Goal: Information Seeking & Learning: Check status

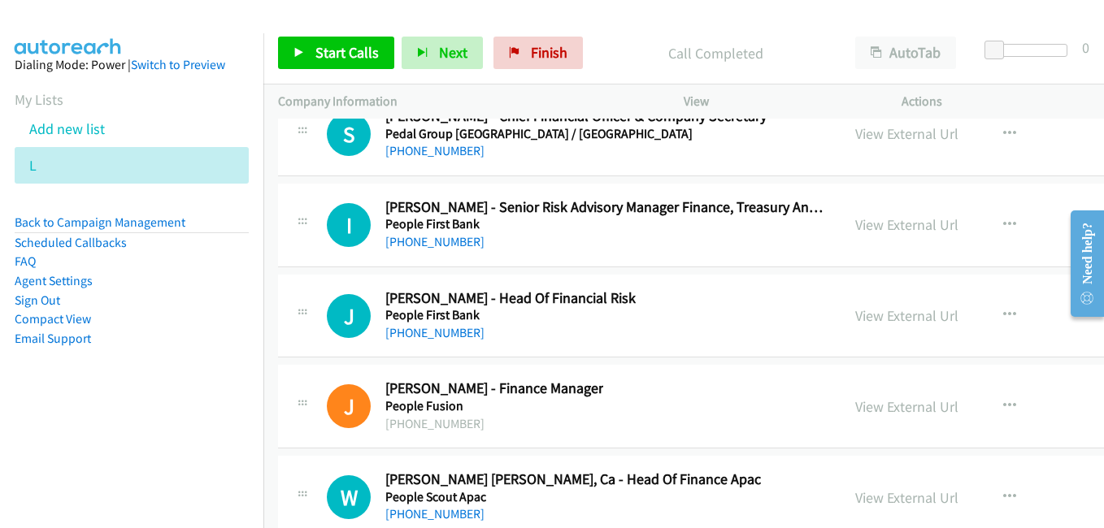
scroll to position [21209, 0]
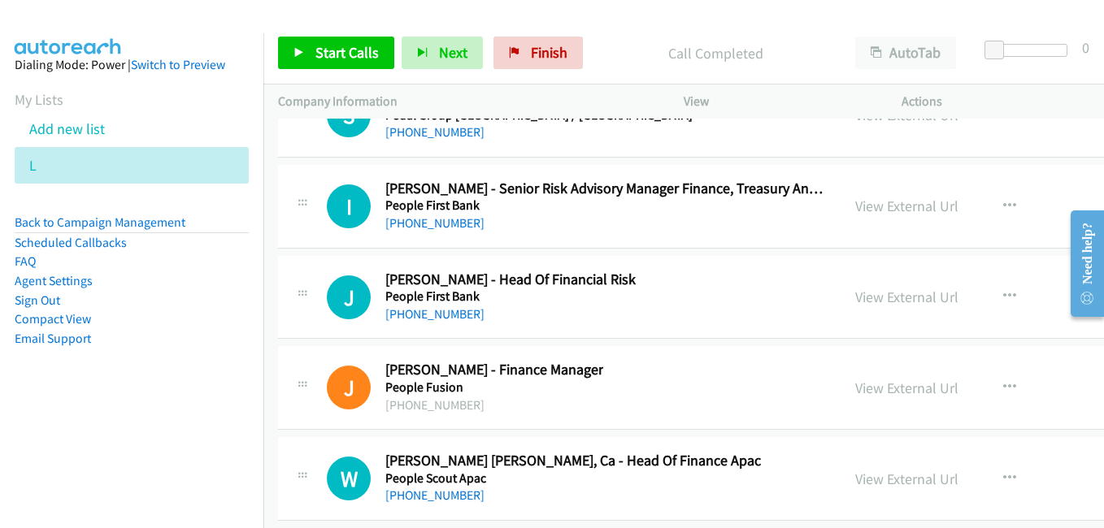
drag, startPoint x: 850, startPoint y: 381, endPoint x: 523, endPoint y: 158, distance: 395.3
click at [855, 381] on link "View External Url" at bounding box center [906, 388] width 103 height 19
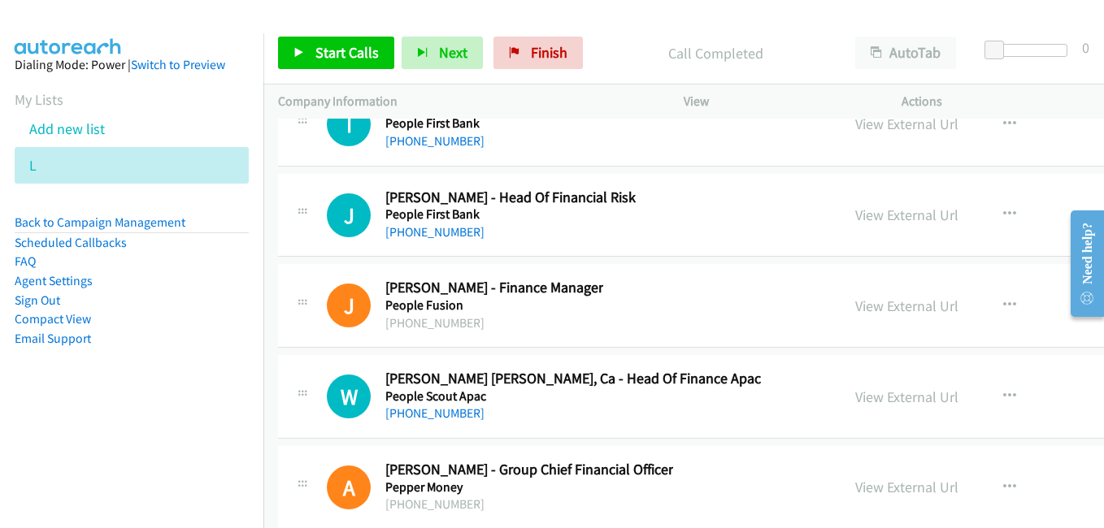
scroll to position [21371, 0]
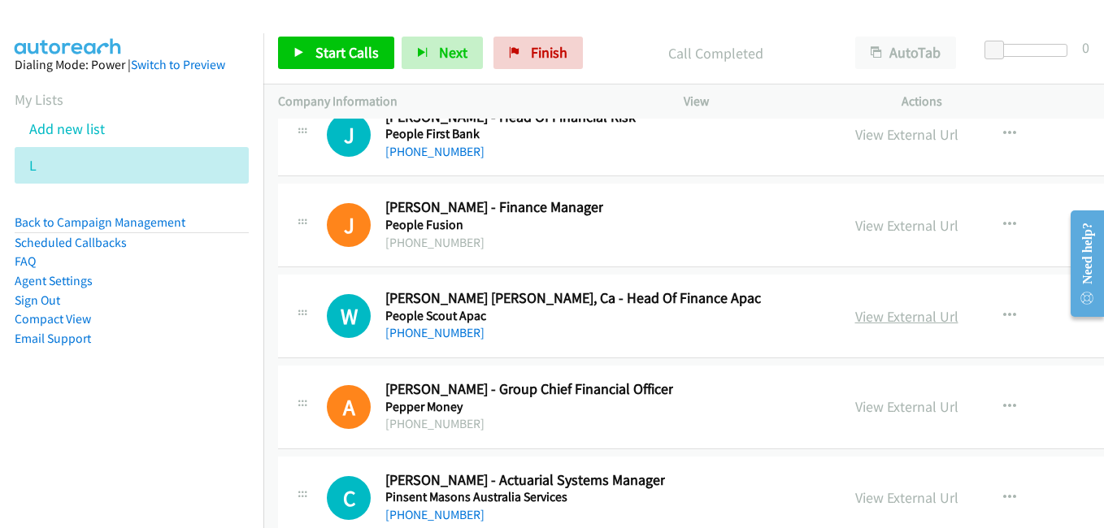
click at [869, 322] on link "View External Url" at bounding box center [906, 316] width 103 height 19
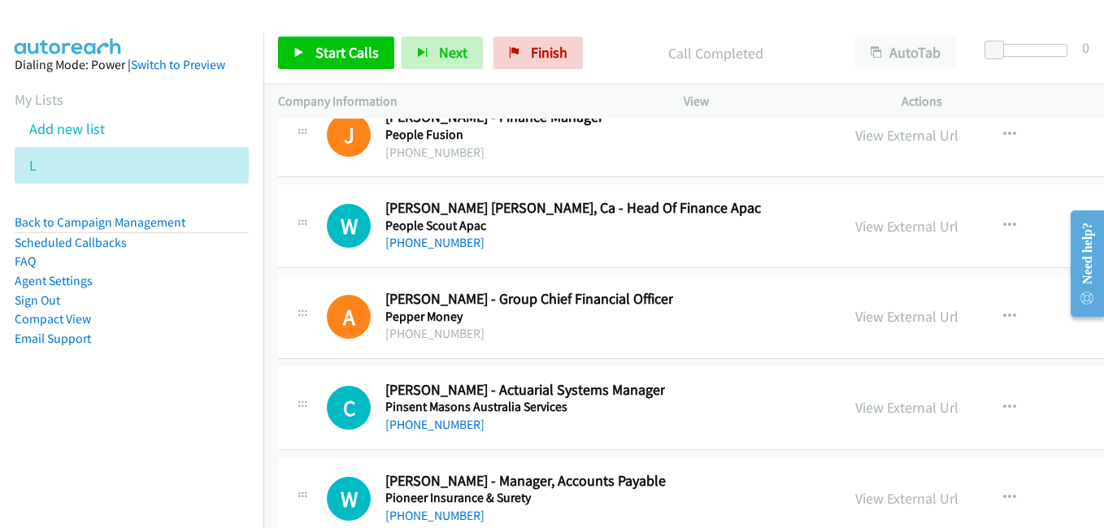
scroll to position [21534, 0]
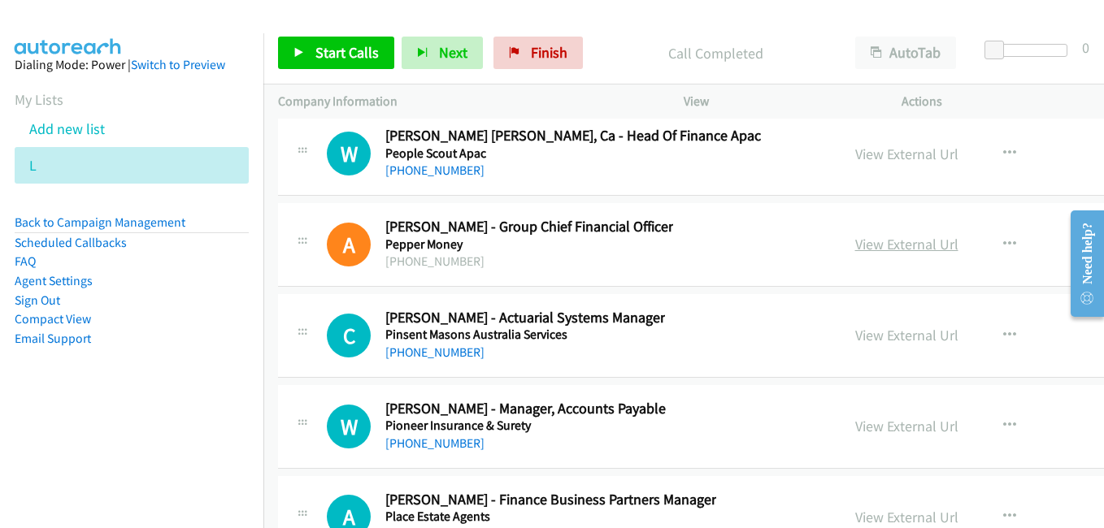
click at [869, 249] on link "View External Url" at bounding box center [906, 244] width 103 height 19
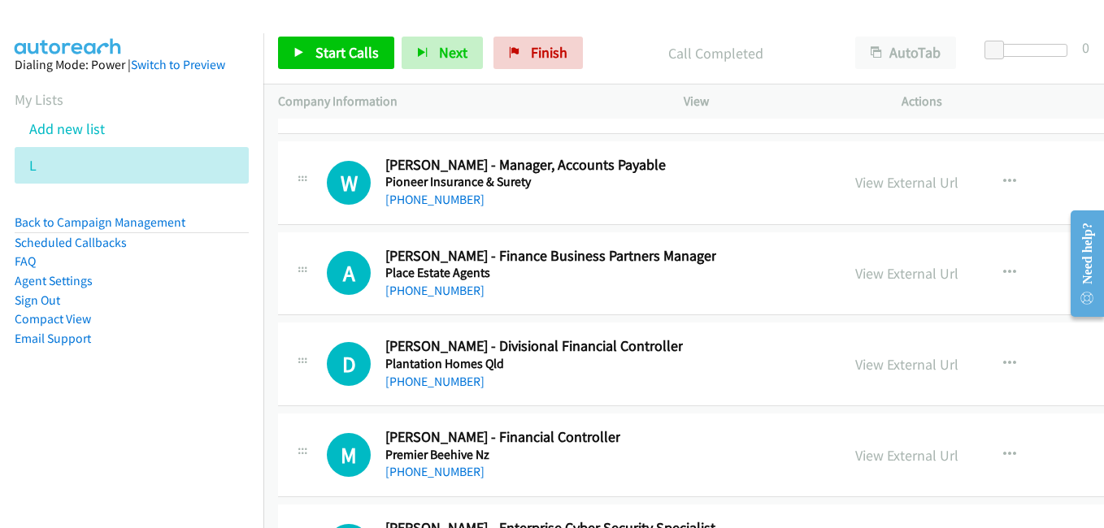
scroll to position [21859, 0]
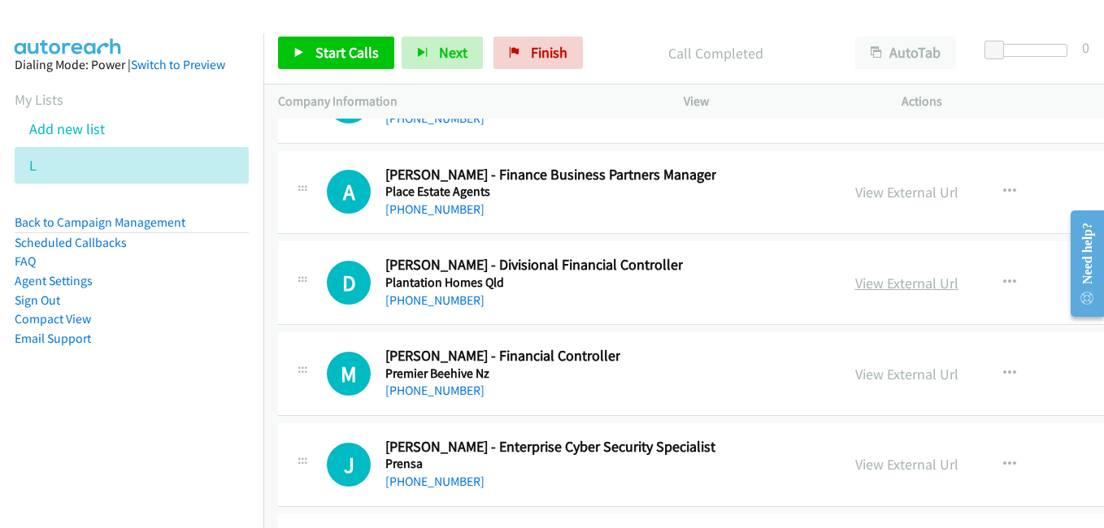
click at [855, 287] on link "View External Url" at bounding box center [906, 283] width 103 height 19
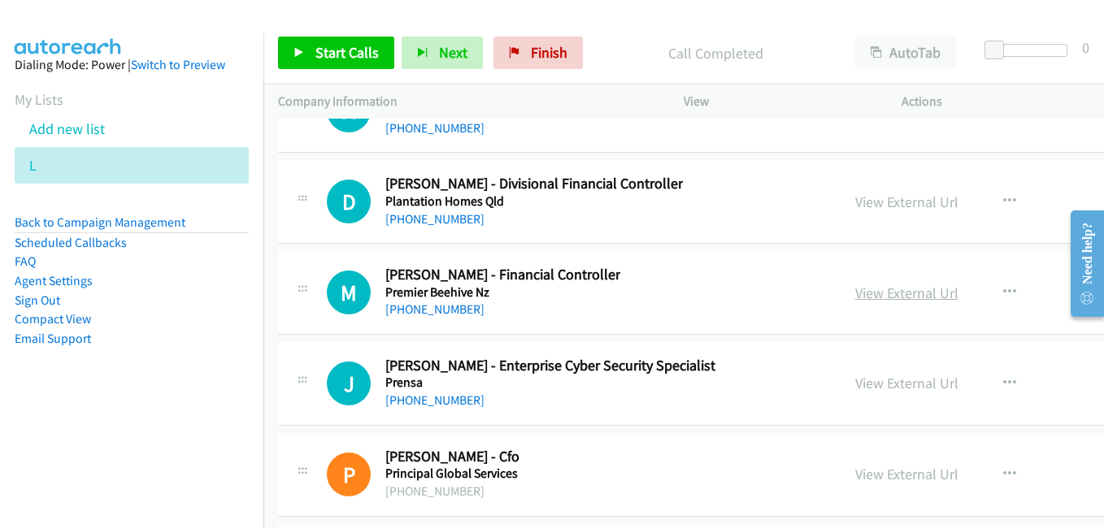
click at [855, 286] on link "View External Url" at bounding box center [906, 293] width 103 height 19
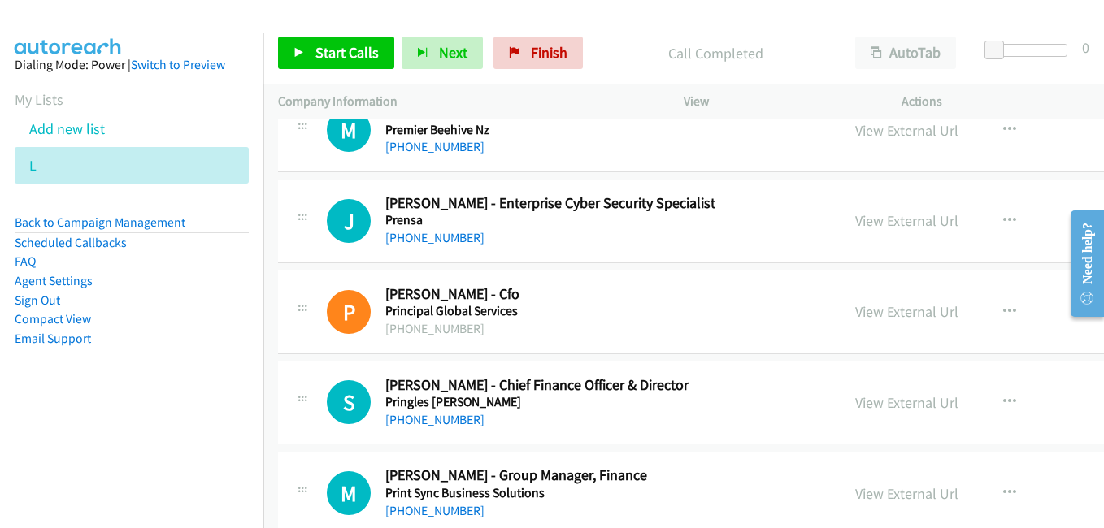
scroll to position [22184, 0]
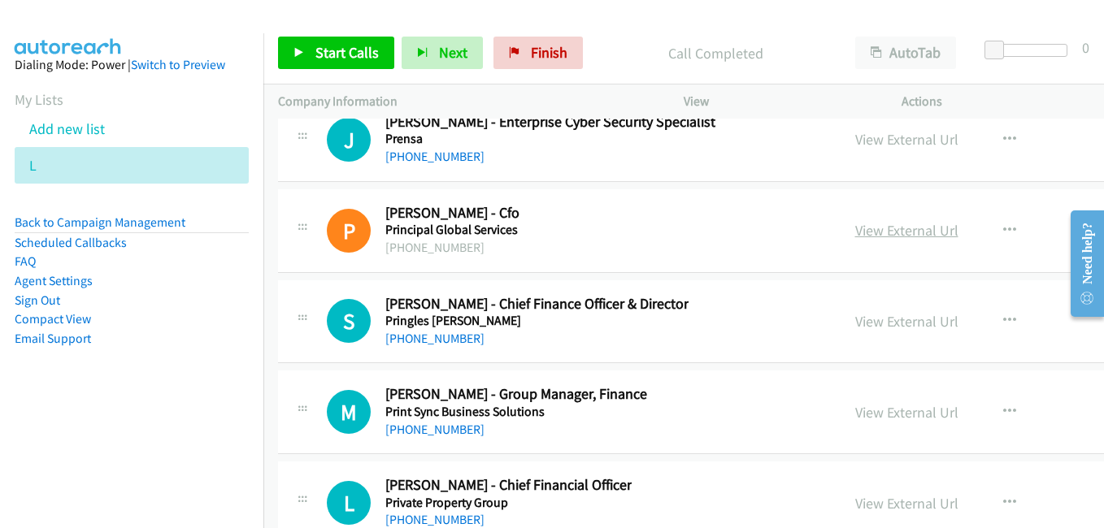
click at [887, 236] on link "View External Url" at bounding box center [906, 230] width 103 height 19
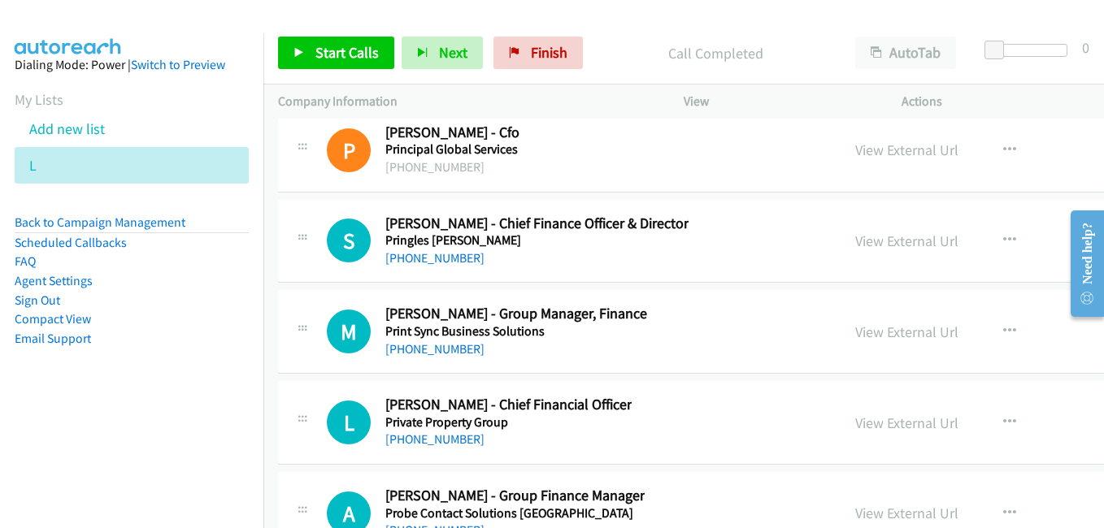
scroll to position [22265, 0]
click at [862, 245] on link "View External Url" at bounding box center [906, 240] width 103 height 19
click at [880, 333] on link "View External Url" at bounding box center [906, 331] width 103 height 19
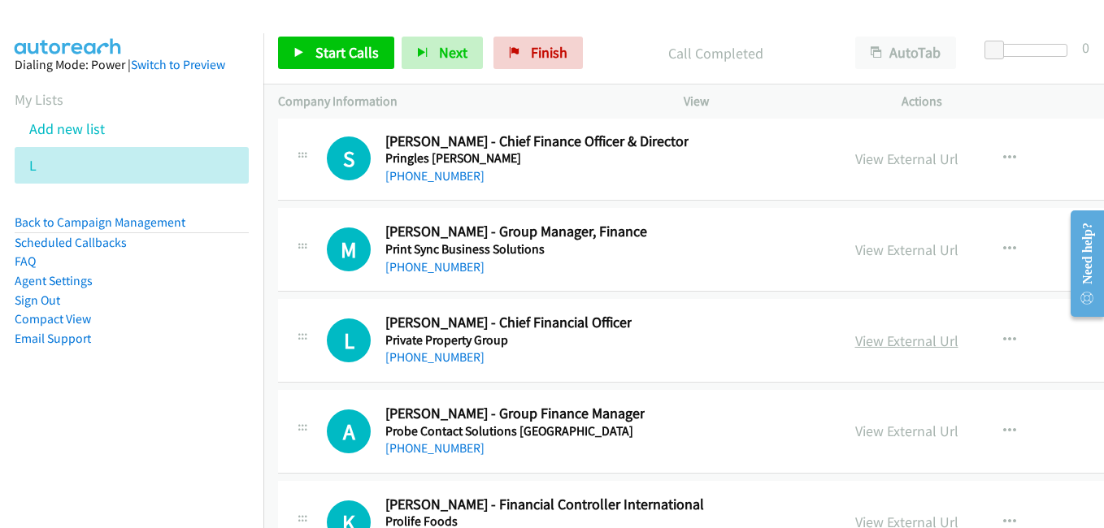
click at [865, 347] on link "View External Url" at bounding box center [906, 341] width 103 height 19
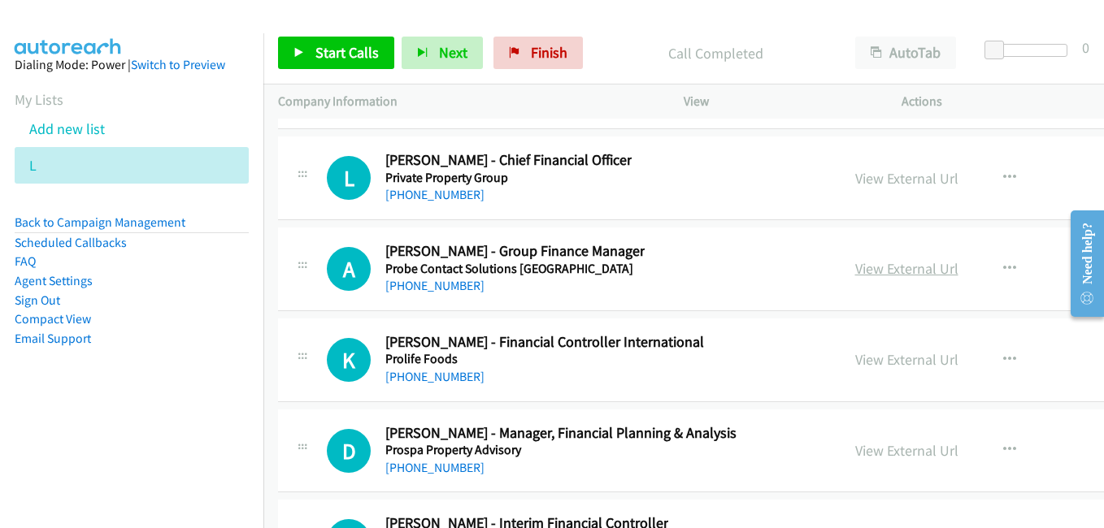
click at [855, 268] on link "View External Url" at bounding box center [906, 268] width 103 height 19
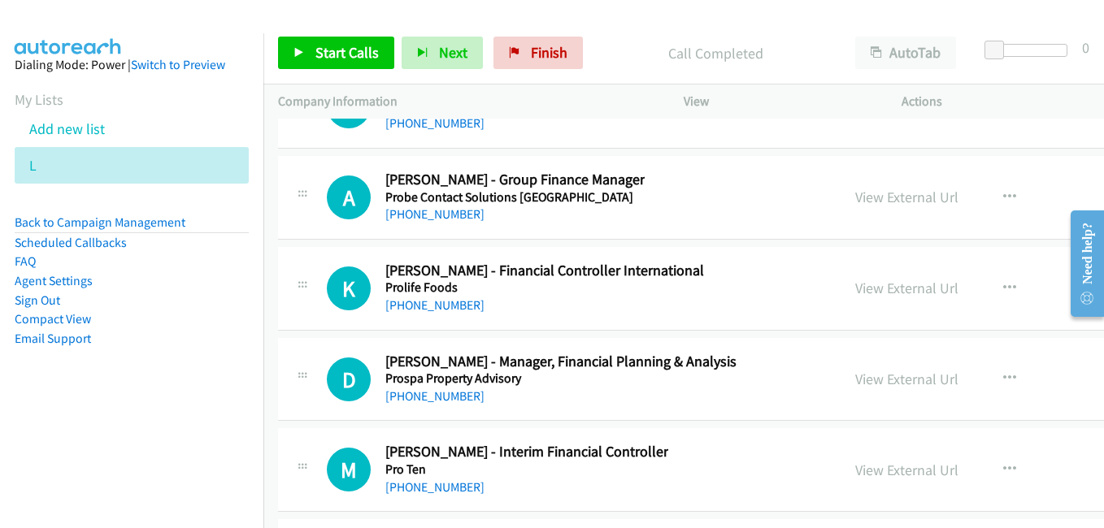
scroll to position [22590, 0]
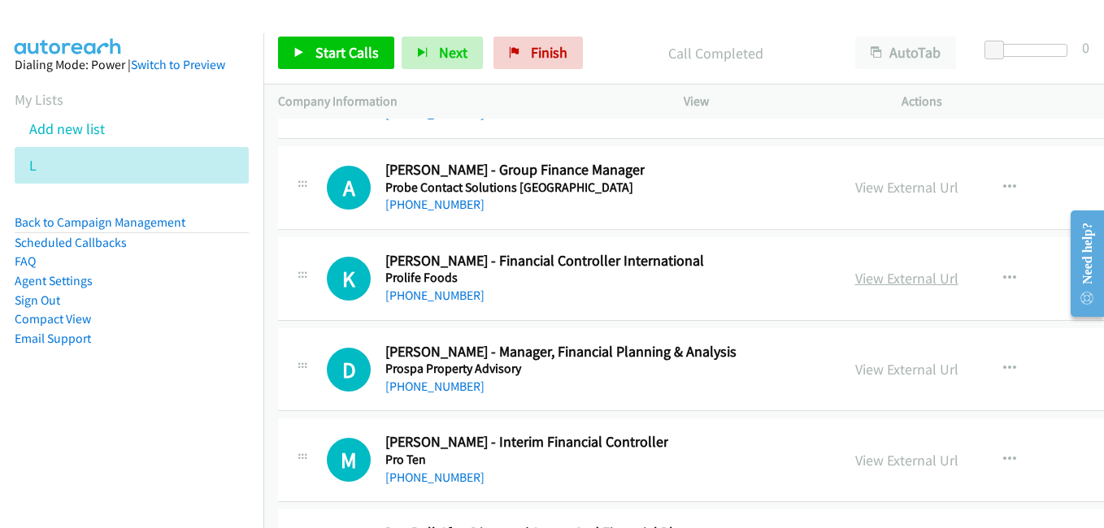
click at [855, 280] on link "View External Url" at bounding box center [906, 278] width 103 height 19
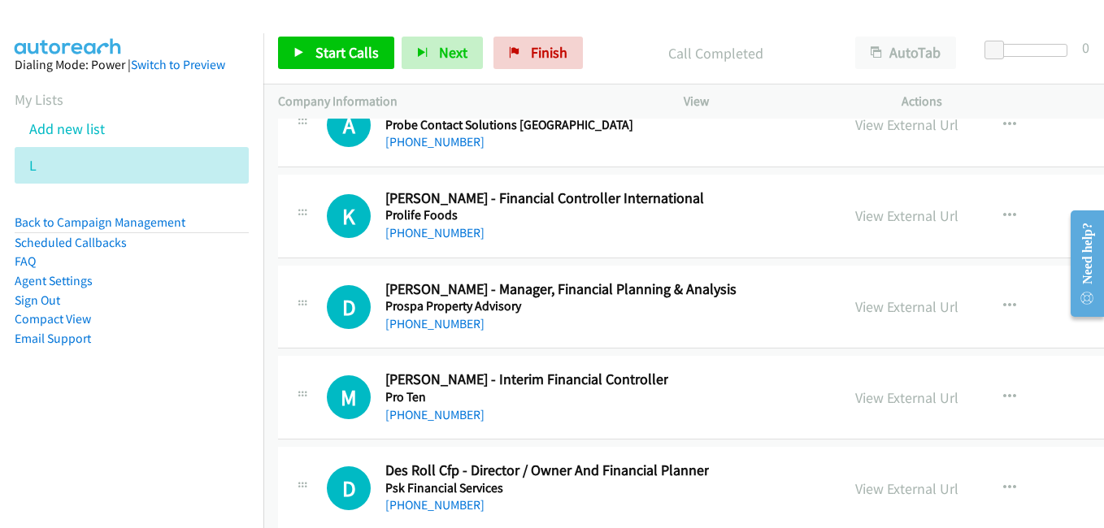
scroll to position [22671, 0]
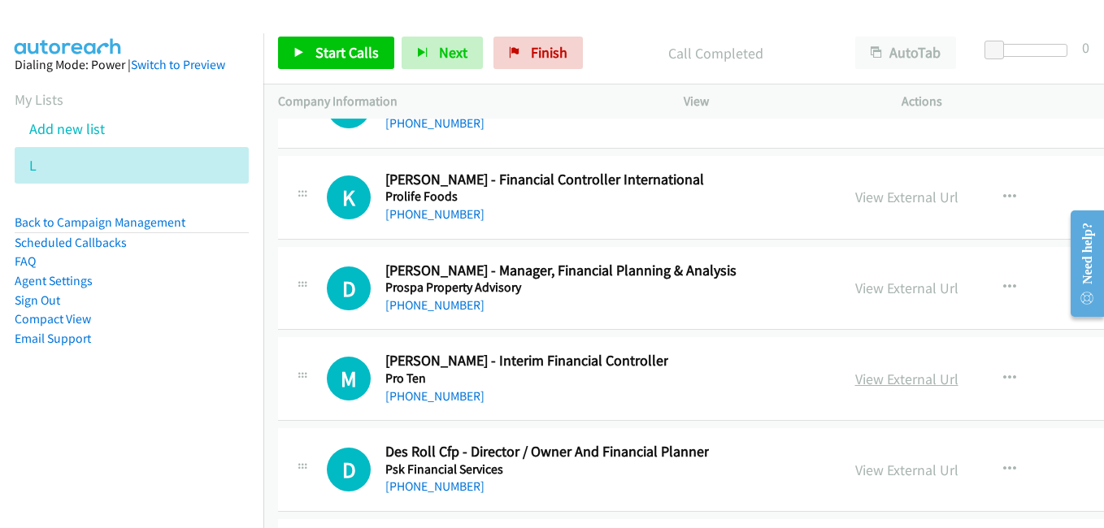
click at [855, 372] on link "View External Url" at bounding box center [906, 379] width 103 height 19
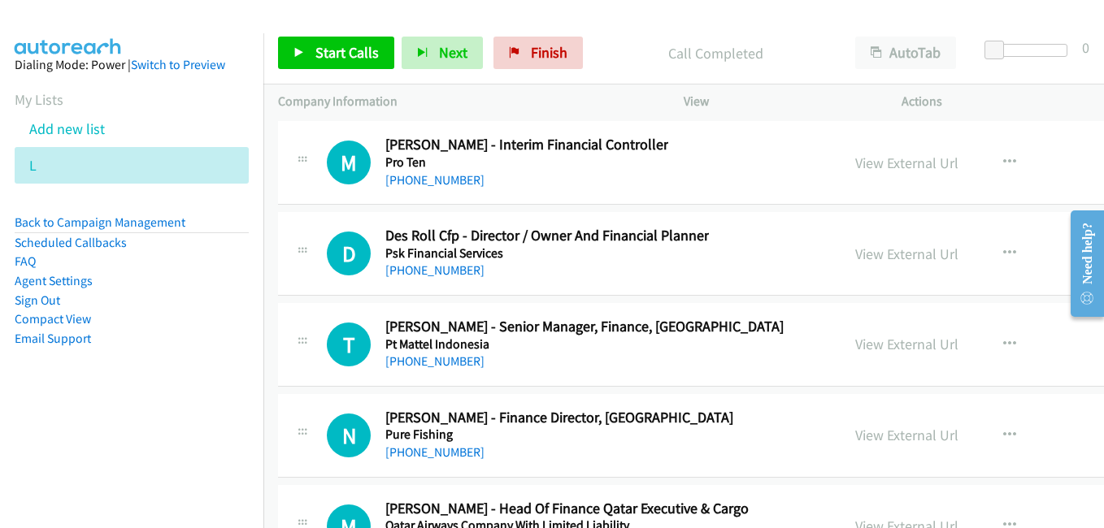
scroll to position [22915, 0]
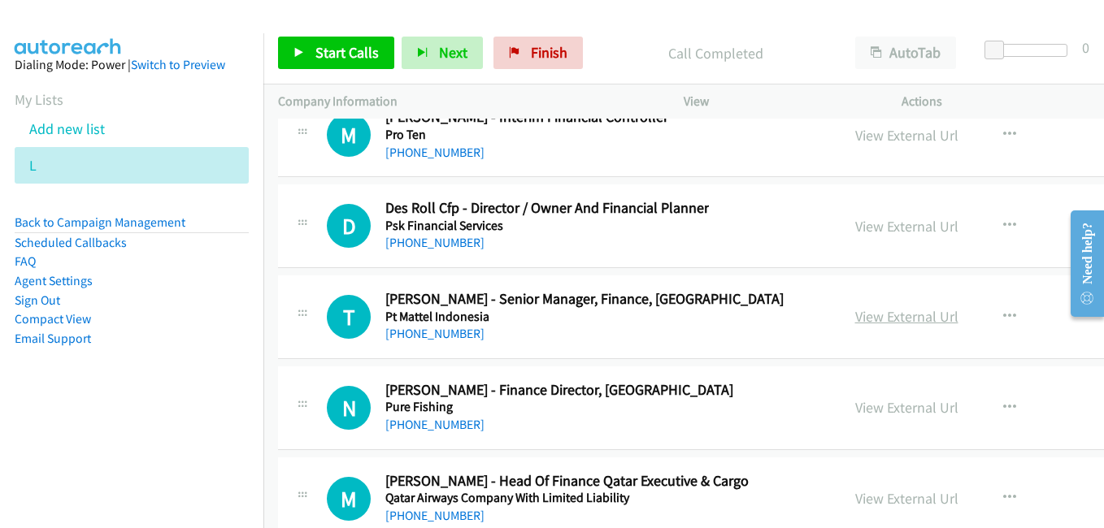
click at [855, 318] on link "View External Url" at bounding box center [906, 316] width 103 height 19
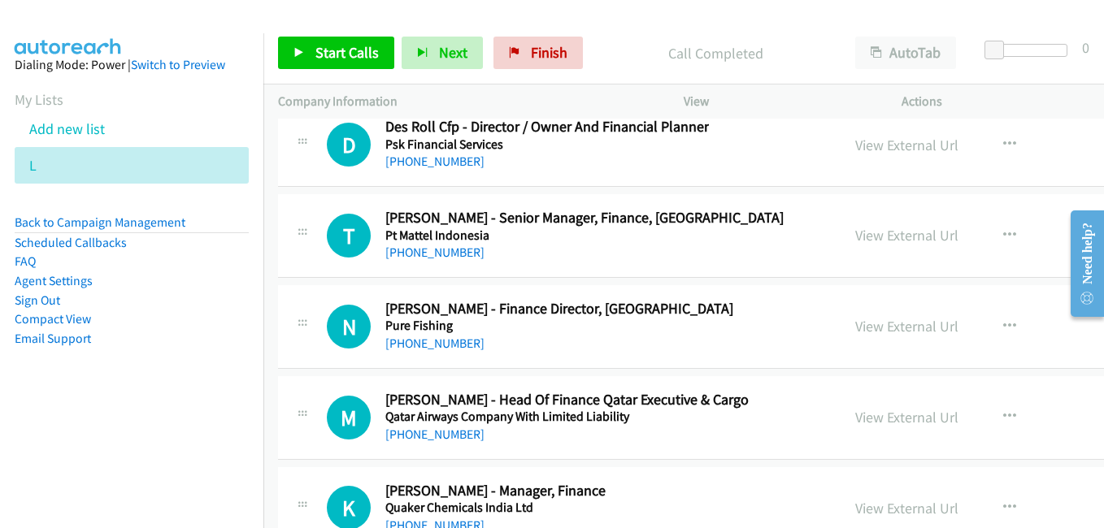
click at [858, 327] on link "View External Url" at bounding box center [906, 326] width 103 height 19
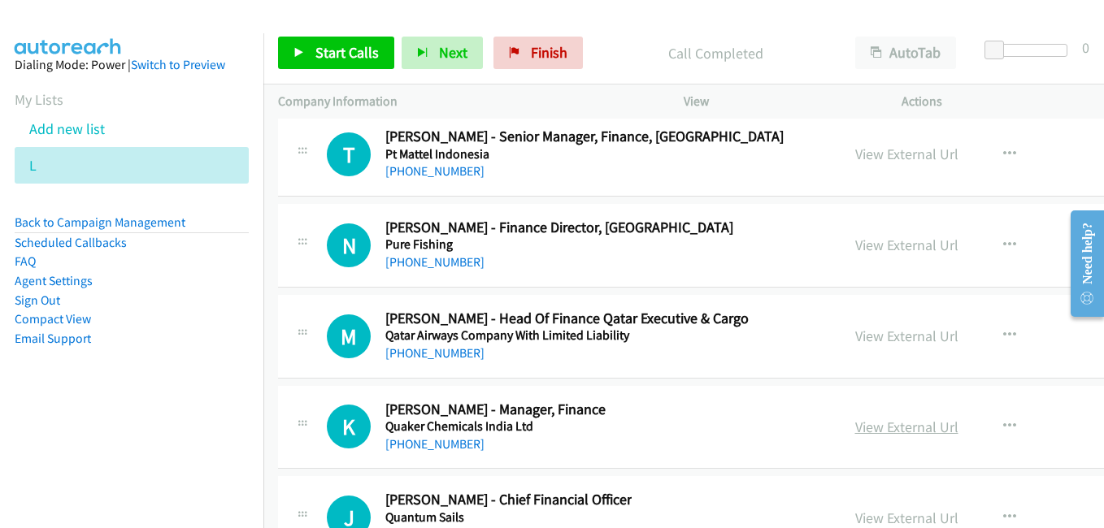
click at [866, 421] on link "View External Url" at bounding box center [906, 427] width 103 height 19
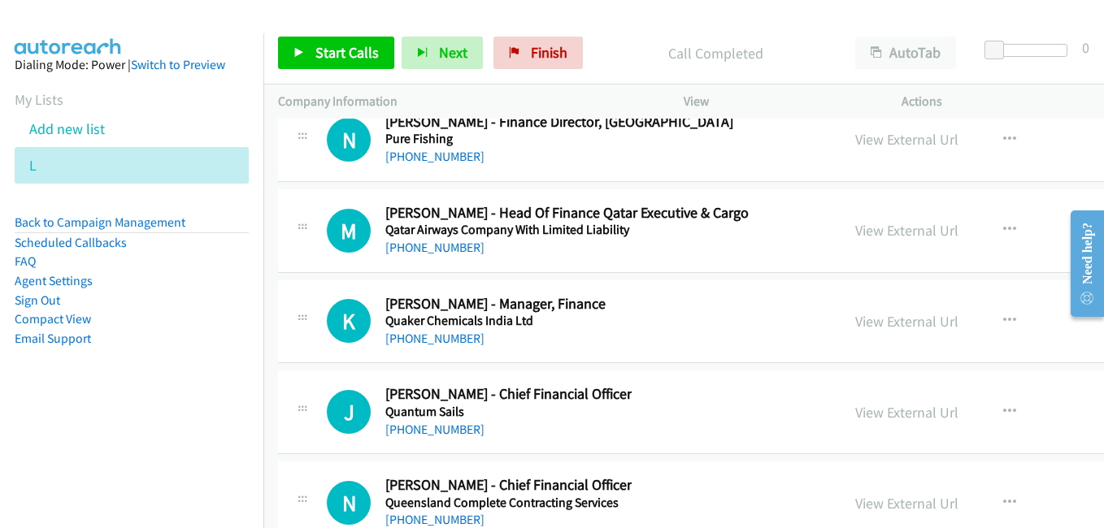
scroll to position [23240, 0]
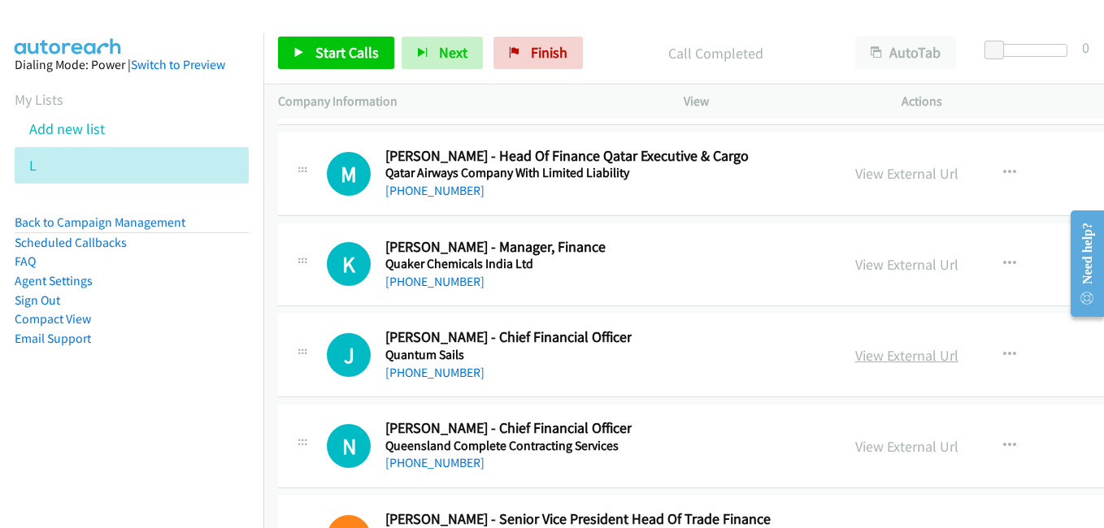
click at [864, 356] on link "View External Url" at bounding box center [906, 355] width 103 height 19
click at [875, 439] on link "View External Url" at bounding box center [906, 446] width 103 height 19
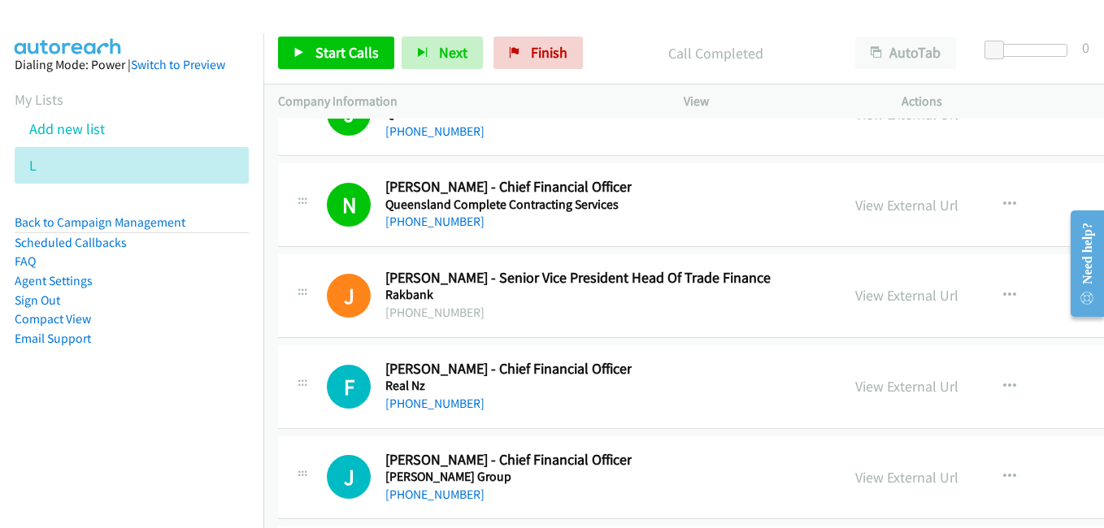
scroll to position [23484, 0]
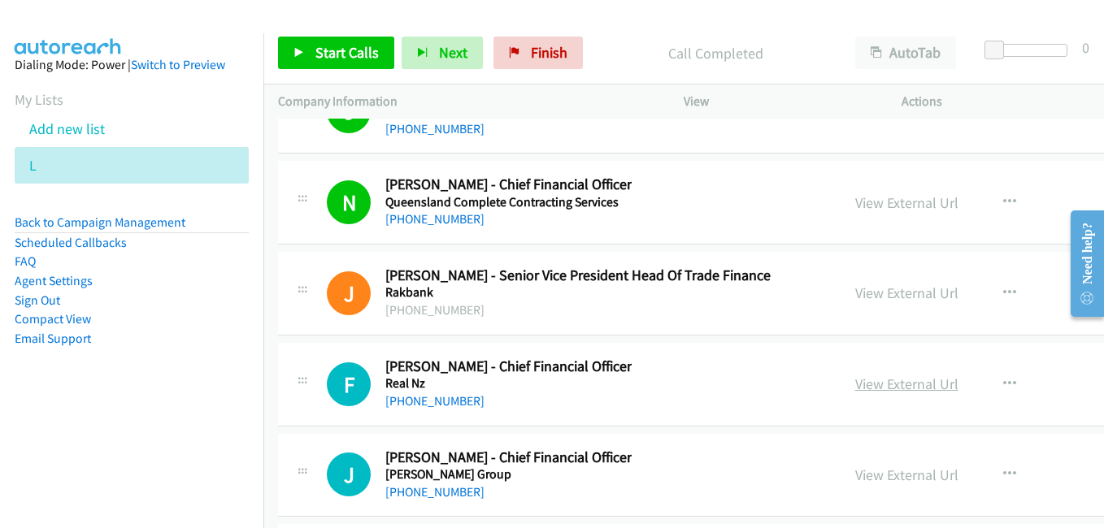
drag, startPoint x: 856, startPoint y: 384, endPoint x: 839, endPoint y: 376, distance: 18.9
click at [856, 384] on link "View External Url" at bounding box center [906, 384] width 103 height 19
drag, startPoint x: 860, startPoint y: 479, endPoint x: 760, endPoint y: 431, distance: 110.9
click at [860, 479] on link "View External Url" at bounding box center [906, 475] width 103 height 19
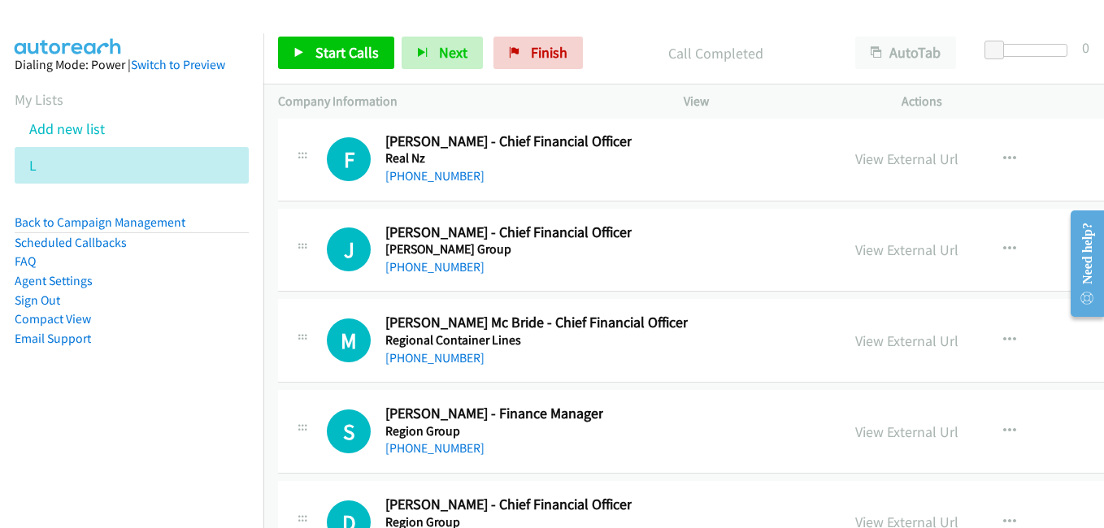
scroll to position [23728, 0]
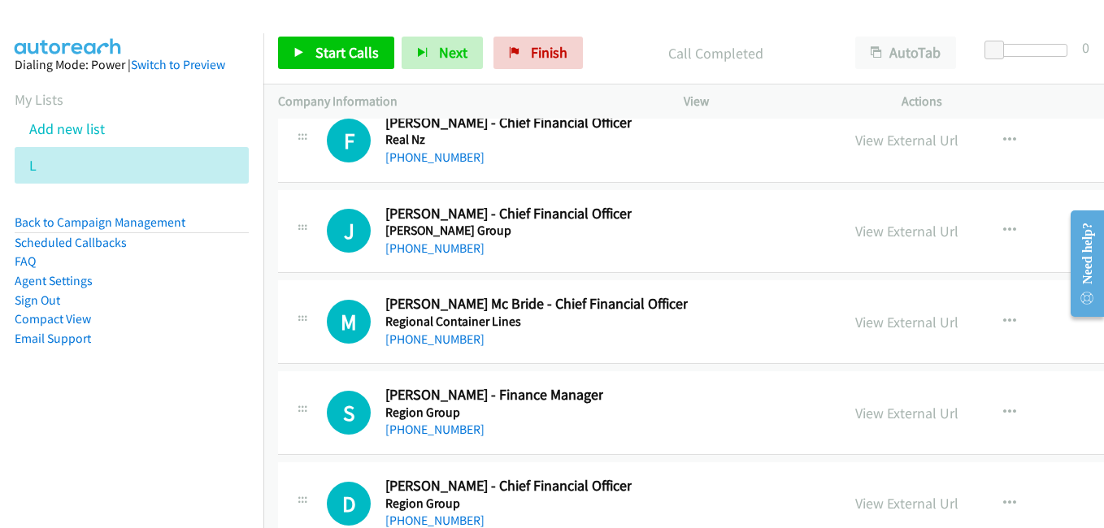
drag, startPoint x: 839, startPoint y: 327, endPoint x: 778, endPoint y: 308, distance: 64.8
click at [855, 327] on link "View External Url" at bounding box center [906, 322] width 103 height 19
drag, startPoint x: 850, startPoint y: 420, endPoint x: 627, endPoint y: 330, distance: 240.2
click at [855, 420] on link "View External Url" at bounding box center [906, 413] width 103 height 19
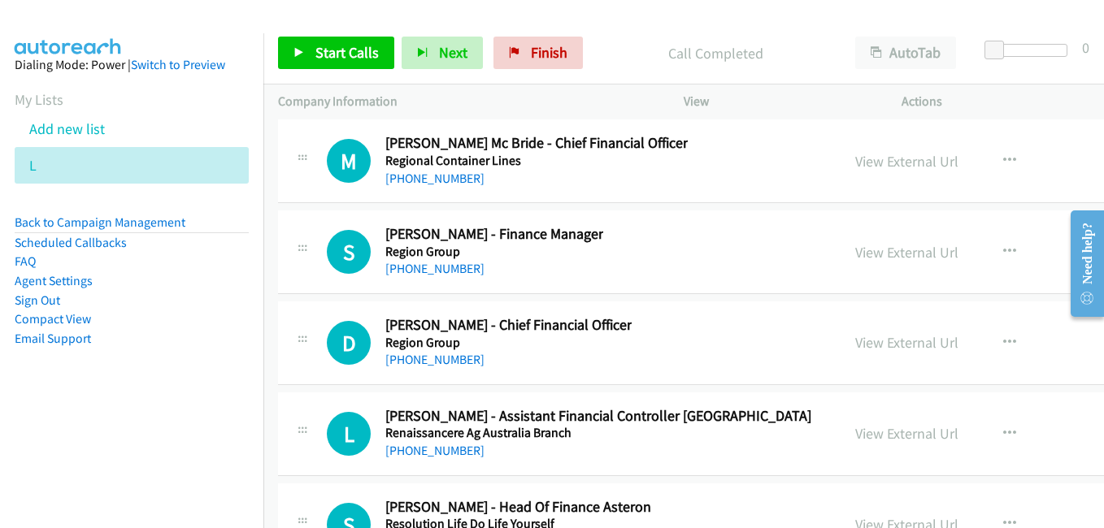
scroll to position [23890, 0]
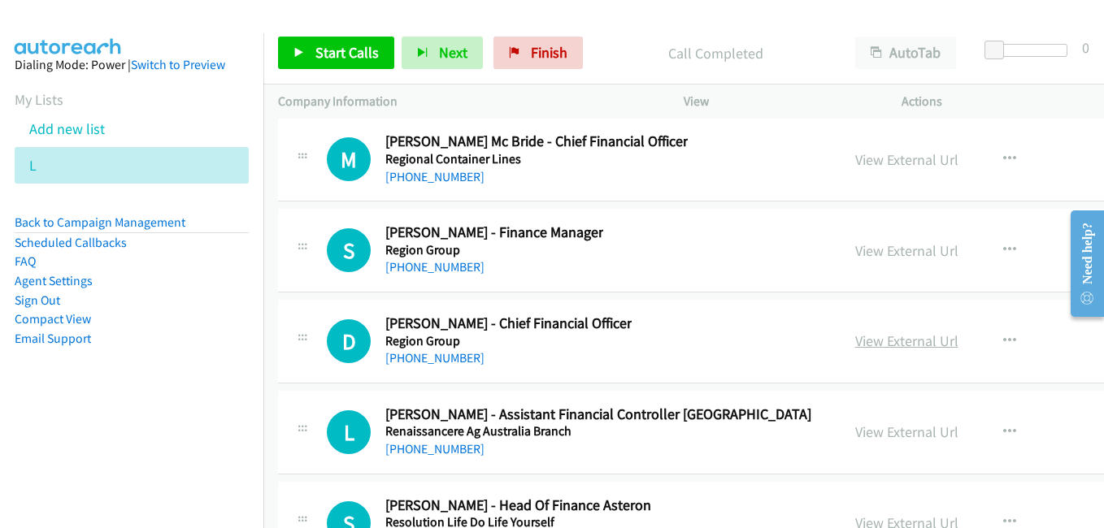
drag, startPoint x: 865, startPoint y: 345, endPoint x: 816, endPoint y: 332, distance: 50.5
click at [865, 345] on link "View External Url" at bounding box center [906, 341] width 103 height 19
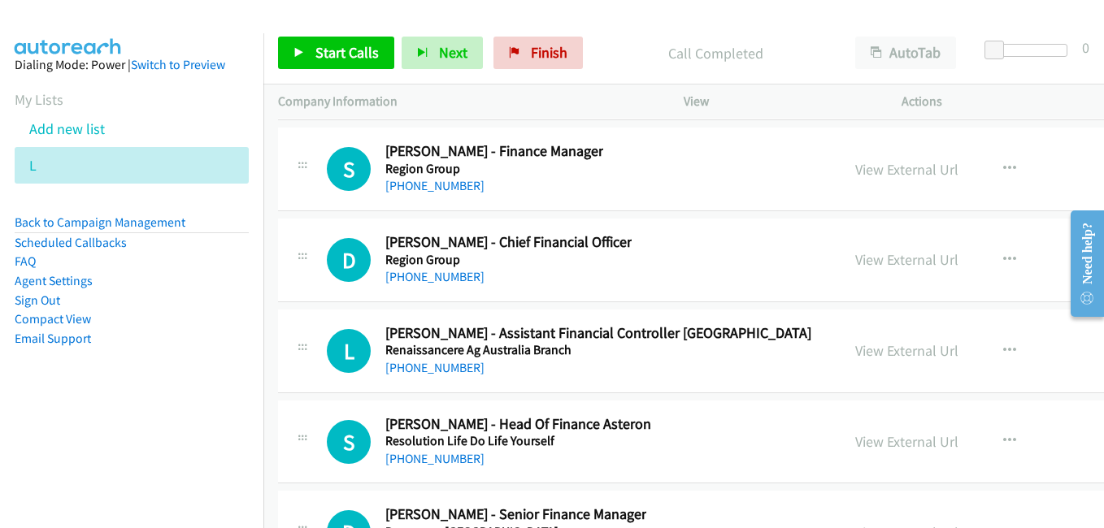
scroll to position [24053, 0]
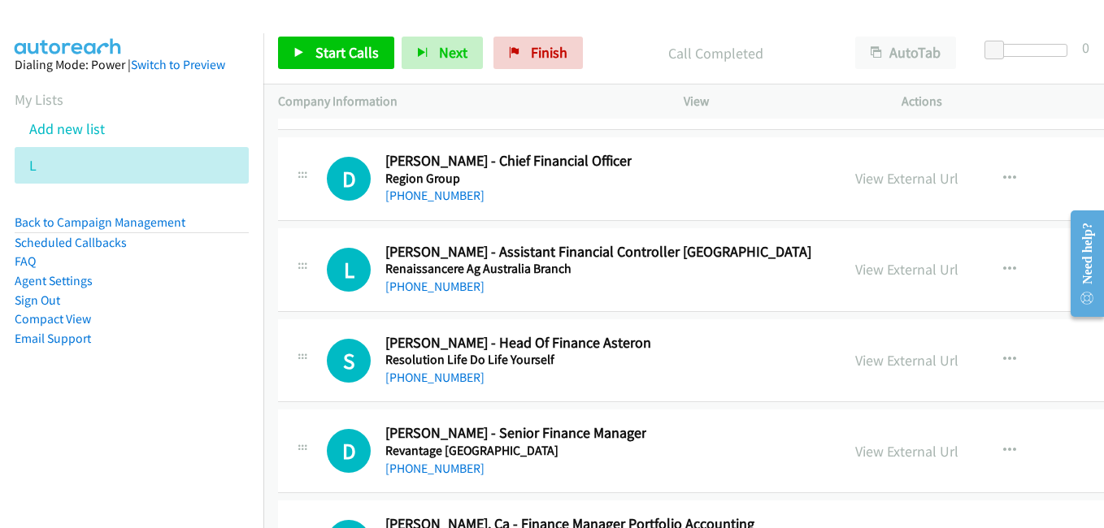
drag, startPoint x: 856, startPoint y: 358, endPoint x: 305, endPoint y: 10, distance: 652.0
click at [874, 366] on link "View External Url" at bounding box center [906, 360] width 103 height 19
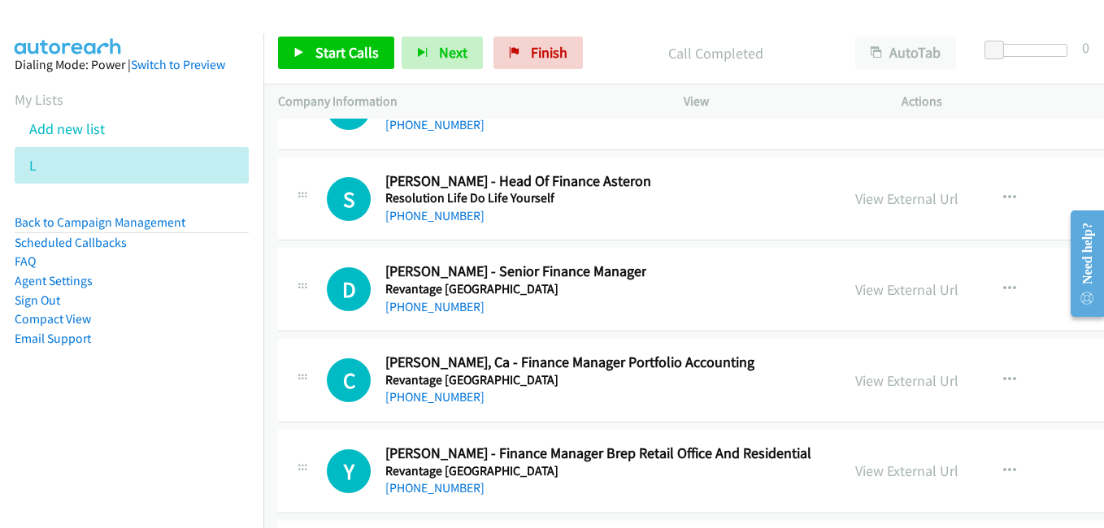
scroll to position [24215, 0]
drag, startPoint x: 864, startPoint y: 285, endPoint x: 683, endPoint y: 232, distance: 188.8
click at [864, 285] on link "View External Url" at bounding box center [906, 289] width 103 height 19
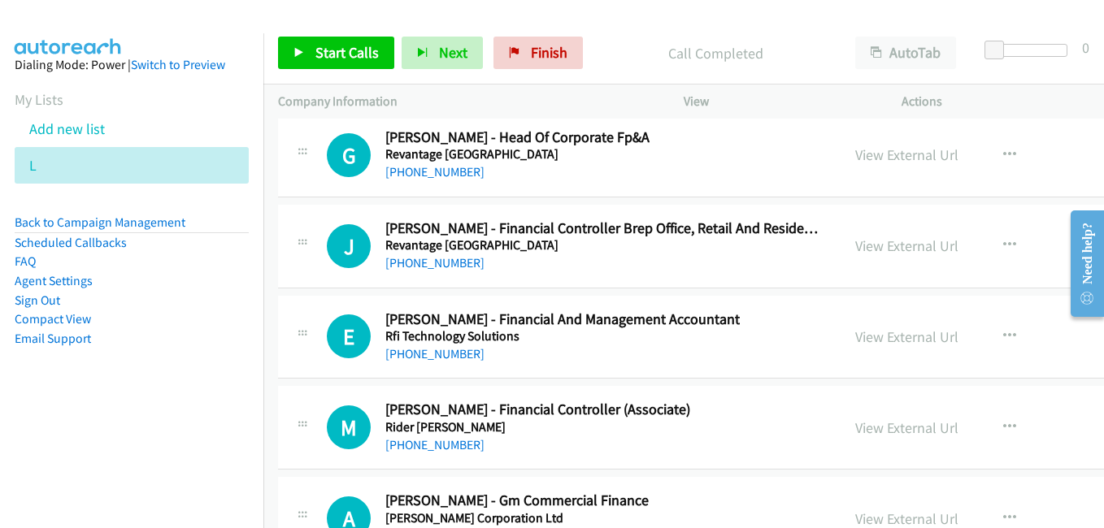
scroll to position [24703, 0]
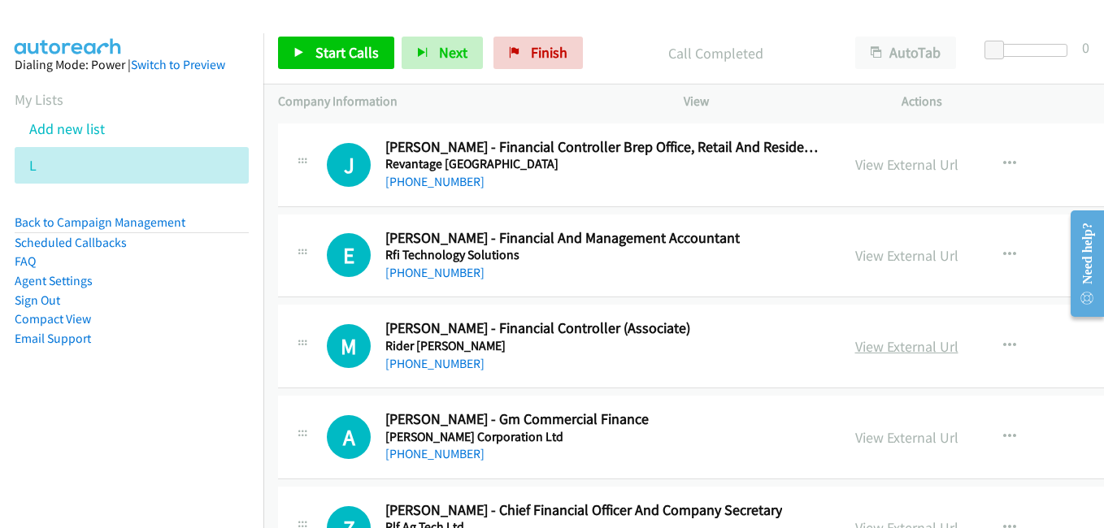
click at [868, 349] on link "View External Url" at bounding box center [906, 346] width 103 height 19
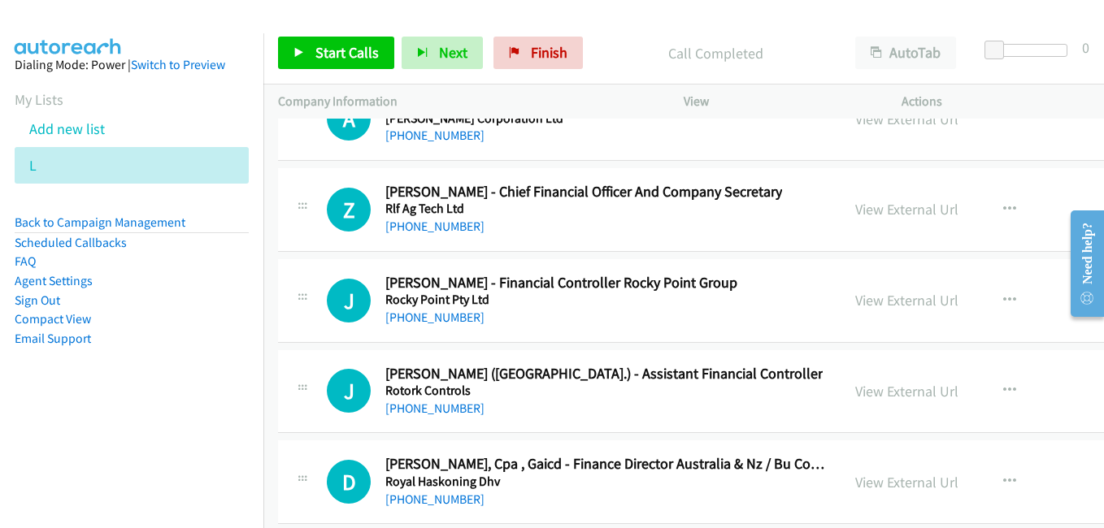
scroll to position [25028, 0]
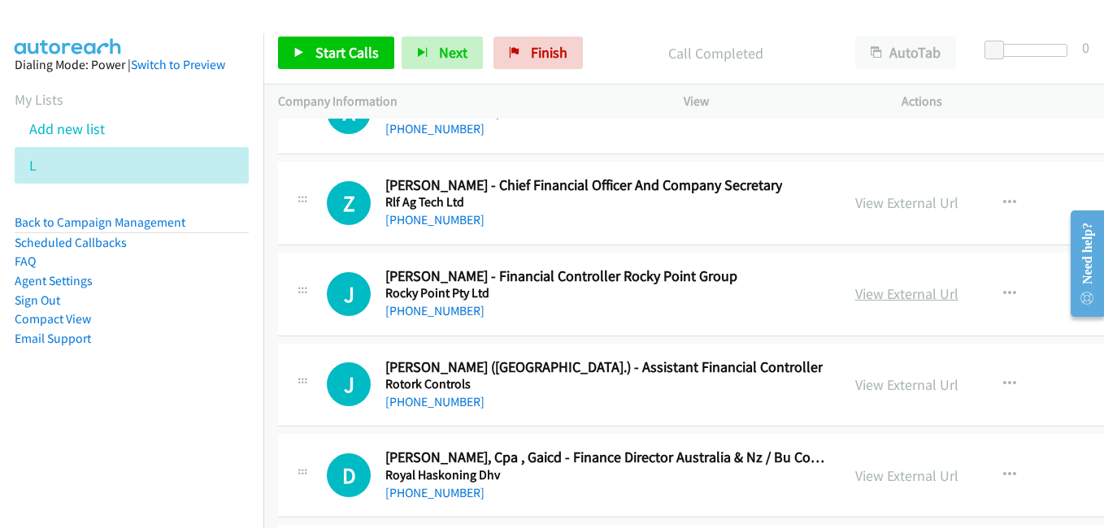
click at [855, 288] on link "View External Url" at bounding box center [906, 293] width 103 height 19
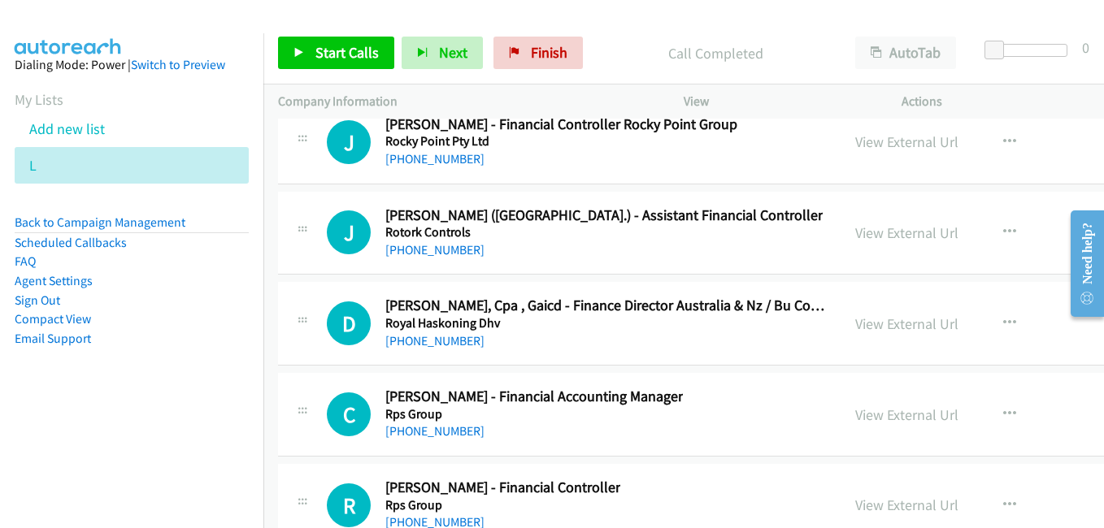
scroll to position [25191, 0]
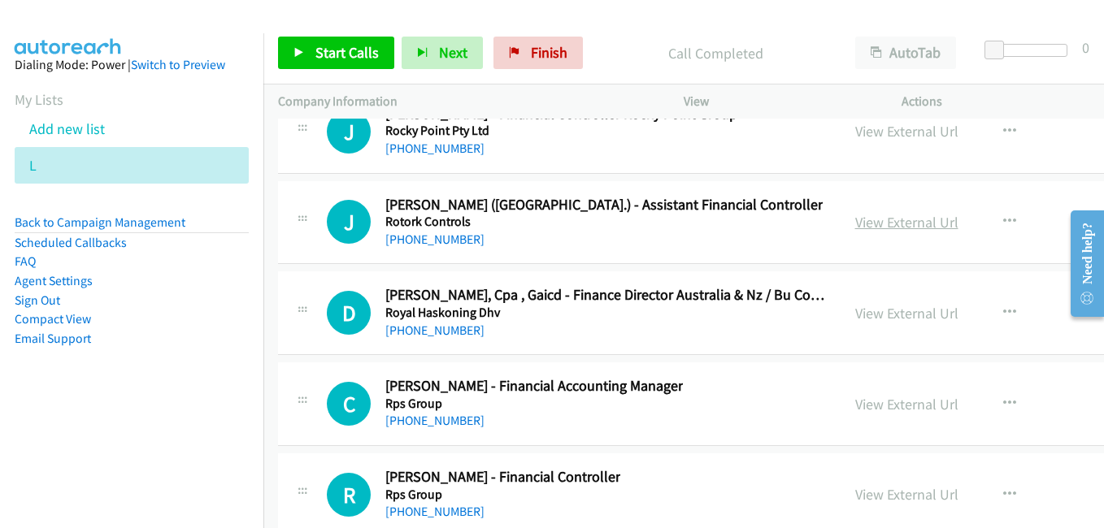
click at [885, 226] on link "View External Url" at bounding box center [906, 222] width 103 height 19
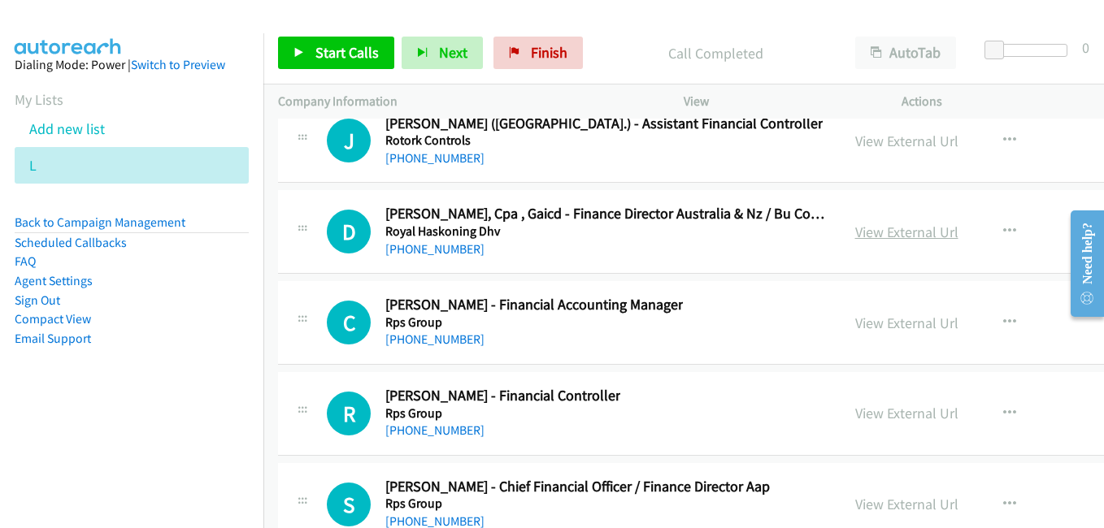
click at [877, 229] on link "View External Url" at bounding box center [906, 232] width 103 height 19
click at [855, 320] on link "View External Url" at bounding box center [906, 323] width 103 height 19
click at [861, 414] on link "View External Url" at bounding box center [906, 413] width 103 height 19
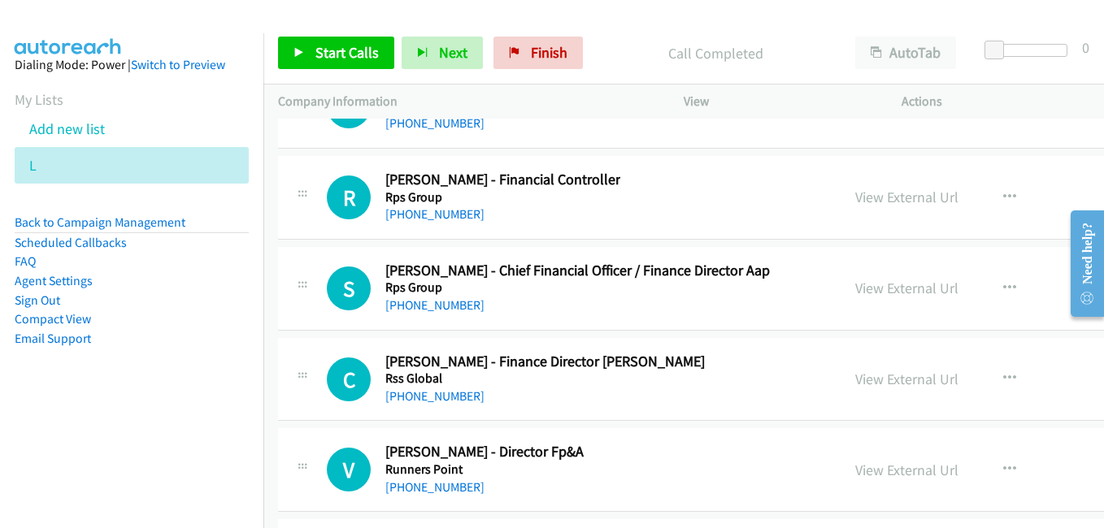
scroll to position [25516, 0]
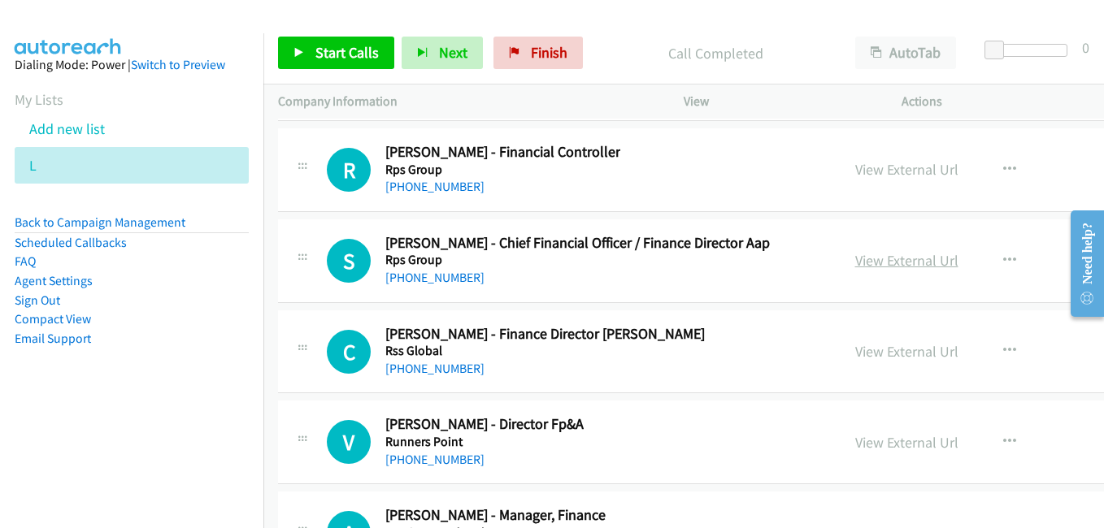
click at [866, 265] on link "View External Url" at bounding box center [906, 260] width 103 height 19
click at [858, 355] on link "View External Url" at bounding box center [906, 351] width 103 height 19
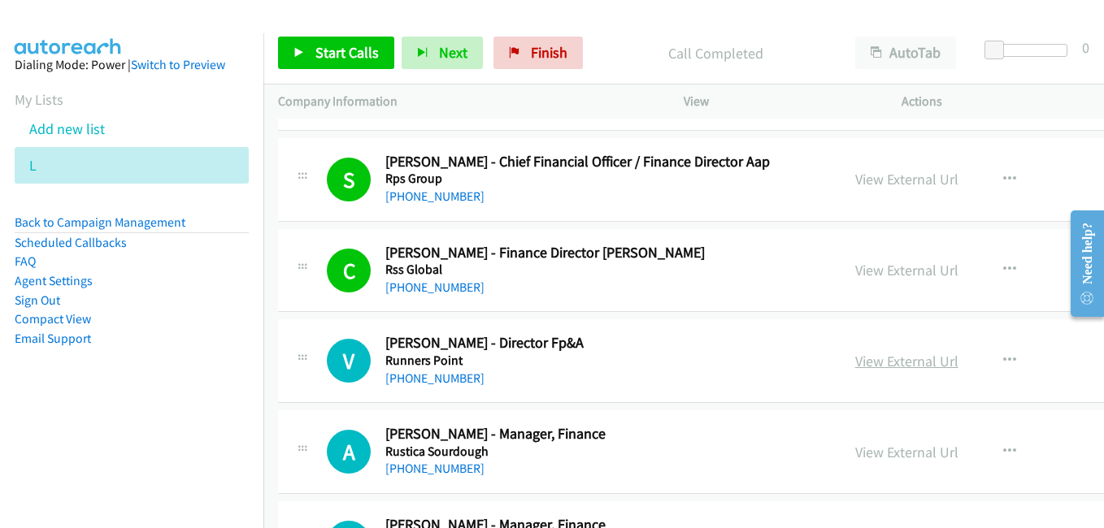
click at [863, 368] on link "View External Url" at bounding box center [906, 361] width 103 height 19
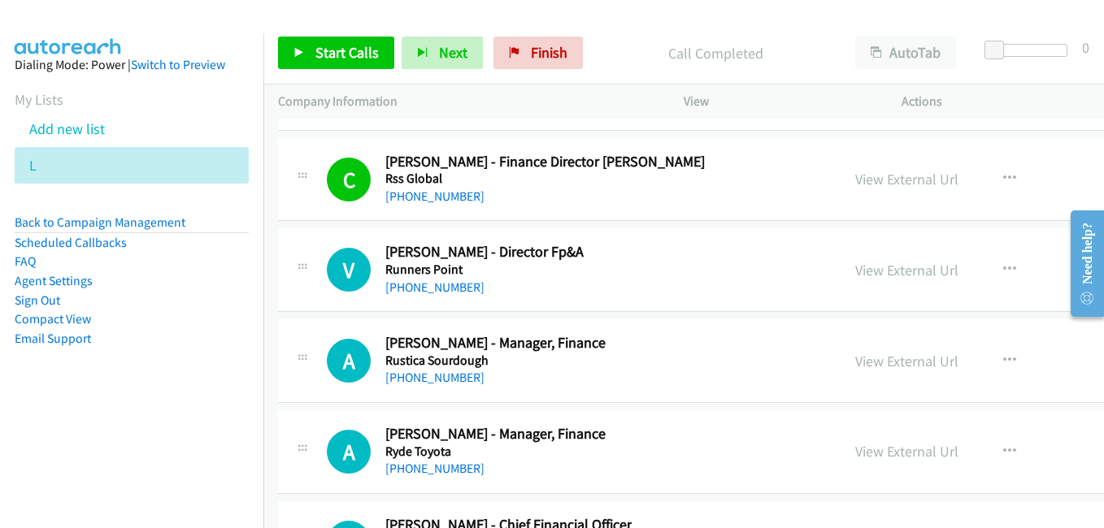
scroll to position [25759, 0]
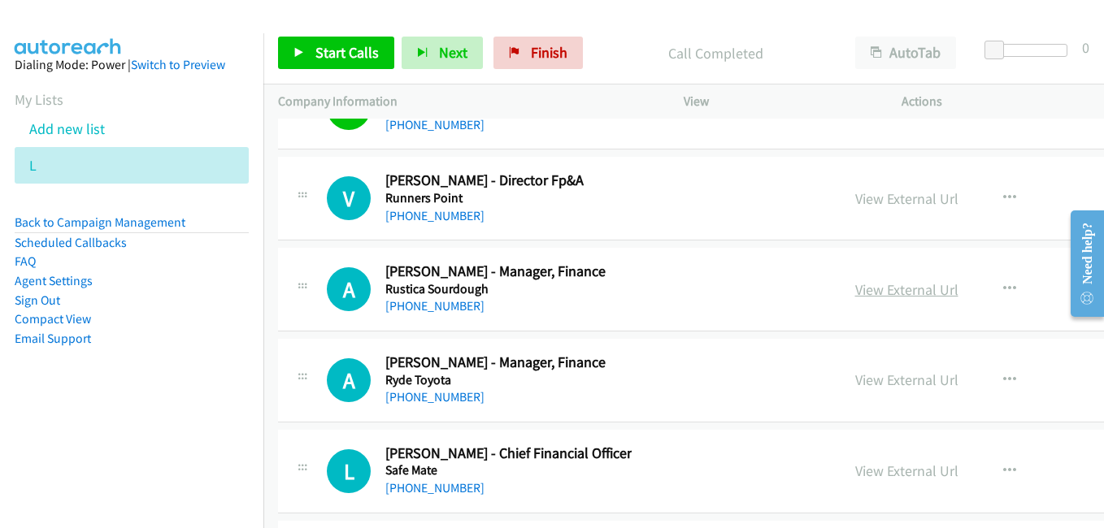
drag, startPoint x: 853, startPoint y: 293, endPoint x: 839, endPoint y: 289, distance: 15.2
click at [855, 293] on link "View External Url" at bounding box center [906, 289] width 103 height 19
click at [871, 388] on link "View External Url" at bounding box center [906, 380] width 103 height 19
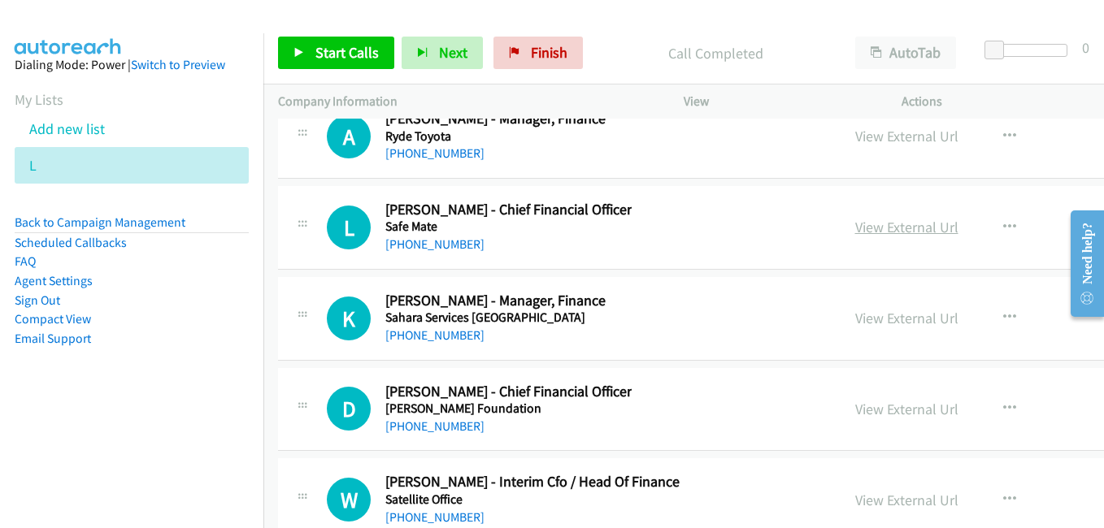
click at [856, 228] on link "View External Url" at bounding box center [906, 227] width 103 height 19
click at [875, 318] on link "View External Url" at bounding box center [906, 318] width 103 height 19
click at [881, 407] on link "View External Url" at bounding box center [906, 409] width 103 height 19
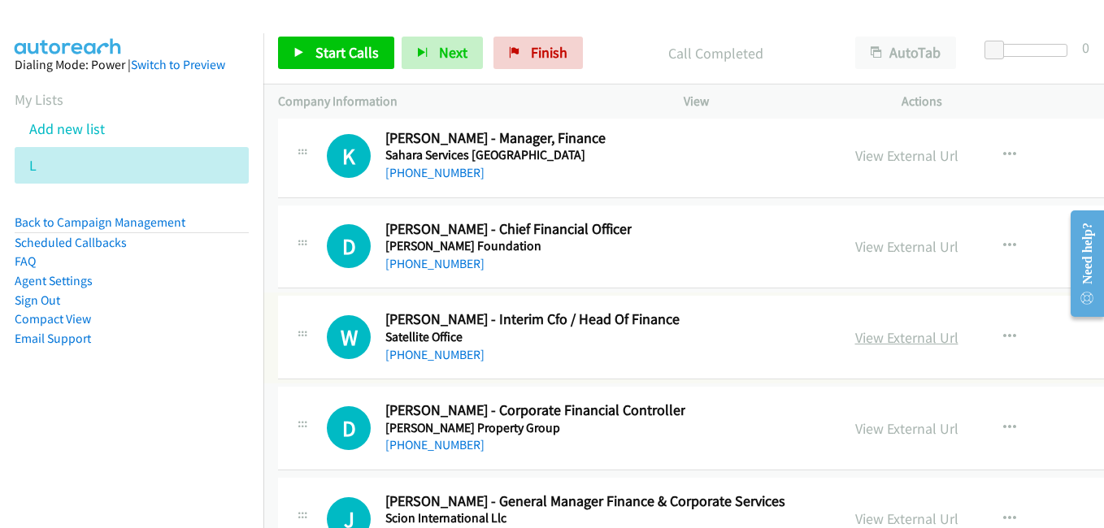
click at [856, 343] on link "View External Url" at bounding box center [906, 337] width 103 height 19
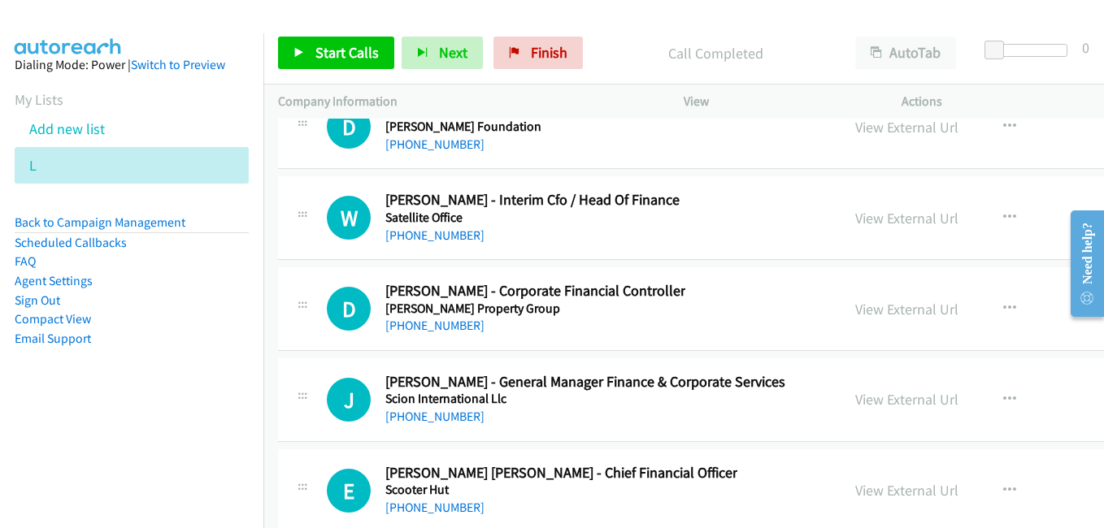
scroll to position [26328, 0]
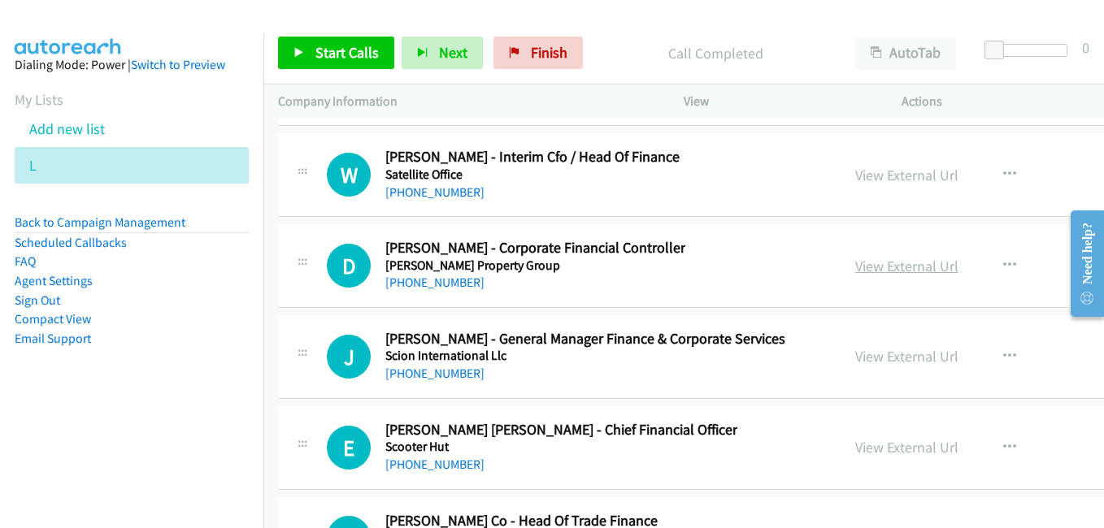
click at [855, 265] on link "View External Url" at bounding box center [906, 266] width 103 height 19
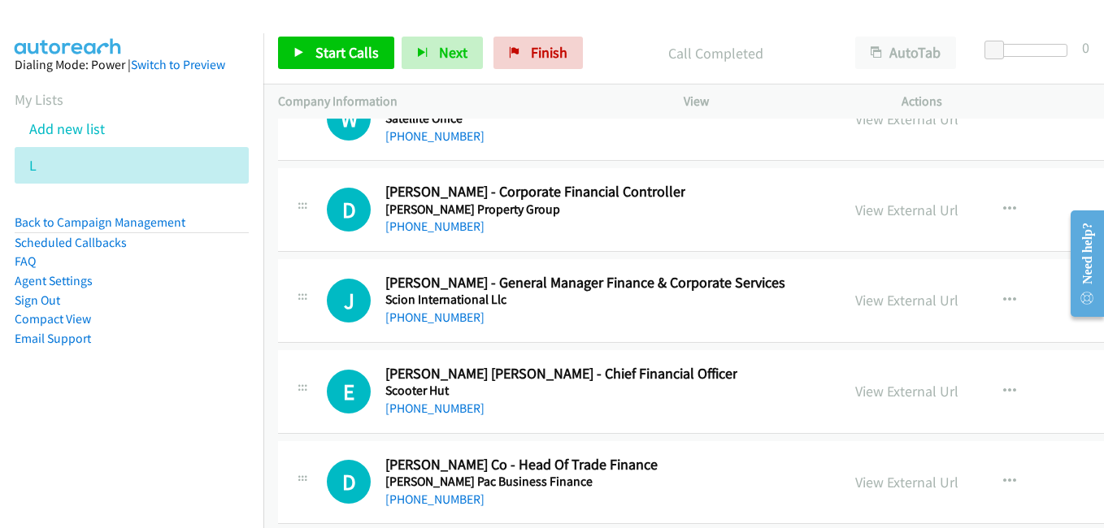
scroll to position [26409, 0]
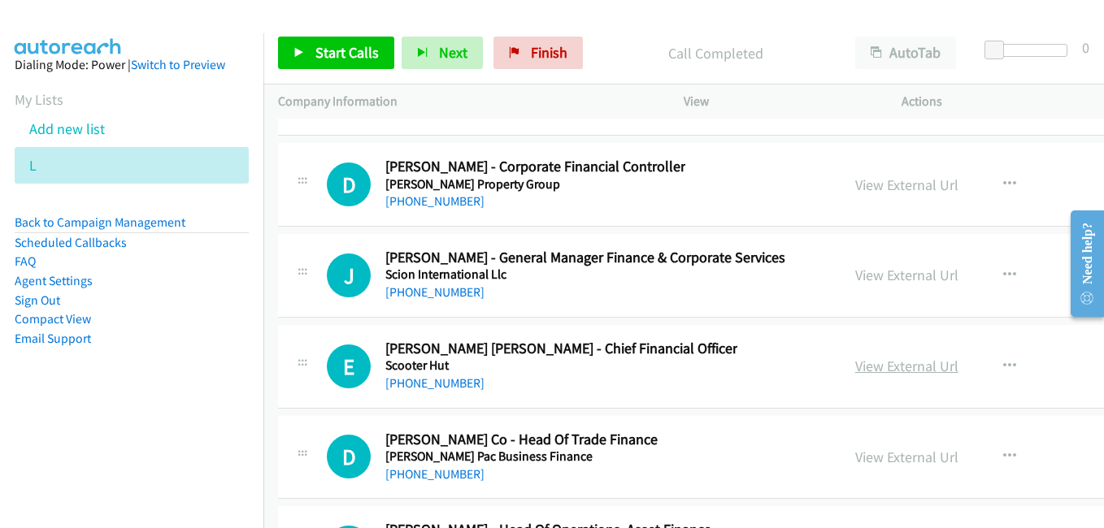
click at [856, 362] on link "View External Url" at bounding box center [906, 366] width 103 height 19
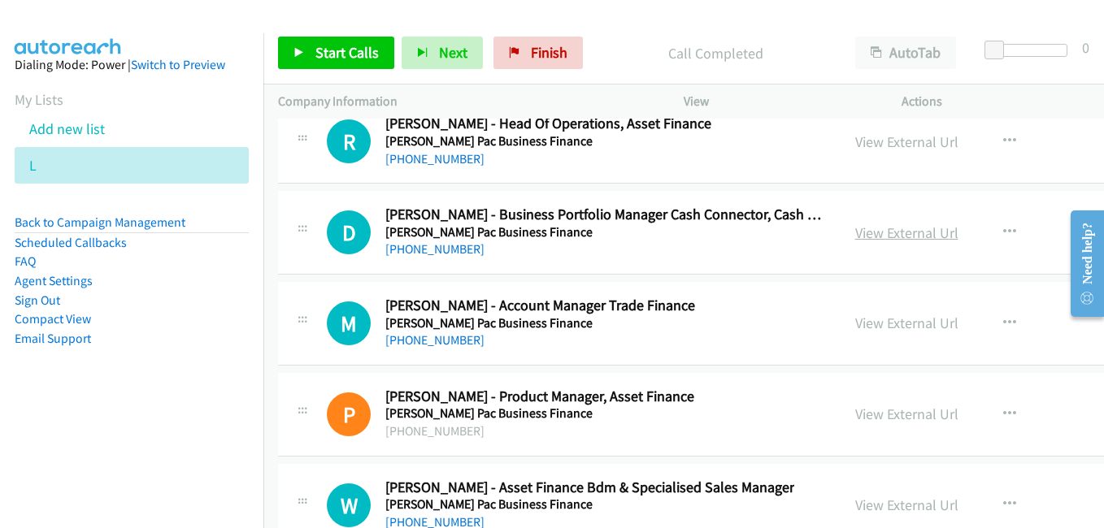
scroll to position [26897, 0]
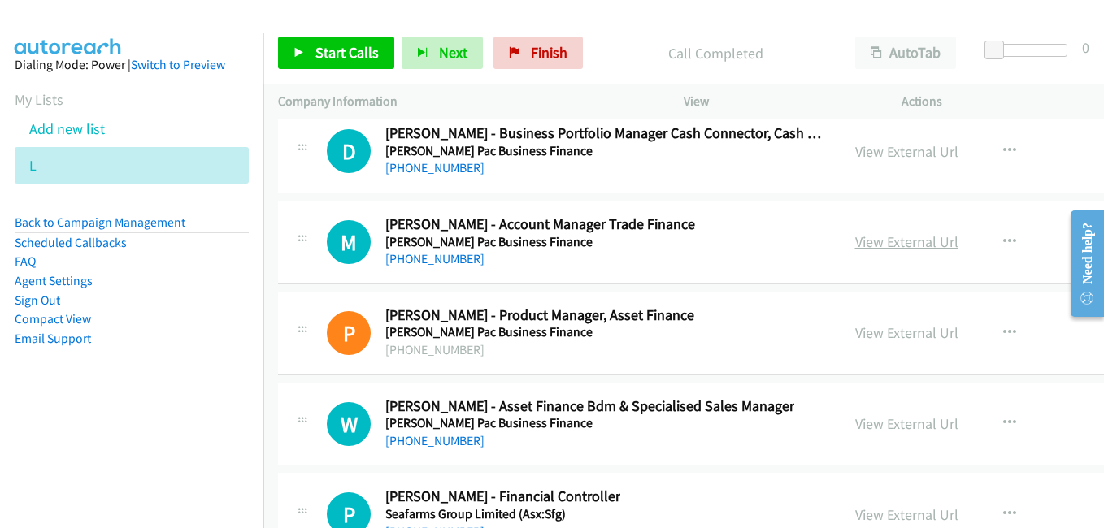
click at [880, 247] on link "View External Url" at bounding box center [906, 241] width 103 height 19
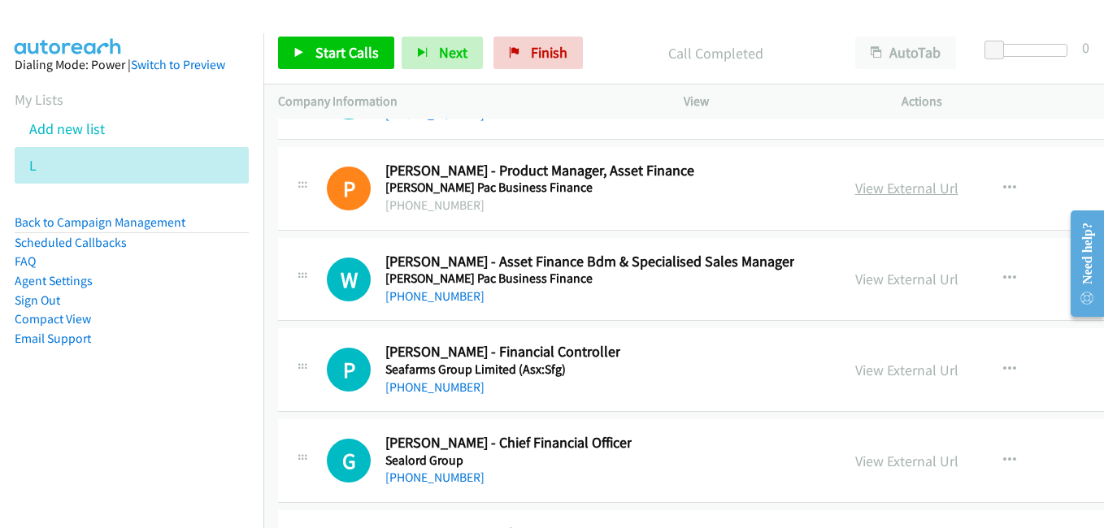
scroll to position [27059, 0]
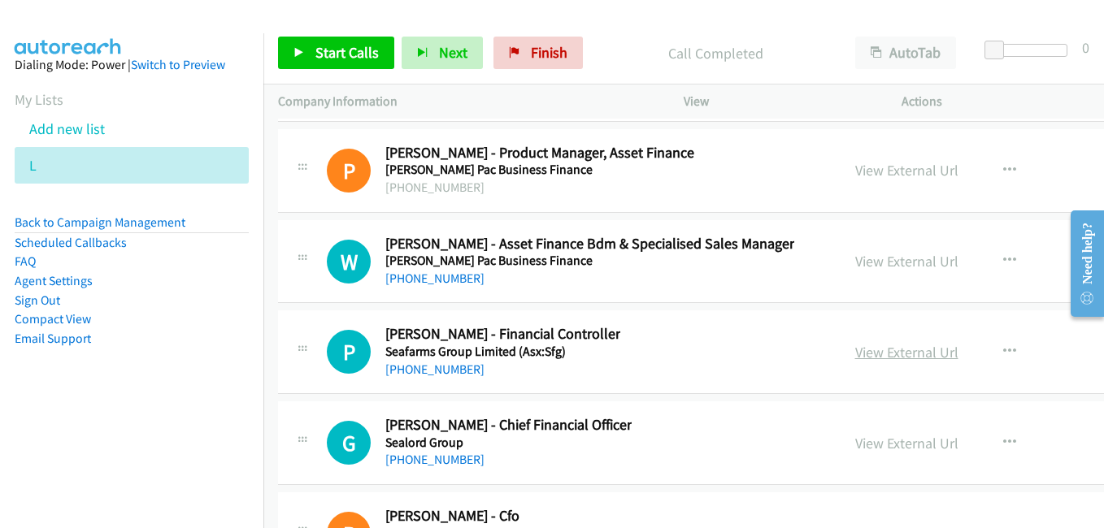
click at [855, 349] on link "View External Url" at bounding box center [906, 352] width 103 height 19
click at [892, 448] on link "View External Url" at bounding box center [906, 443] width 103 height 19
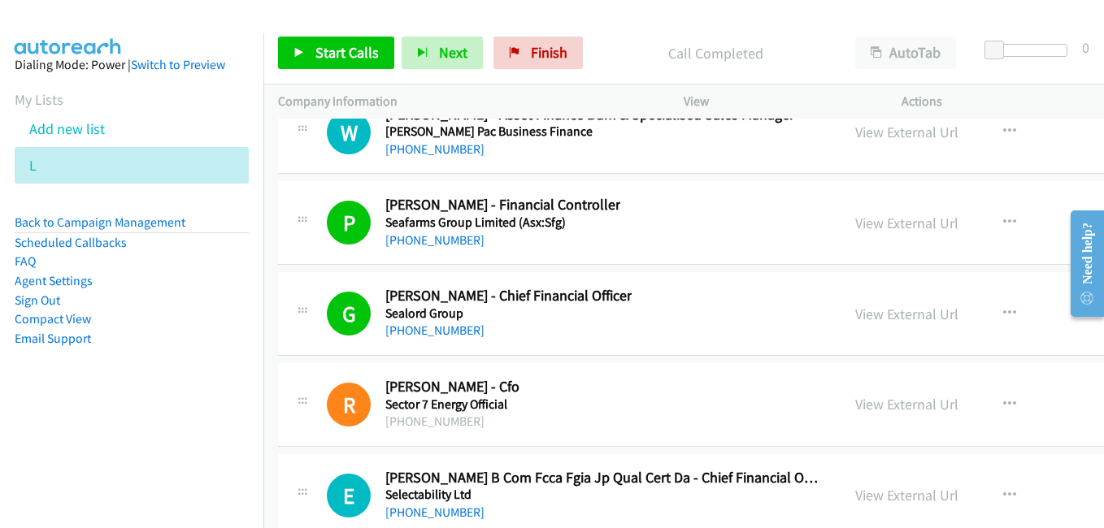
scroll to position [27303, 0]
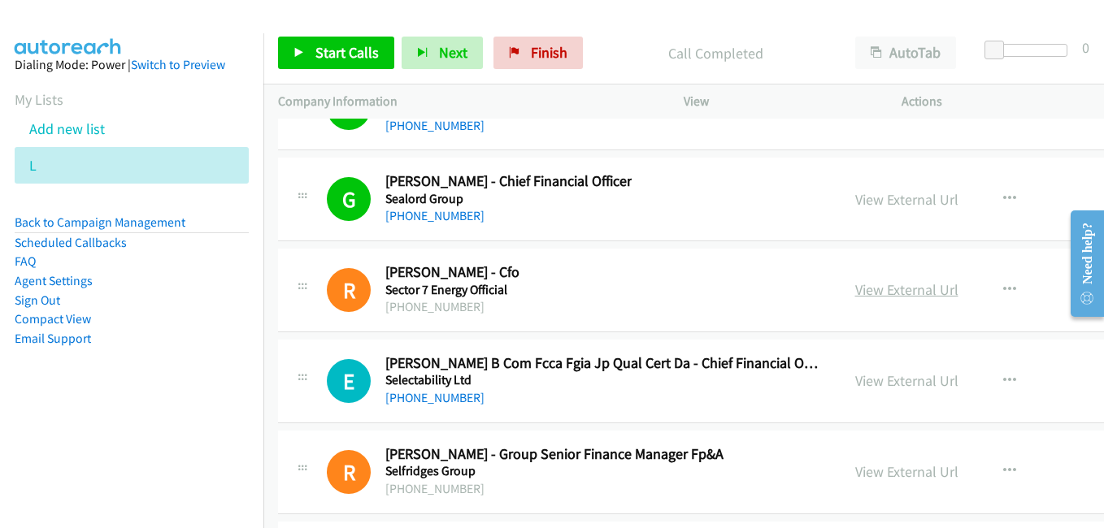
click at [867, 291] on link "View External Url" at bounding box center [906, 289] width 103 height 19
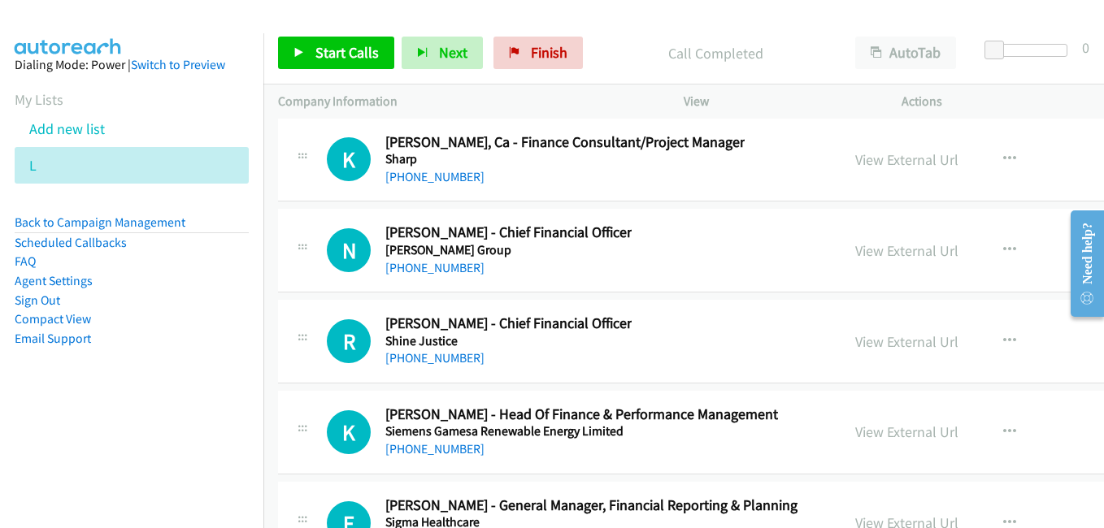
scroll to position [27710, 0]
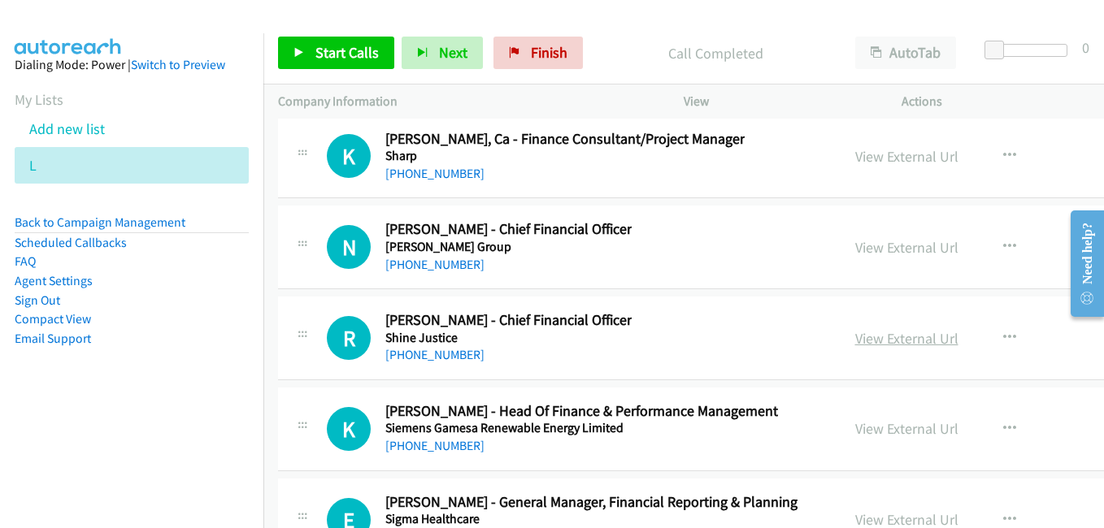
click at [867, 344] on link "View External Url" at bounding box center [906, 338] width 103 height 19
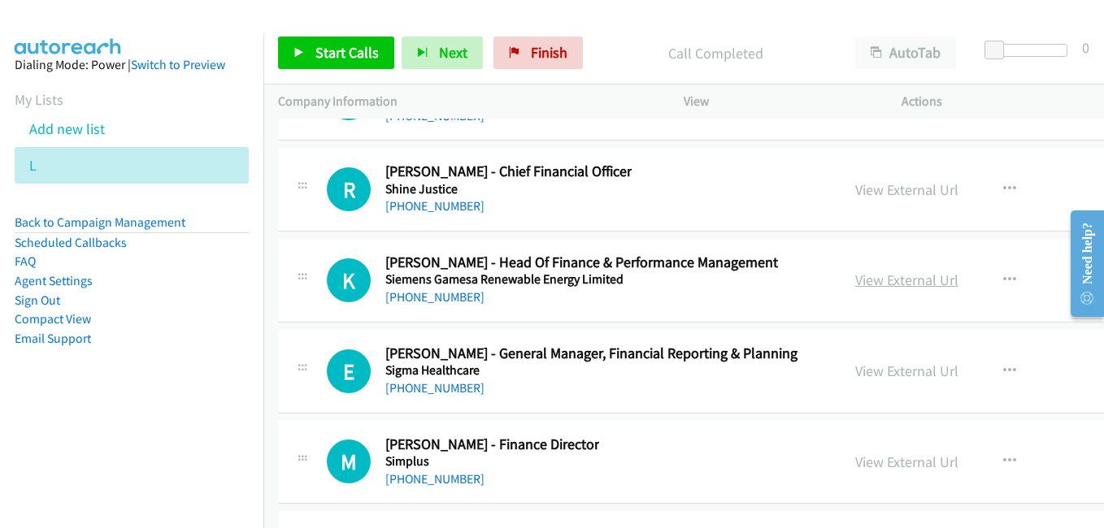
scroll to position [27872, 0]
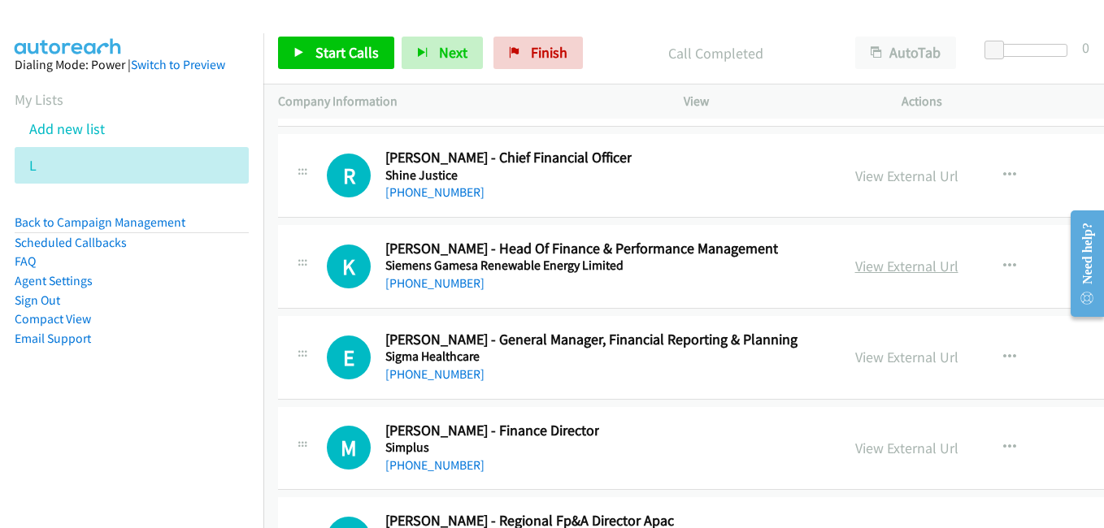
click at [891, 260] on link "View External Url" at bounding box center [906, 266] width 103 height 19
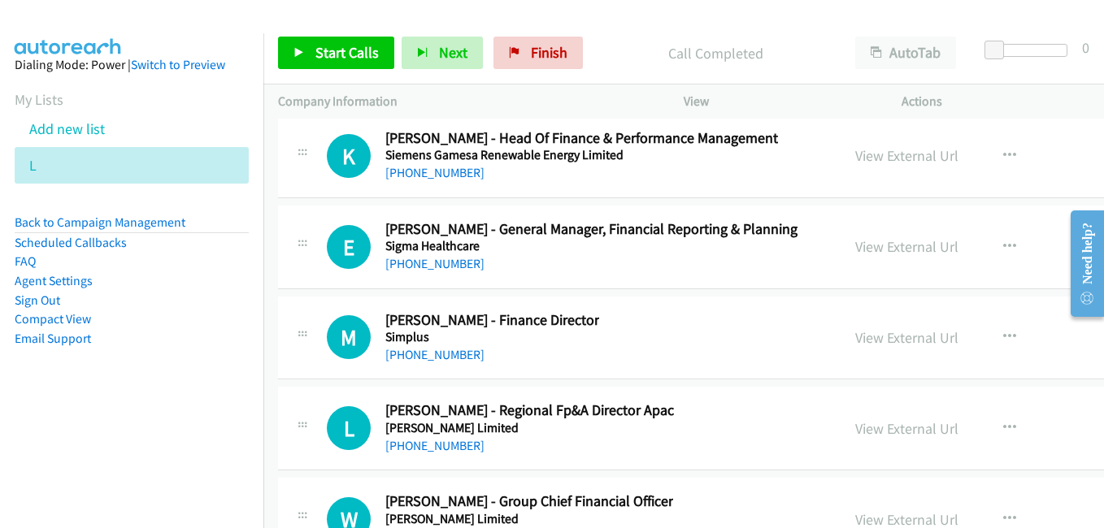
scroll to position [28035, 0]
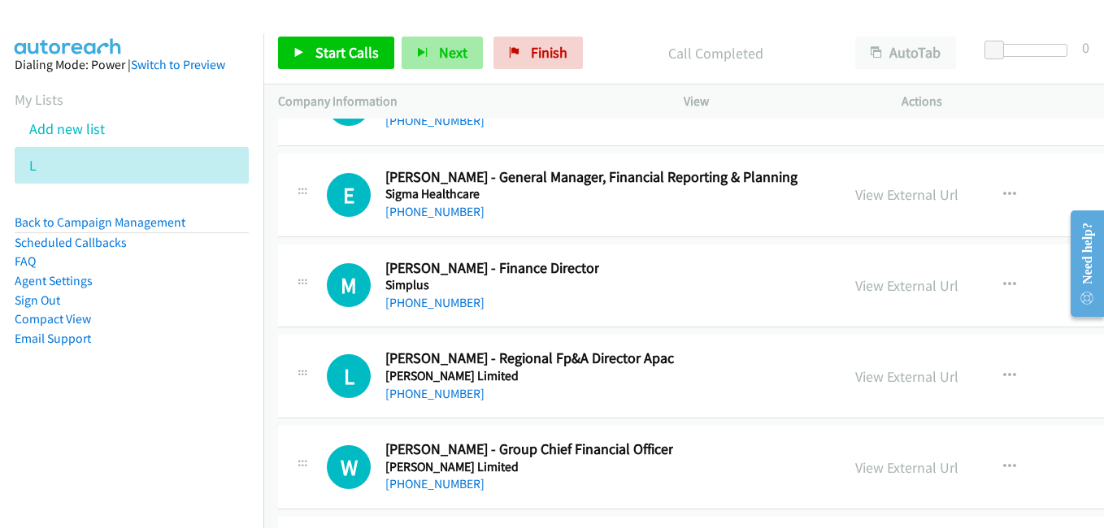
drag, startPoint x: 889, startPoint y: 289, endPoint x: 470, endPoint y: 46, distance: 483.9
click at [889, 289] on link "View External Url" at bounding box center [906, 285] width 103 height 19
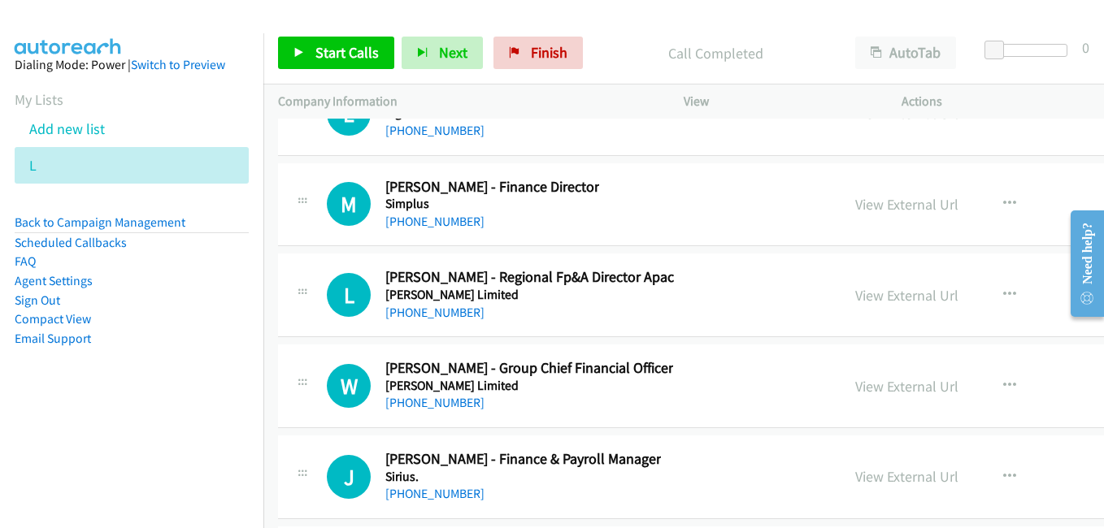
scroll to position [28197, 0]
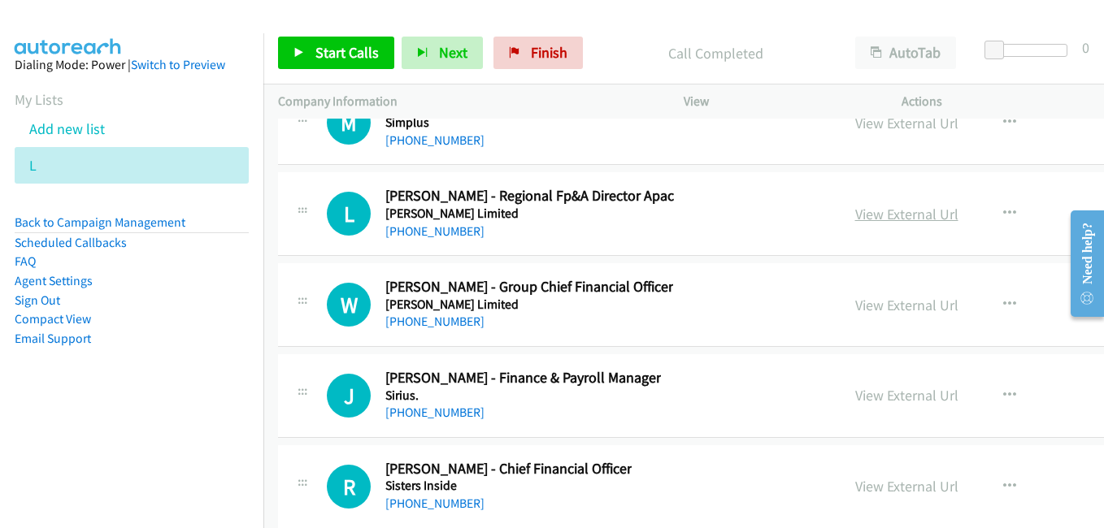
click at [869, 222] on link "View External Url" at bounding box center [906, 214] width 103 height 19
click at [859, 305] on link "View External Url" at bounding box center [906, 305] width 103 height 19
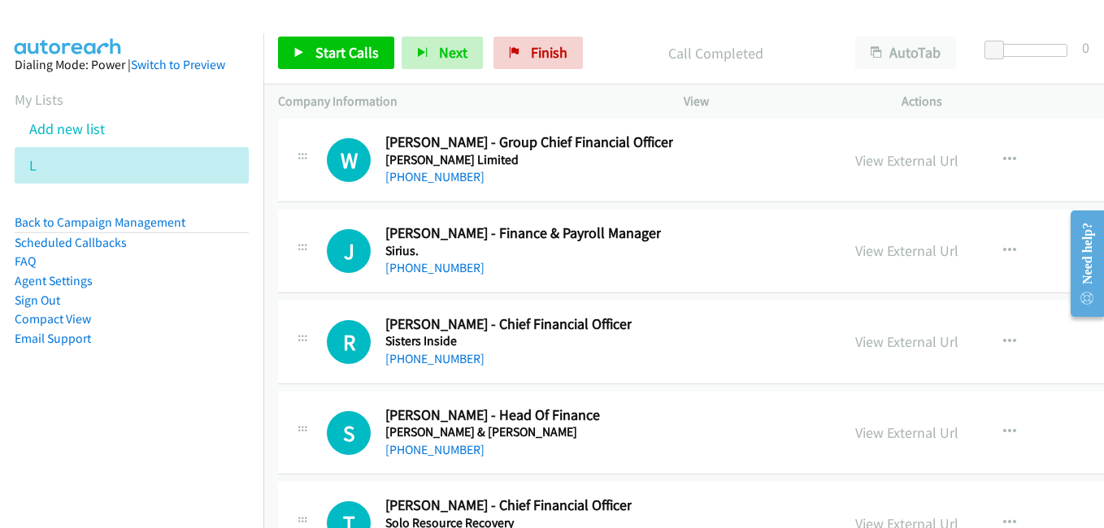
scroll to position [28360, 0]
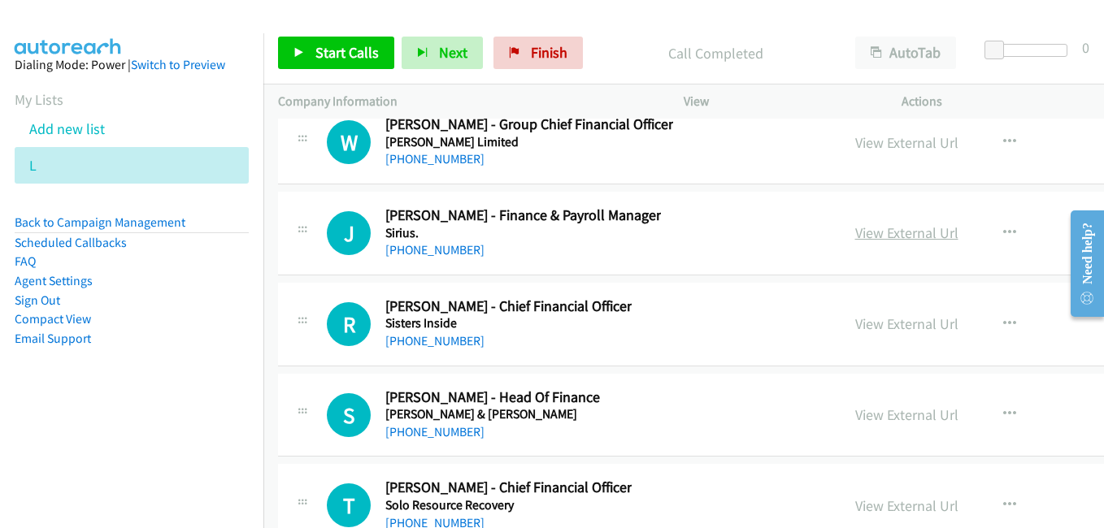
click at [857, 237] on link "View External Url" at bounding box center [906, 232] width 103 height 19
click at [887, 319] on link "View External Url" at bounding box center [906, 323] width 103 height 19
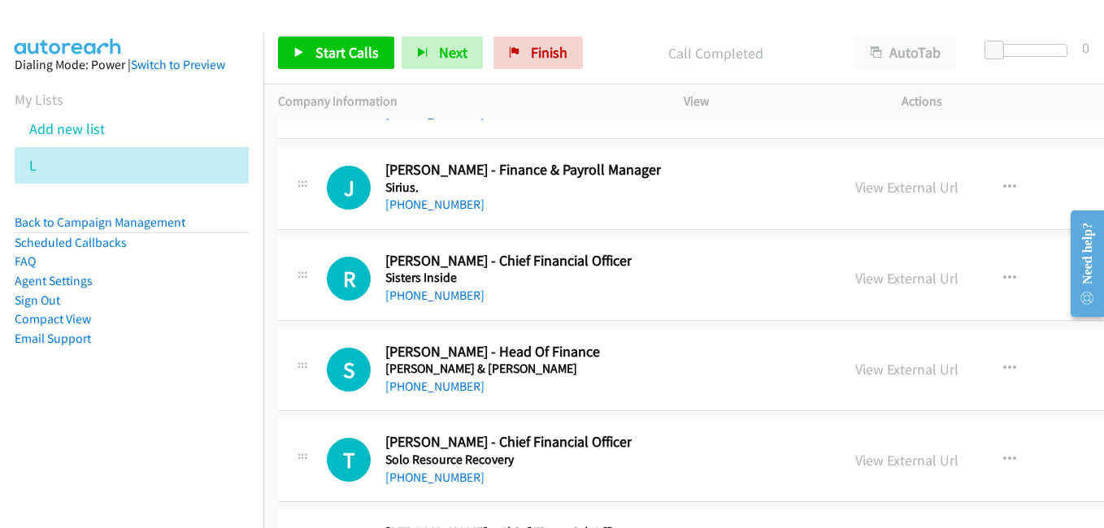
scroll to position [28441, 0]
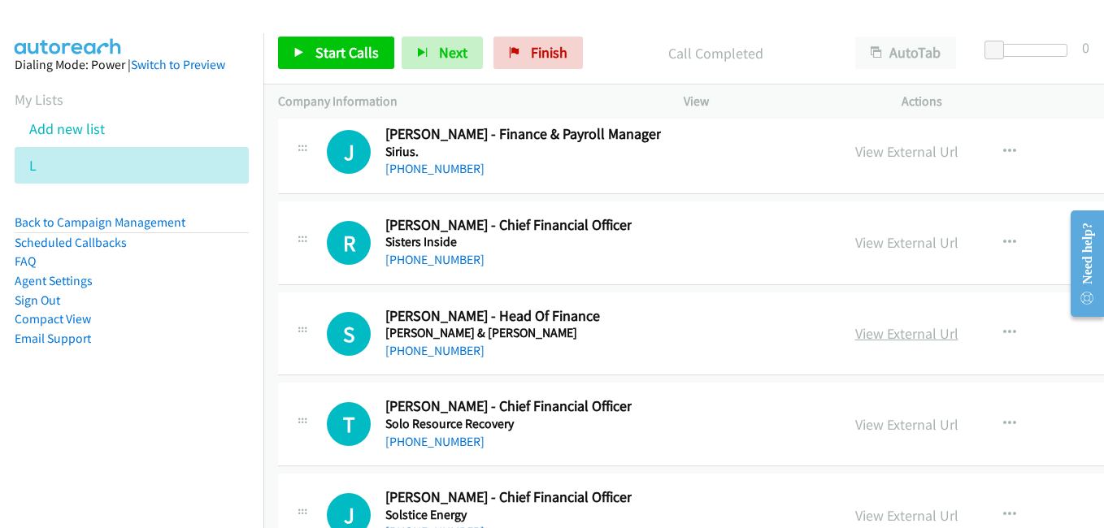
click at [855, 335] on link "View External Url" at bounding box center [906, 333] width 103 height 19
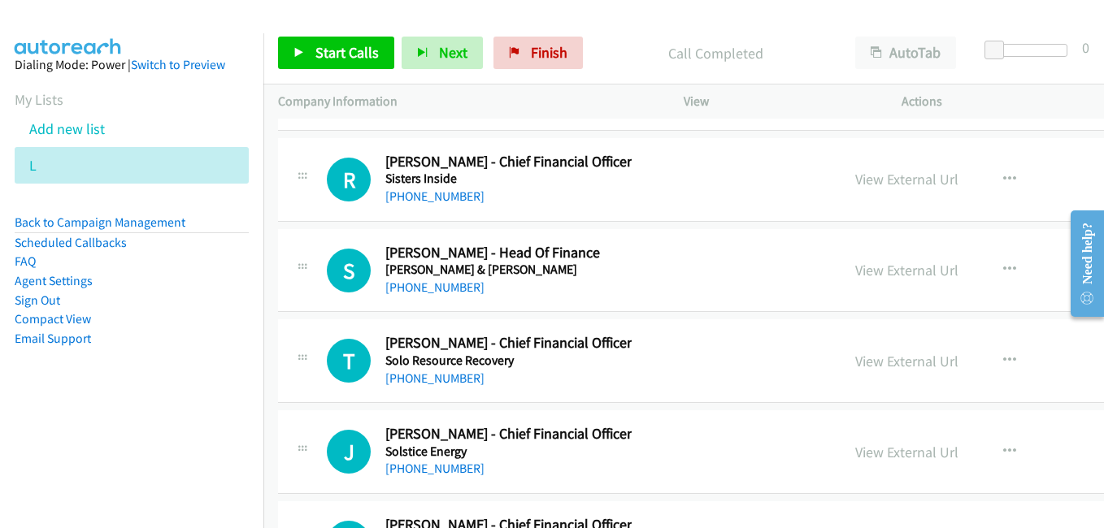
scroll to position [28522, 0]
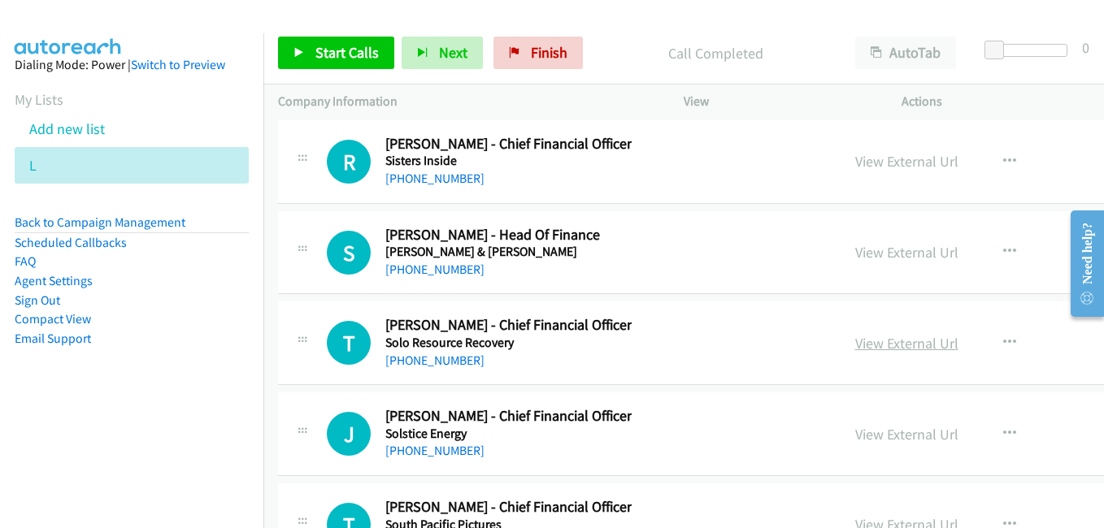
click at [861, 340] on link "View External Url" at bounding box center [906, 343] width 103 height 19
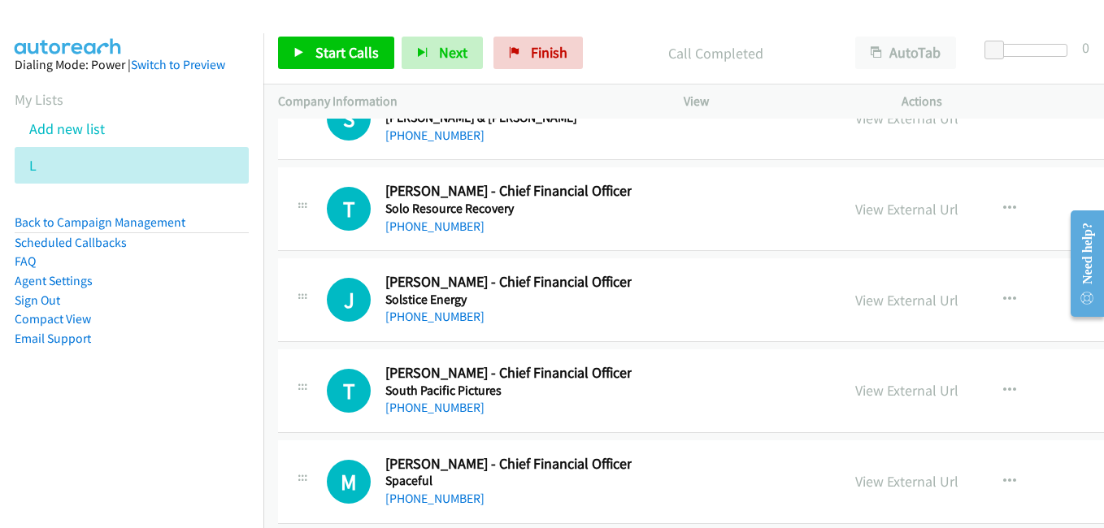
scroll to position [28685, 0]
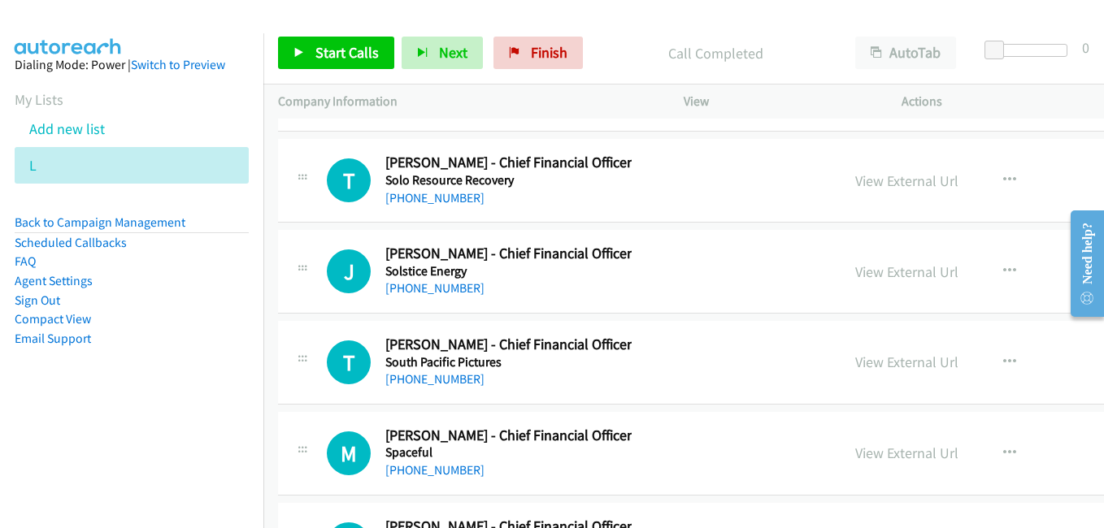
click at [855, 275] on link "View External Url" at bounding box center [906, 271] width 103 height 19
drag, startPoint x: 778, startPoint y: 189, endPoint x: 834, endPoint y: 321, distance: 143.5
drag, startPoint x: 869, startPoint y: 371, endPoint x: 861, endPoint y: 368, distance: 8.5
click at [869, 371] on link "View External Url" at bounding box center [906, 362] width 103 height 19
drag, startPoint x: 861, startPoint y: 460, endPoint x: 649, endPoint y: 413, distance: 216.5
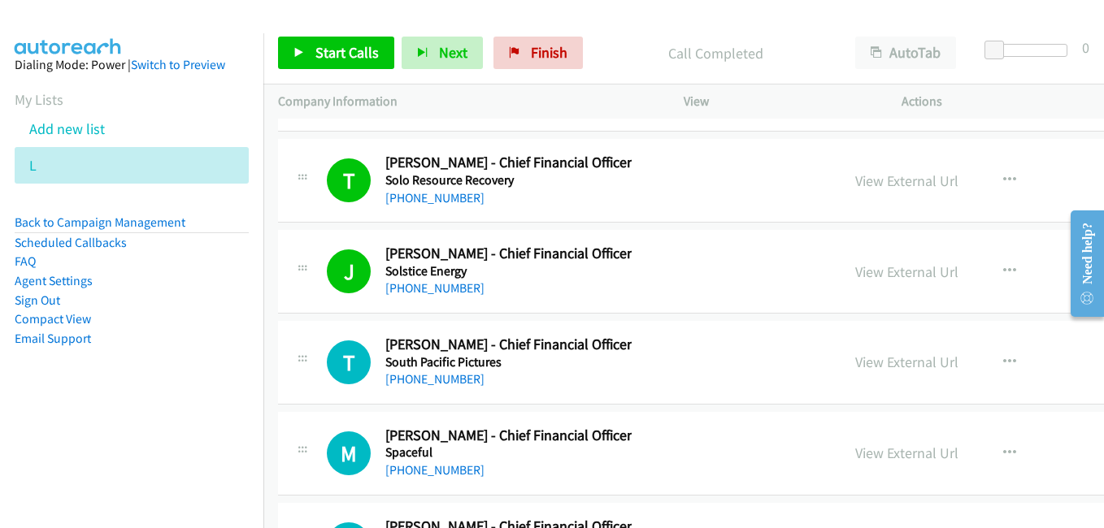
click at [861, 460] on link "View External Url" at bounding box center [906, 453] width 103 height 19
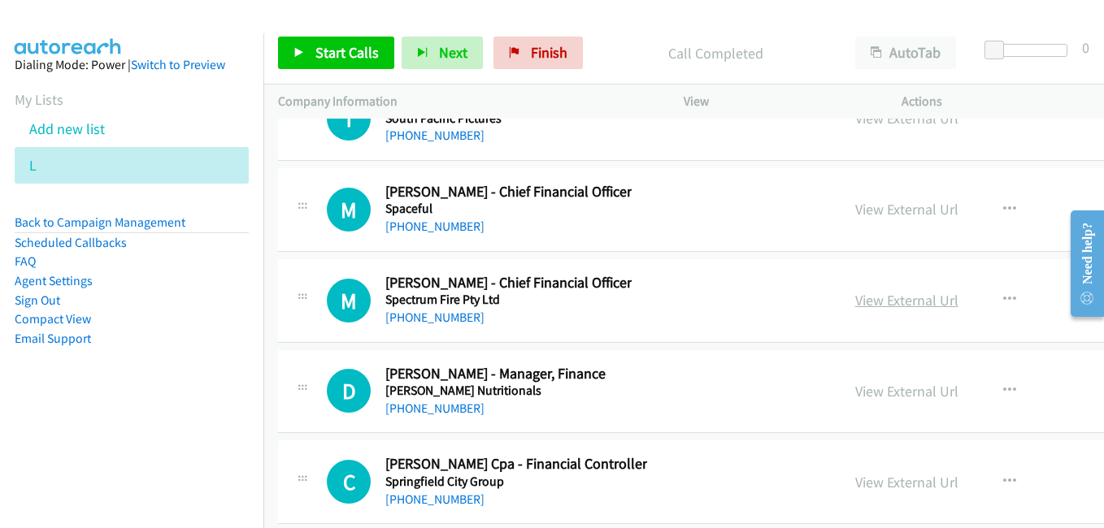
click at [869, 298] on link "View External Url" at bounding box center [906, 300] width 103 height 19
click at [881, 391] on link "View External Url" at bounding box center [906, 391] width 103 height 19
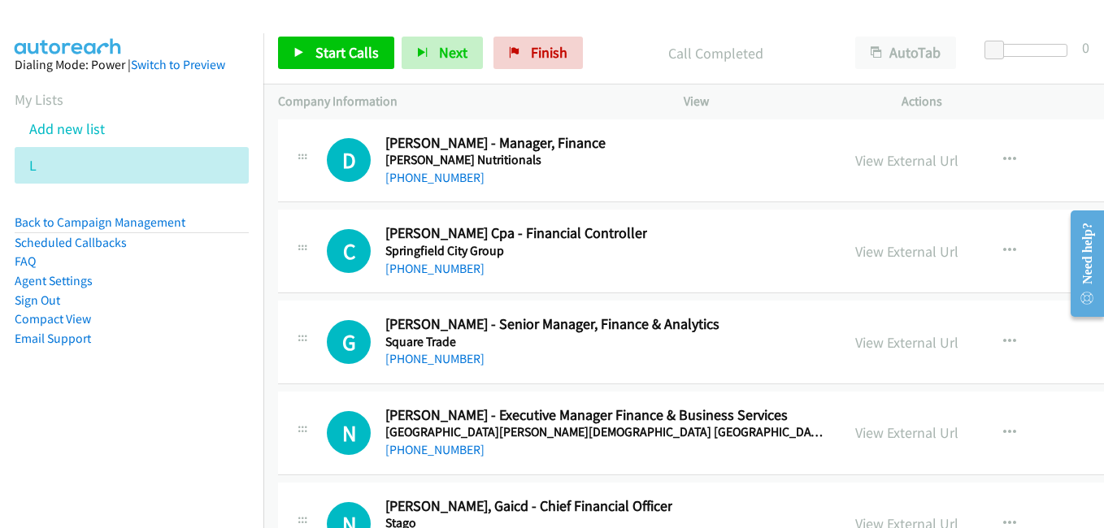
scroll to position [29172, 0]
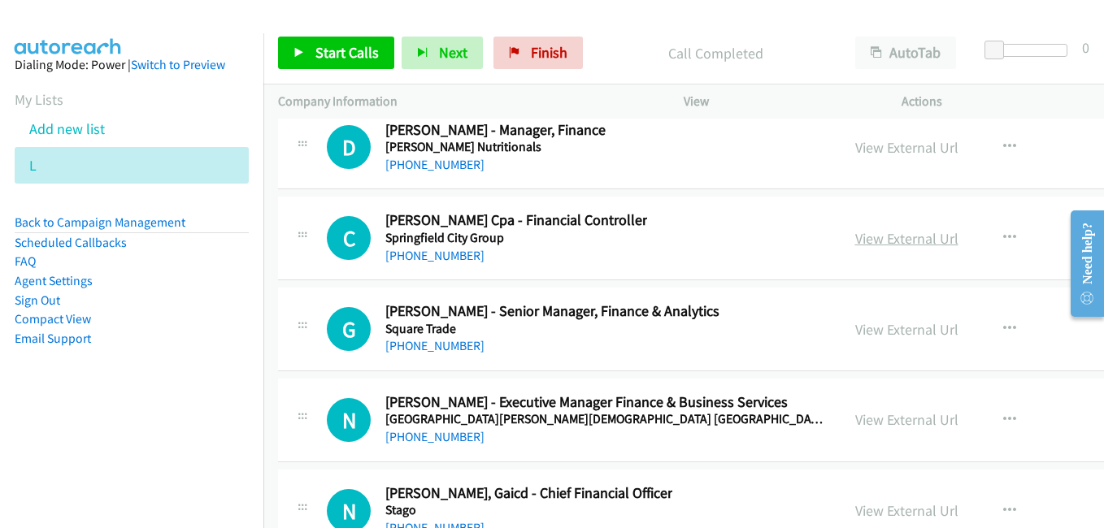
click at [855, 241] on link "View External Url" at bounding box center [906, 238] width 103 height 19
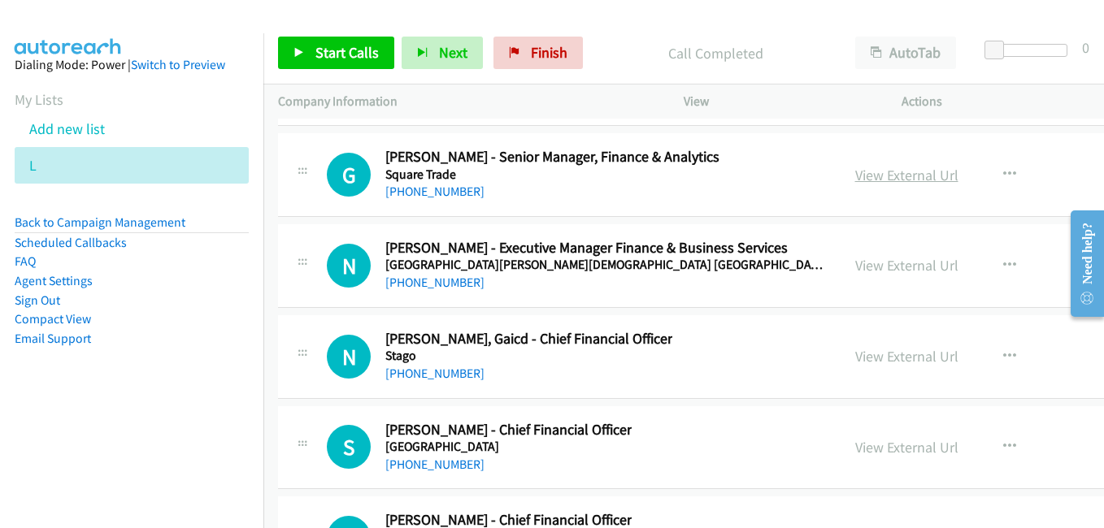
scroll to position [29335, 0]
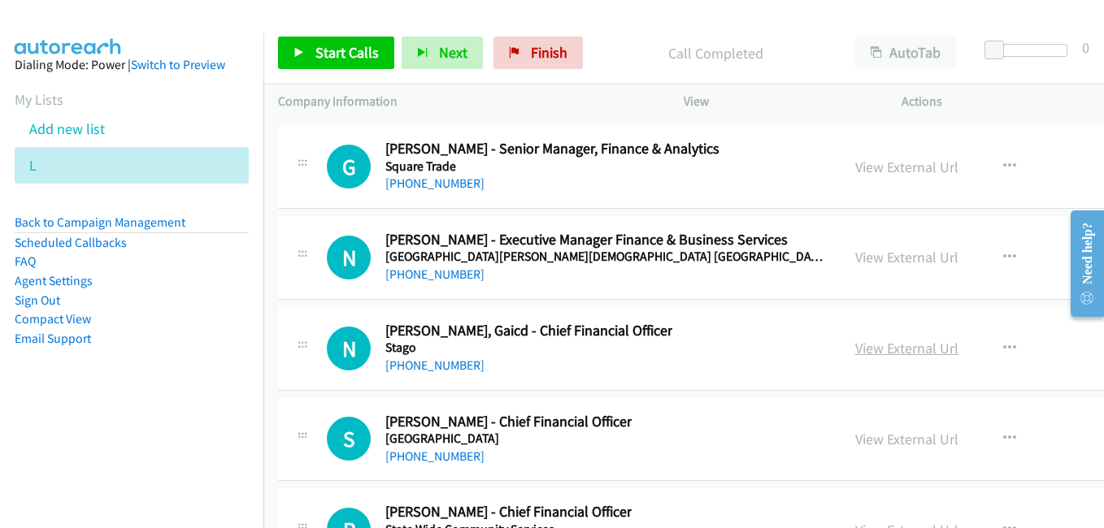
click at [867, 350] on link "View External Url" at bounding box center [906, 348] width 103 height 19
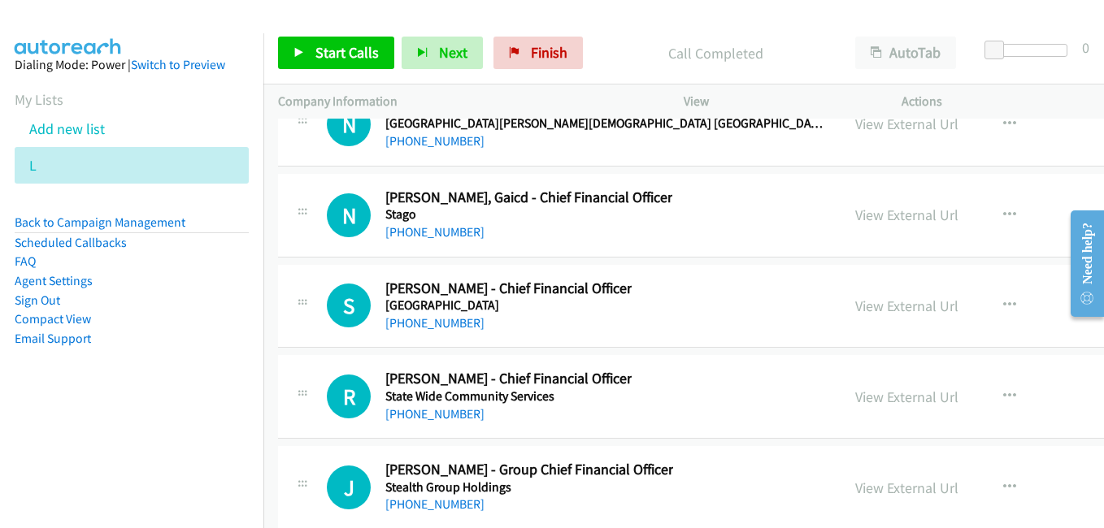
scroll to position [29497, 0]
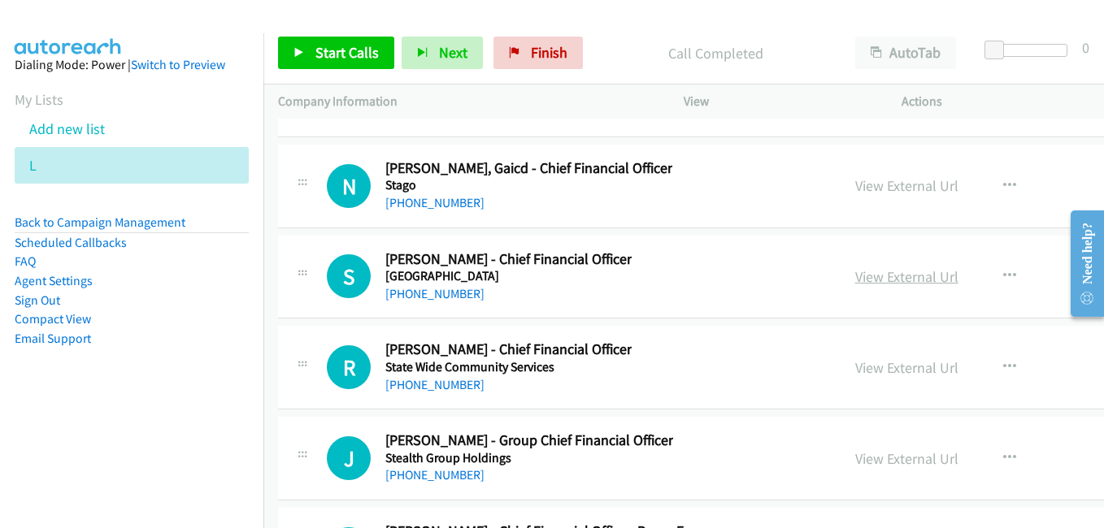
click at [858, 278] on link "View External Url" at bounding box center [906, 276] width 103 height 19
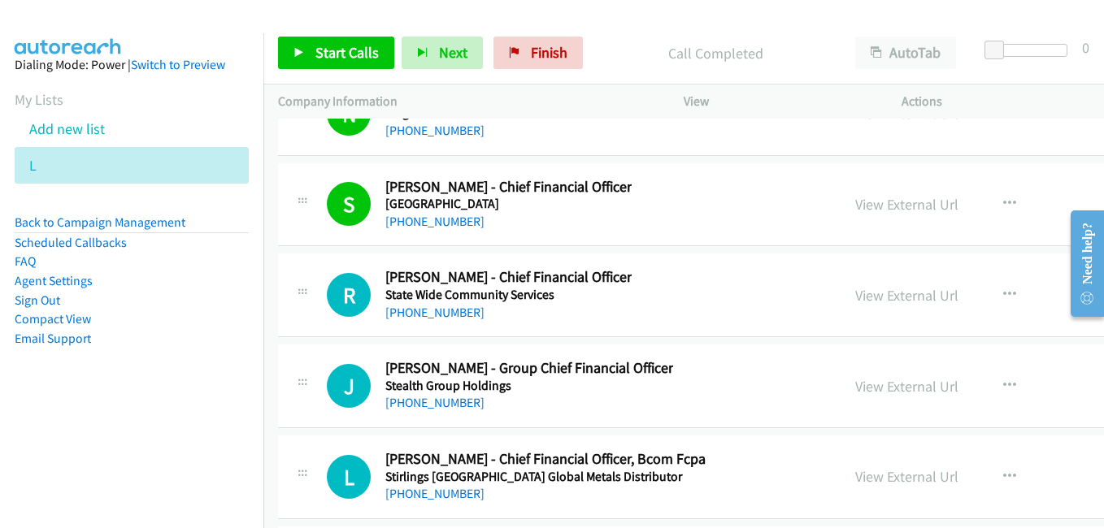
scroll to position [29579, 0]
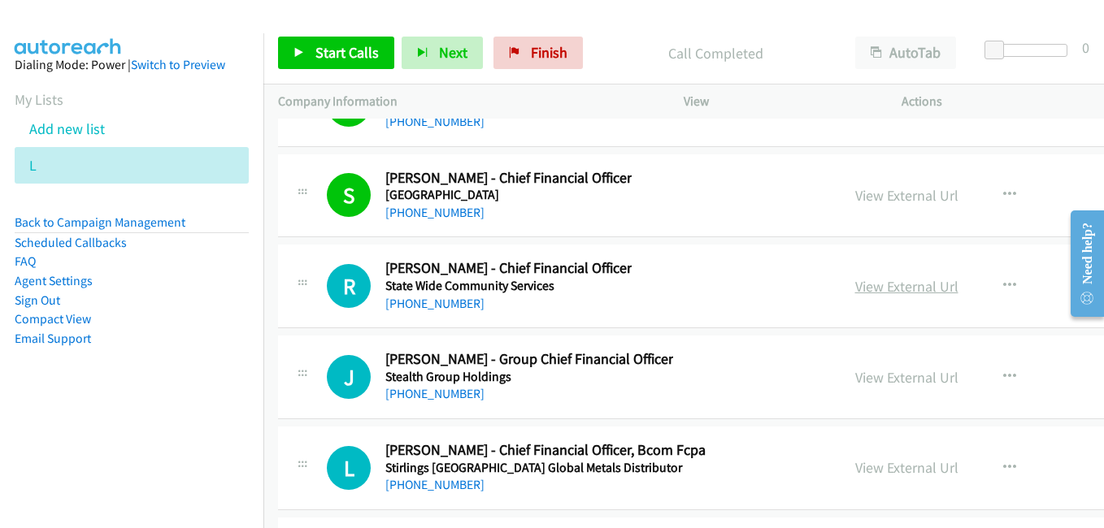
click at [866, 280] on link "View External Url" at bounding box center [906, 286] width 103 height 19
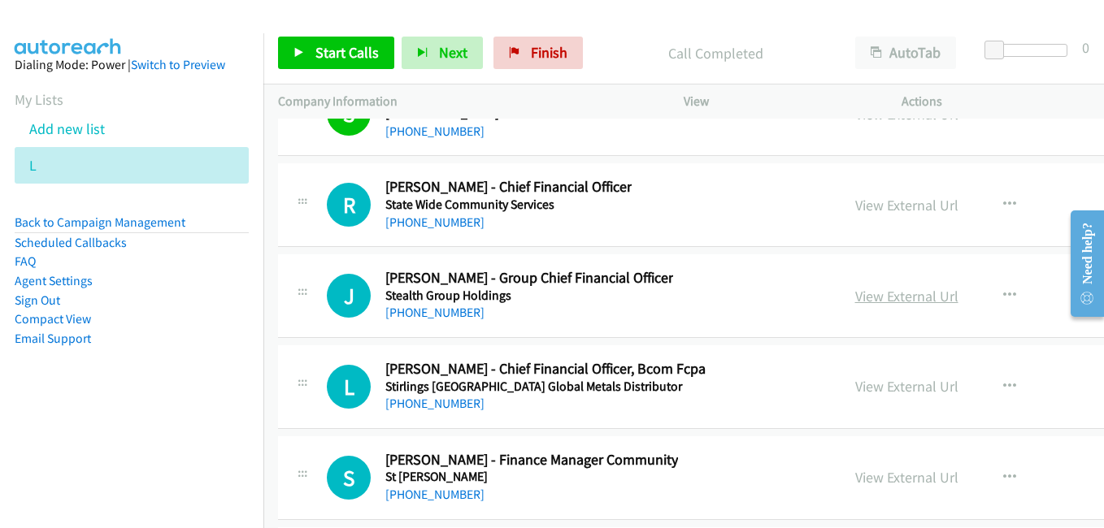
drag, startPoint x: 882, startPoint y: 302, endPoint x: 848, endPoint y: 299, distance: 33.5
click at [882, 302] on link "View External Url" at bounding box center [906, 296] width 103 height 19
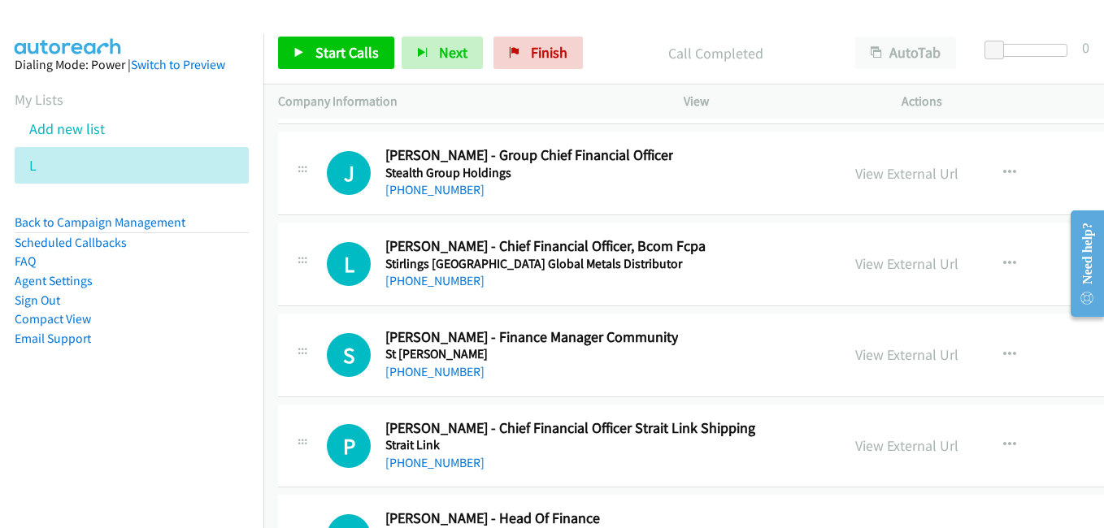
scroll to position [29822, 0]
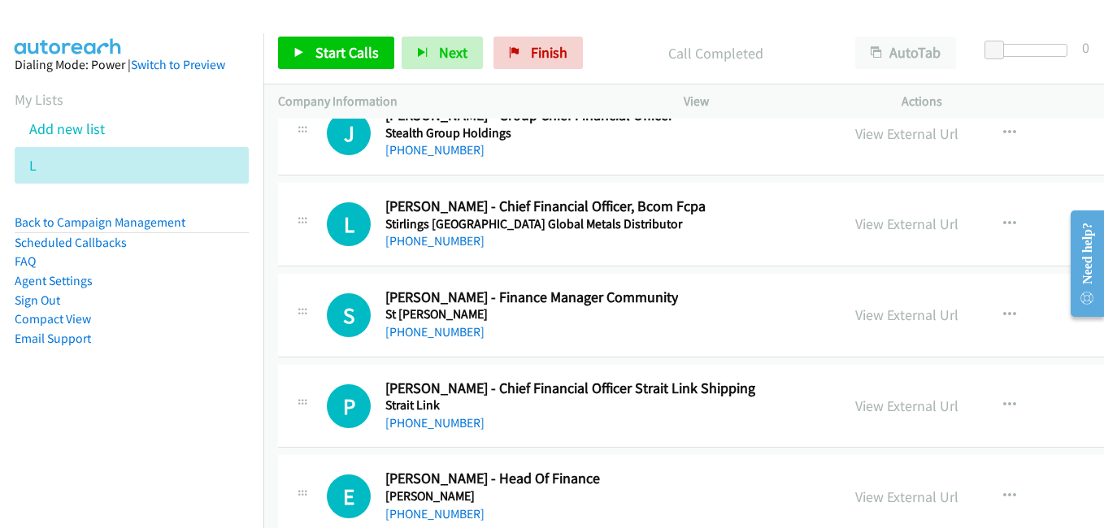
drag, startPoint x: 891, startPoint y: 224, endPoint x: 548, endPoint y: 118, distance: 359.8
click at [891, 224] on link "View External Url" at bounding box center [906, 224] width 103 height 19
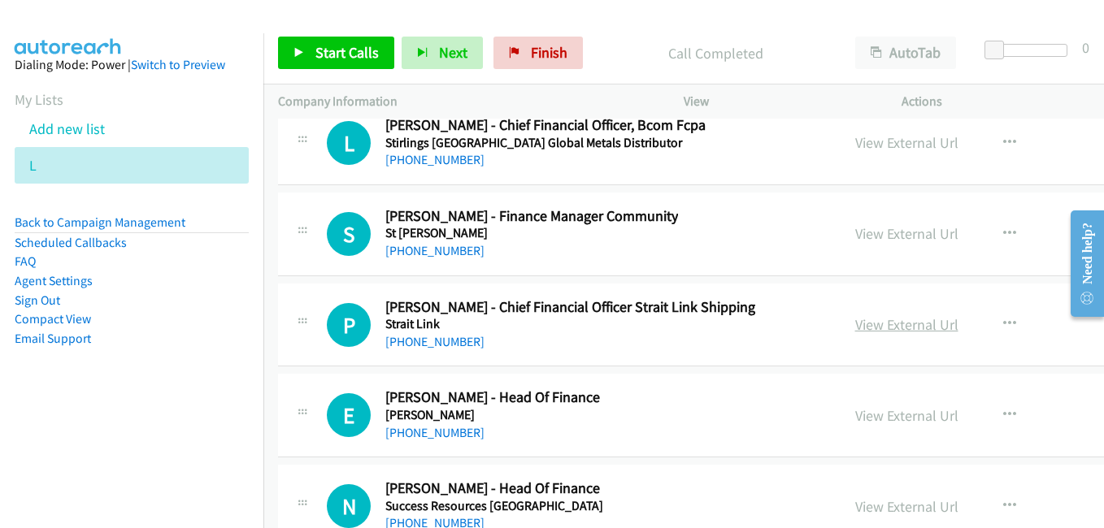
click at [857, 321] on link "View External Url" at bounding box center [906, 324] width 103 height 19
click at [868, 414] on link "View External Url" at bounding box center [906, 415] width 103 height 19
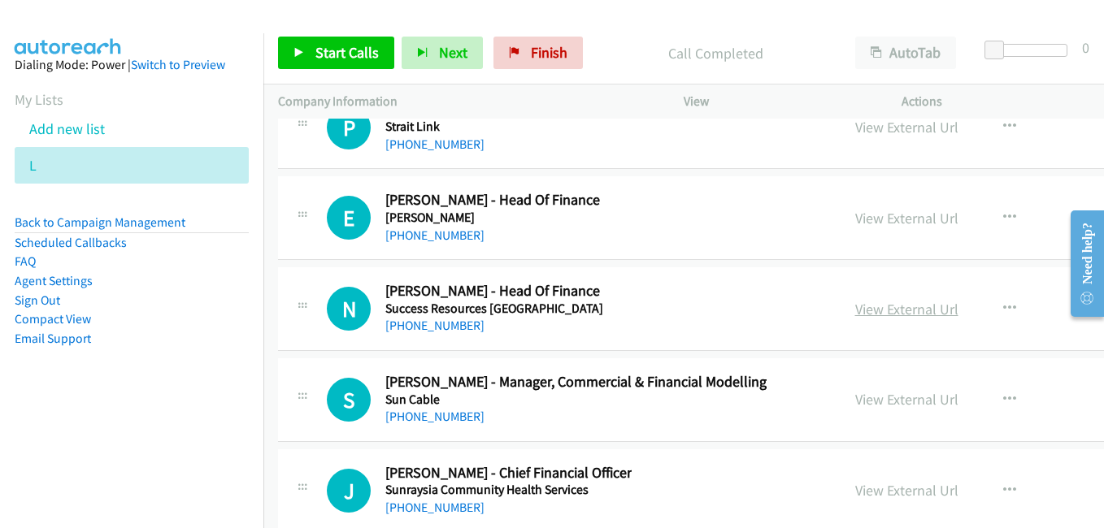
scroll to position [30147, 0]
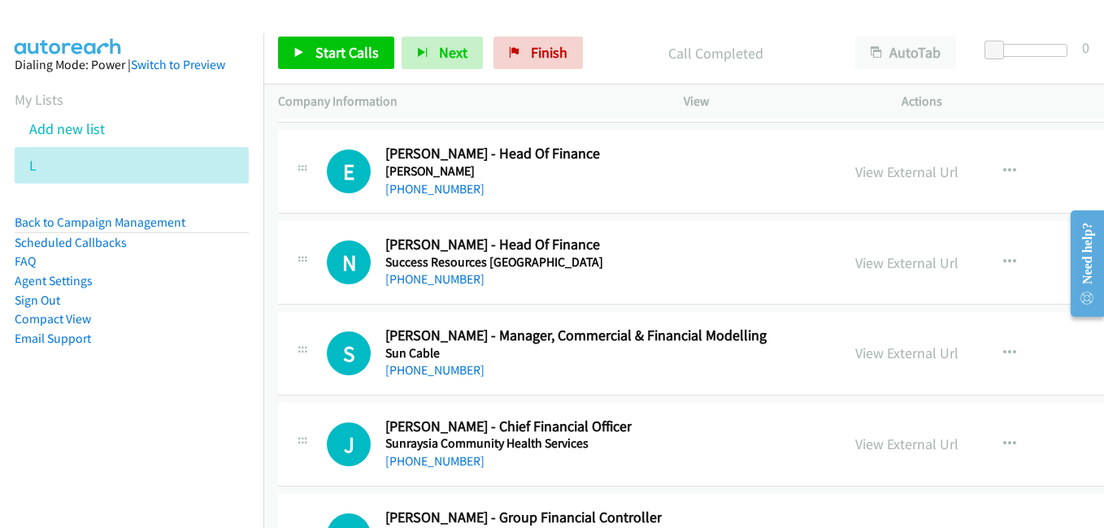
click at [882, 266] on link "View External Url" at bounding box center [906, 263] width 103 height 19
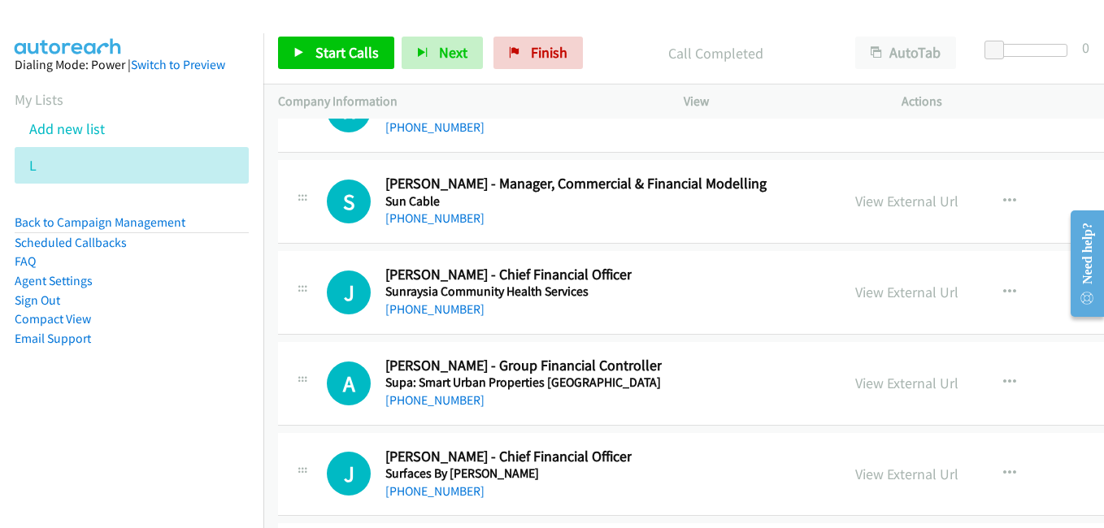
scroll to position [30310, 0]
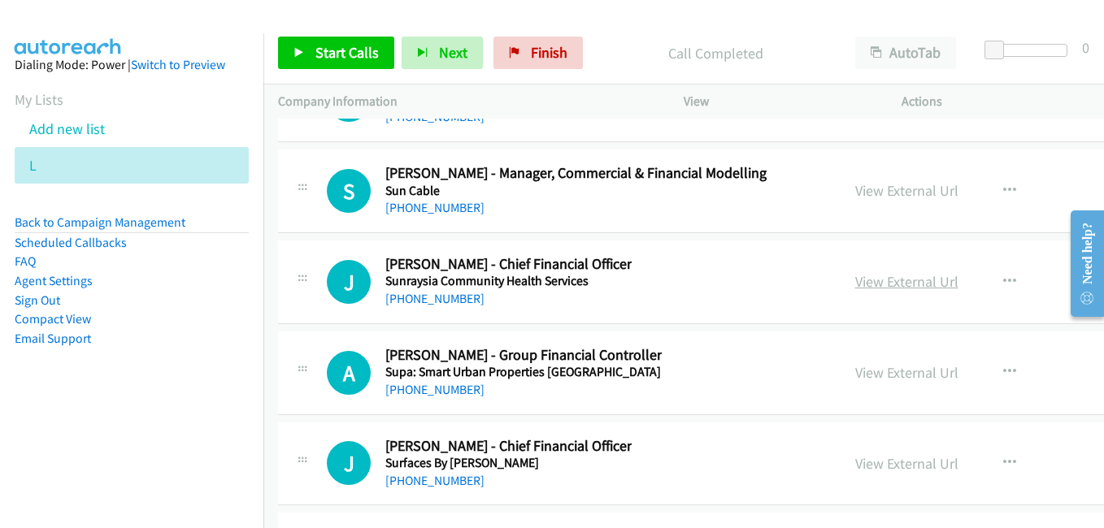
click at [859, 277] on link "View External Url" at bounding box center [906, 281] width 103 height 19
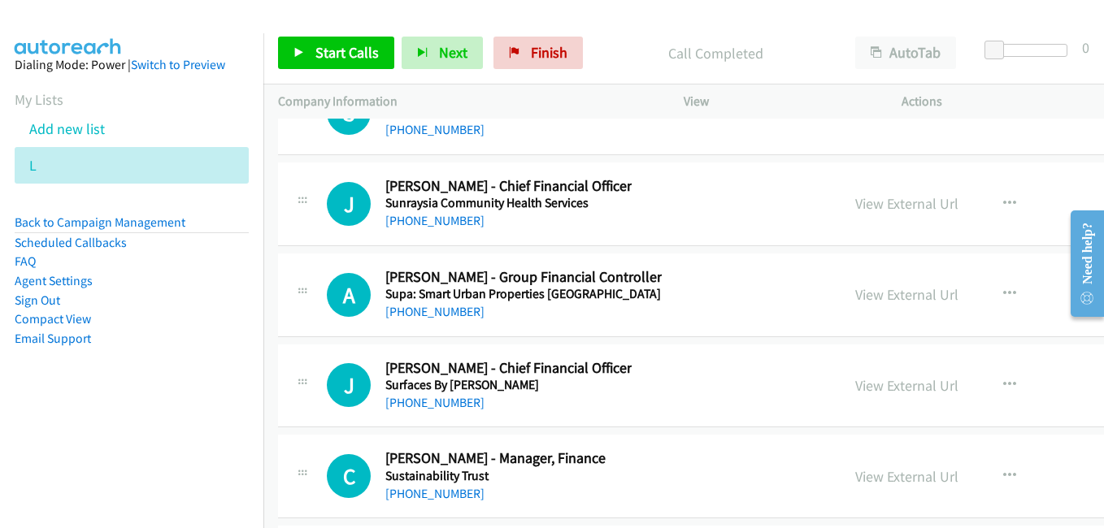
scroll to position [30391, 0]
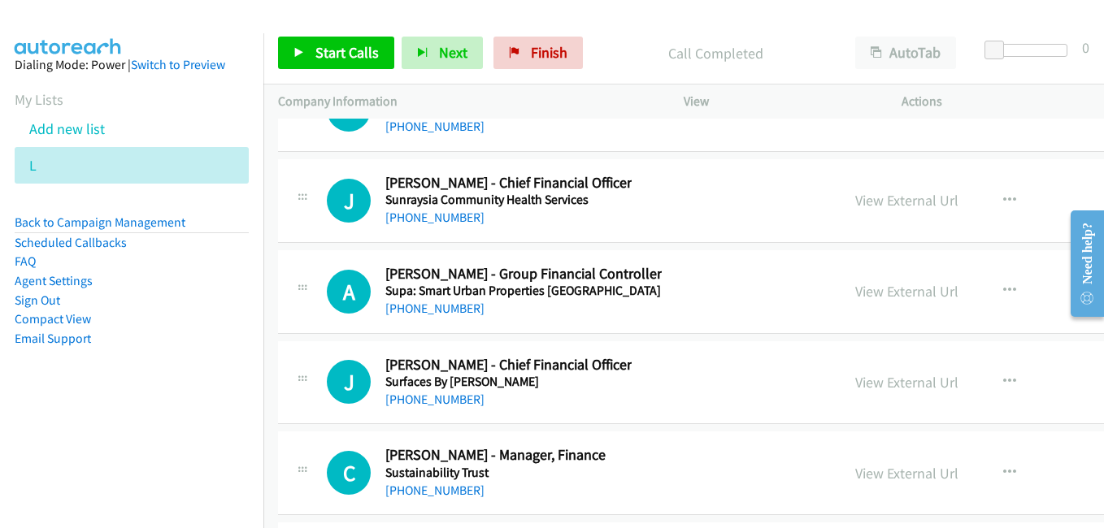
click at [862, 290] on link "View External Url" at bounding box center [906, 291] width 103 height 19
click at [855, 373] on link "View External Url" at bounding box center [906, 382] width 103 height 19
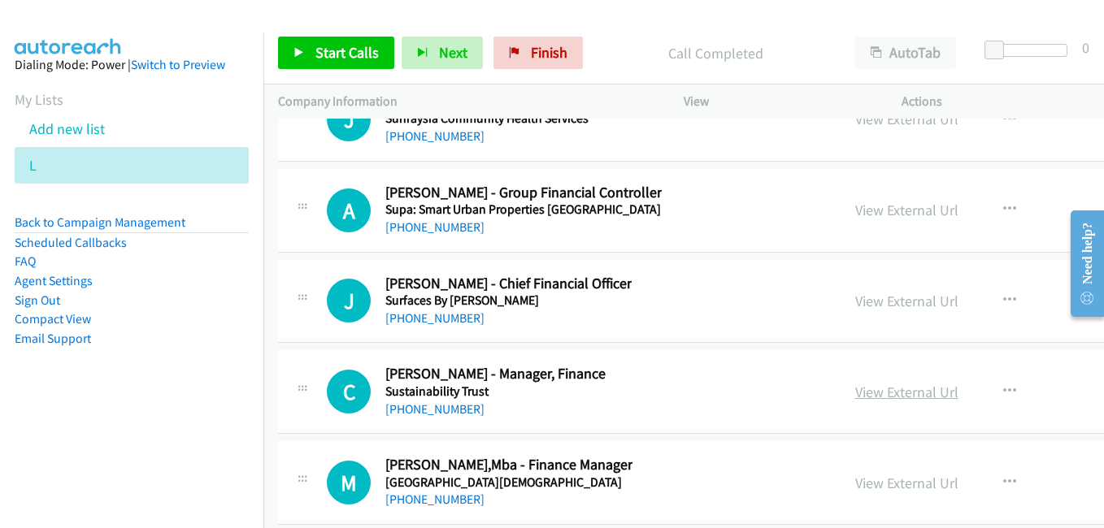
click at [867, 386] on link "View External Url" at bounding box center [906, 392] width 103 height 19
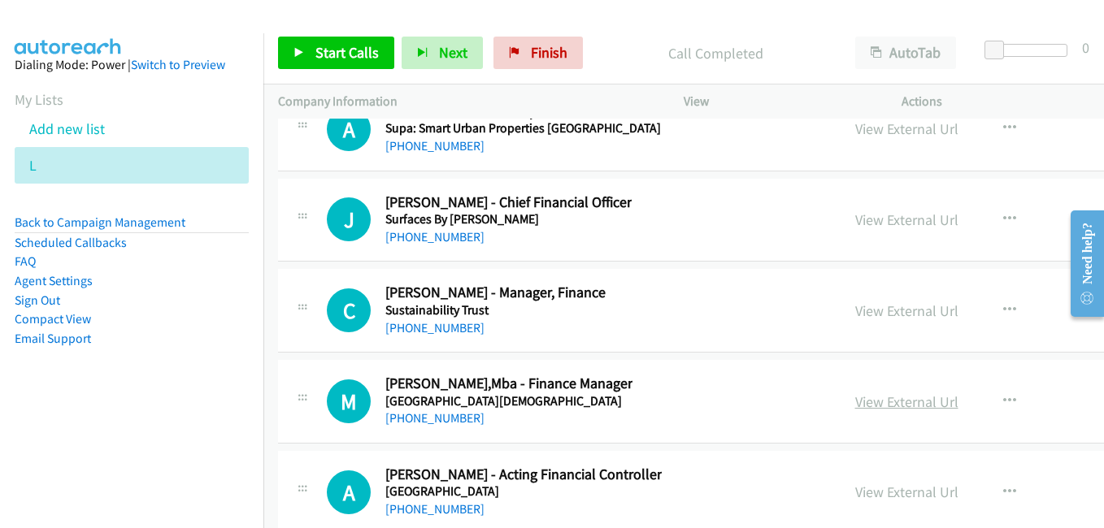
click at [861, 395] on link "View External Url" at bounding box center [906, 401] width 103 height 19
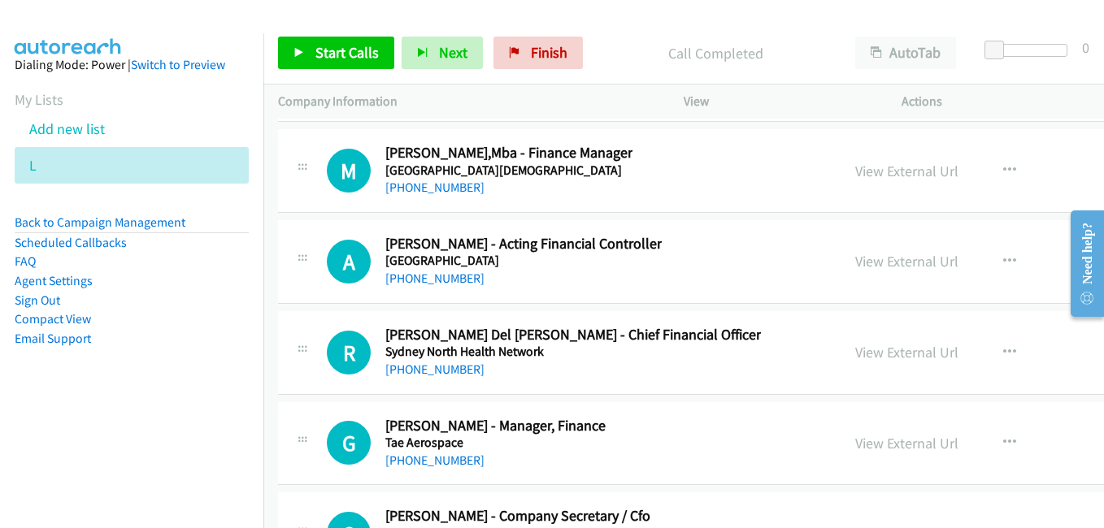
scroll to position [30797, 0]
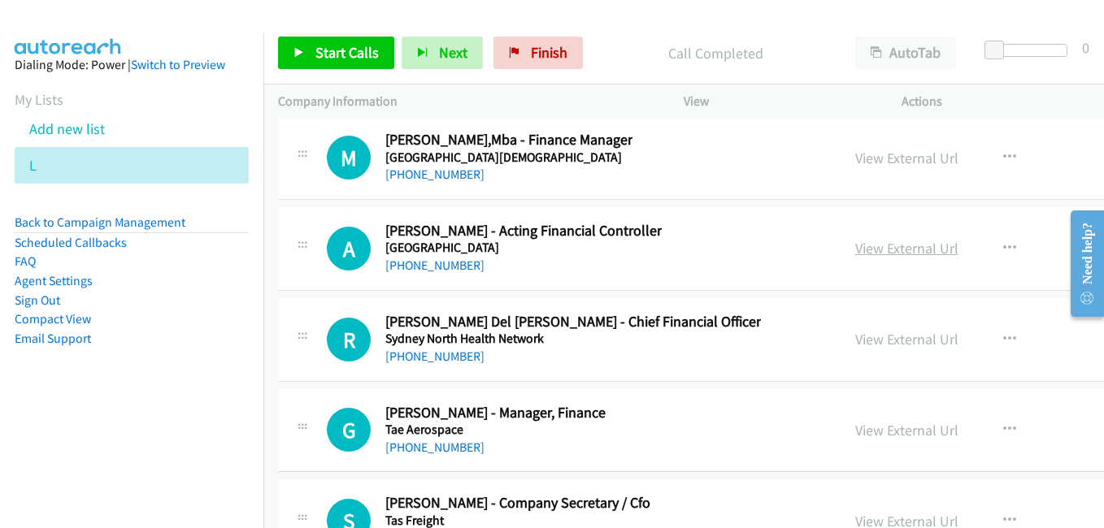
click at [860, 251] on link "View External Url" at bounding box center [906, 248] width 103 height 19
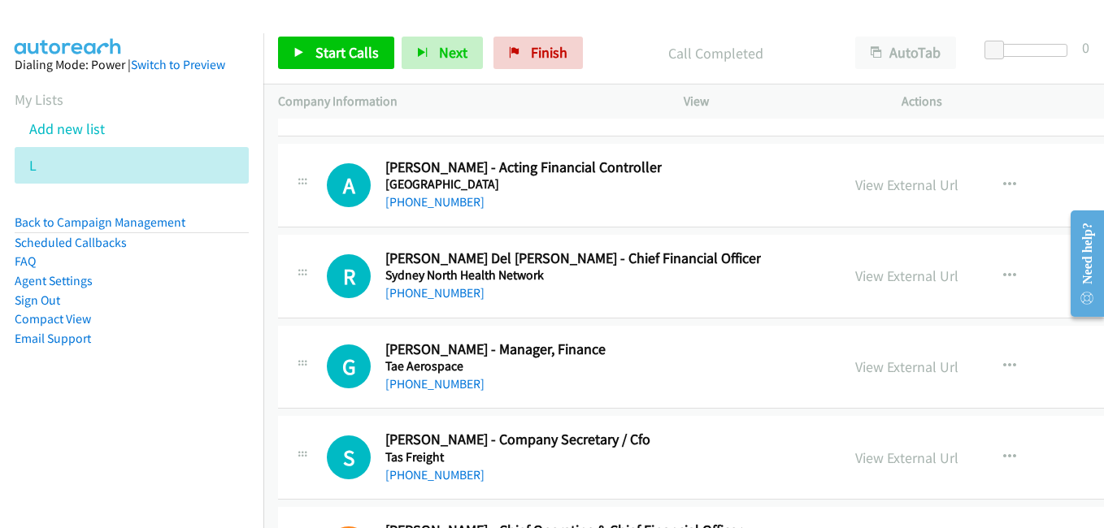
scroll to position [30879, 0]
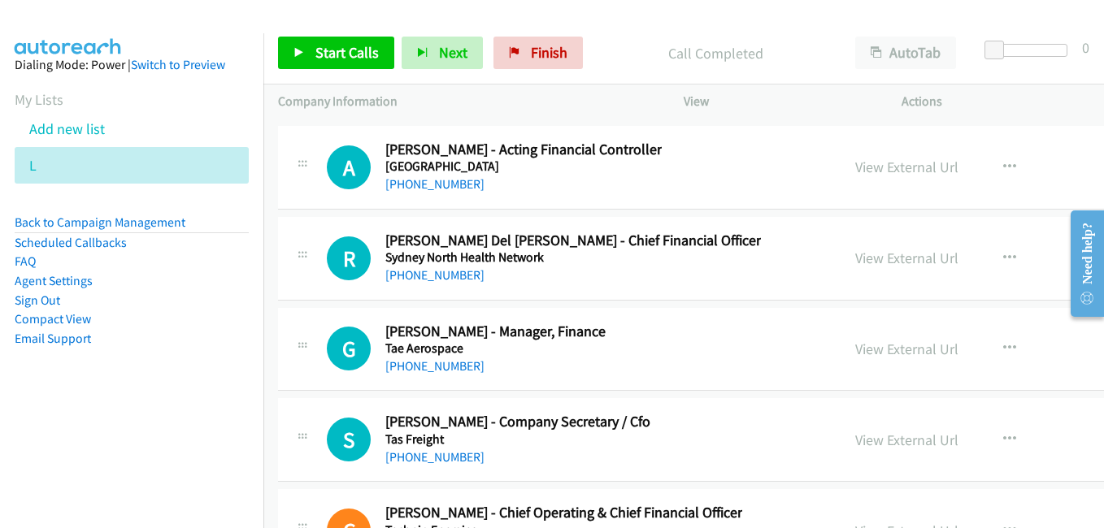
drag, startPoint x: 862, startPoint y: 254, endPoint x: 297, endPoint y: 33, distance: 607.2
click at [869, 260] on link "View External Url" at bounding box center [906, 258] width 103 height 19
click at [855, 345] on link "View External Url" at bounding box center [906, 349] width 103 height 19
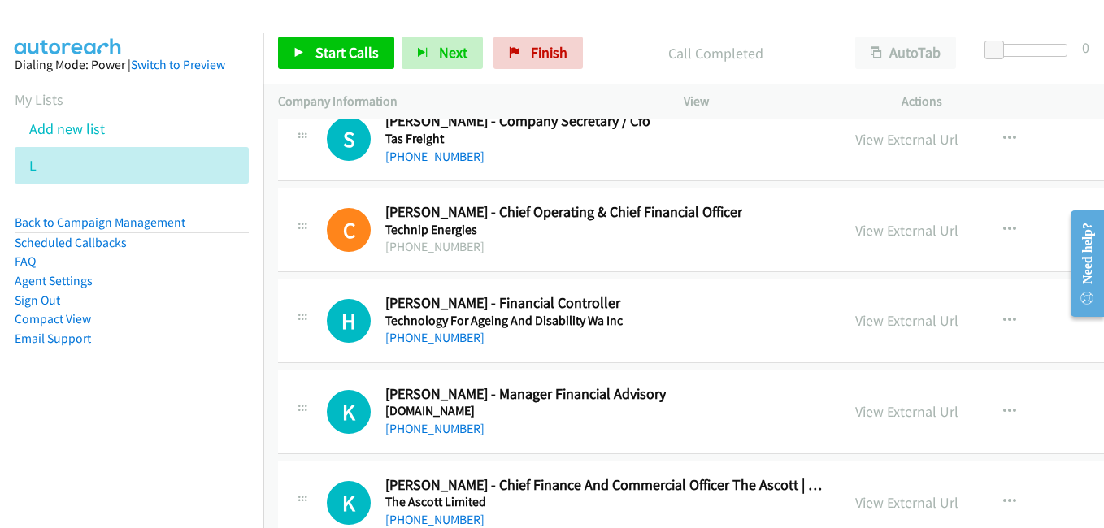
scroll to position [31204, 0]
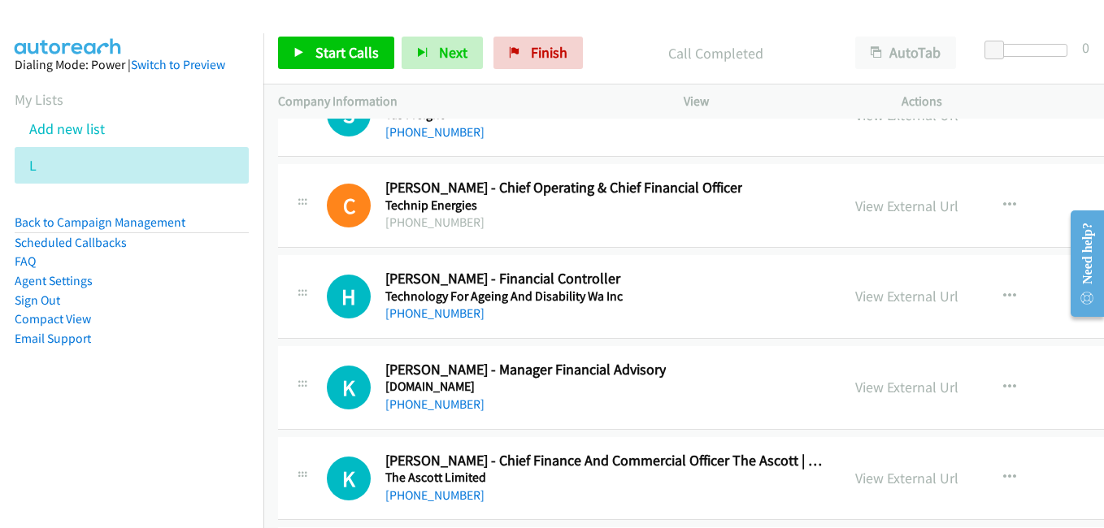
drag, startPoint x: 847, startPoint y: 210, endPoint x: 866, endPoint y: 223, distance: 23.4
click at [855, 210] on link "View External Url" at bounding box center [906, 206] width 103 height 19
click at [860, 297] on link "View External Url" at bounding box center [906, 296] width 103 height 19
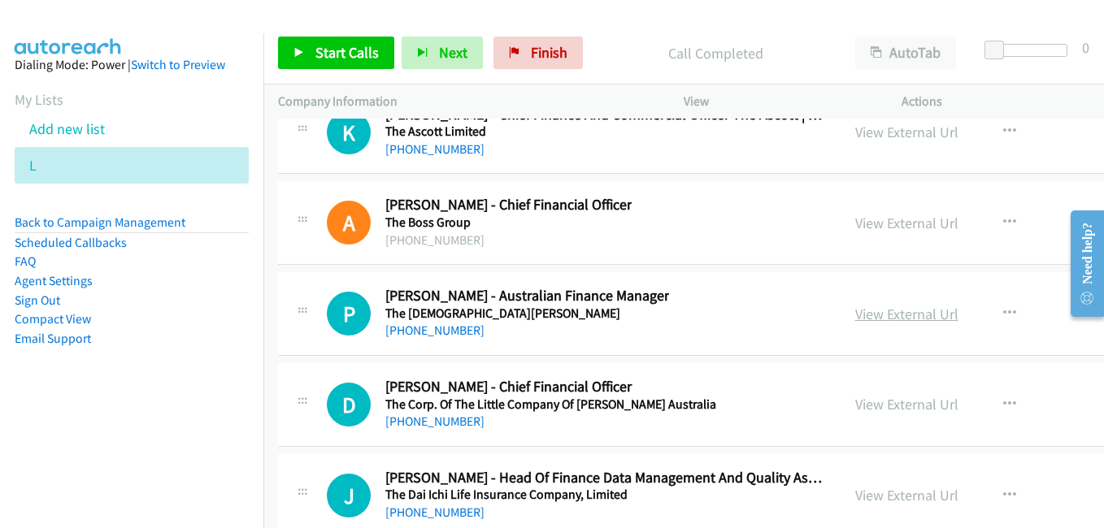
scroll to position [31610, 0]
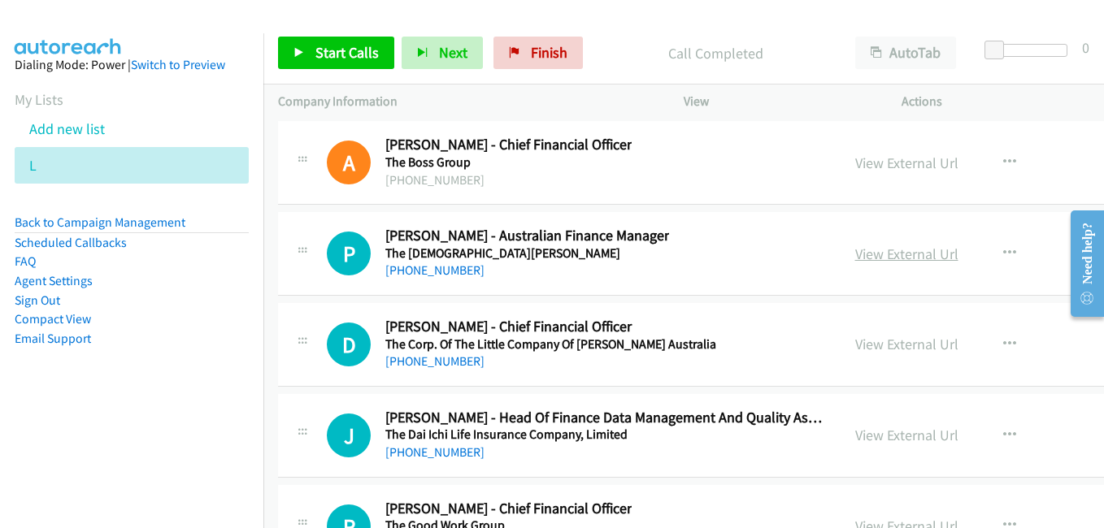
click at [861, 255] on link "View External Url" at bounding box center [906, 254] width 103 height 19
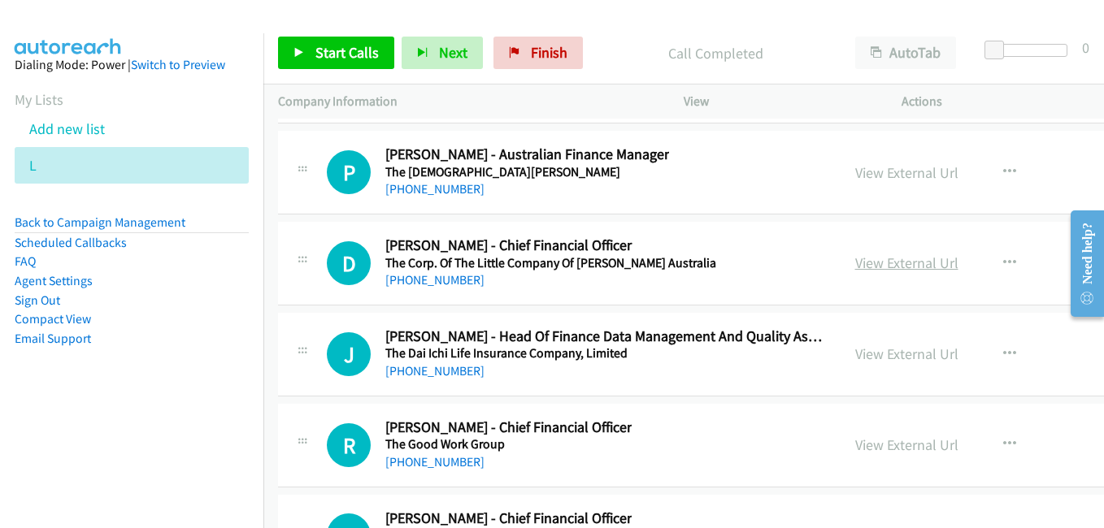
click at [855, 261] on link "View External Url" at bounding box center [906, 263] width 103 height 19
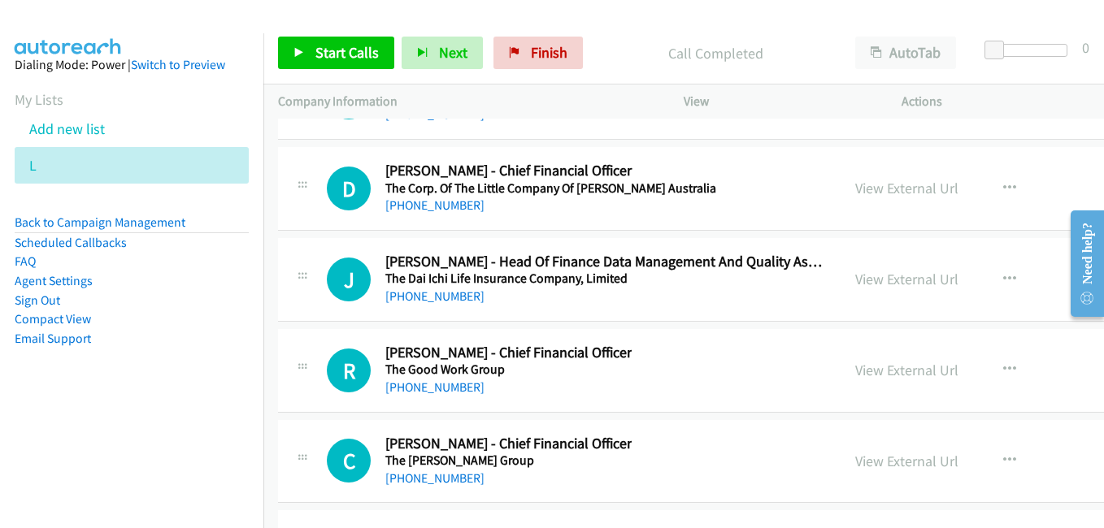
scroll to position [31773, 0]
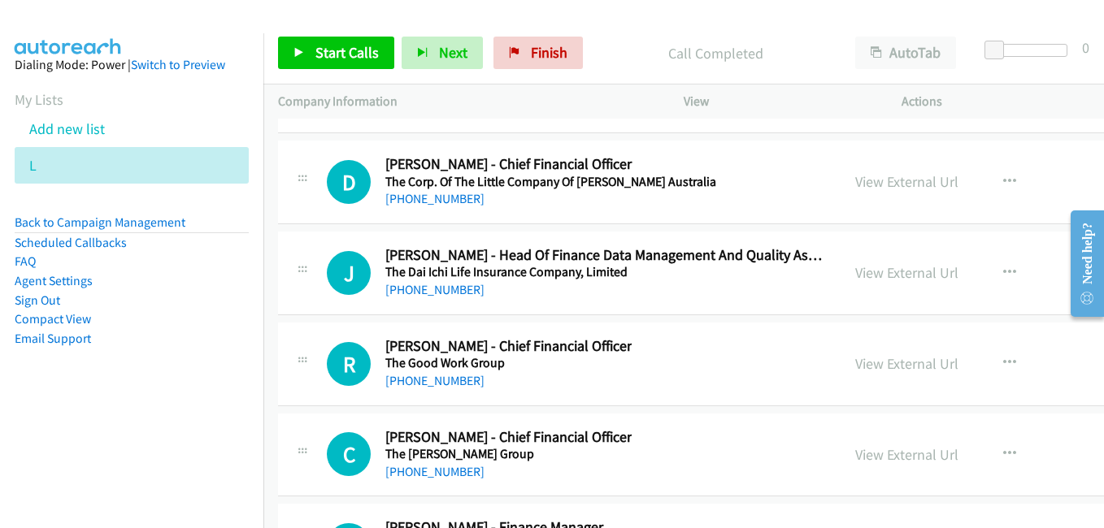
click at [856, 360] on link "View External Url" at bounding box center [906, 363] width 103 height 19
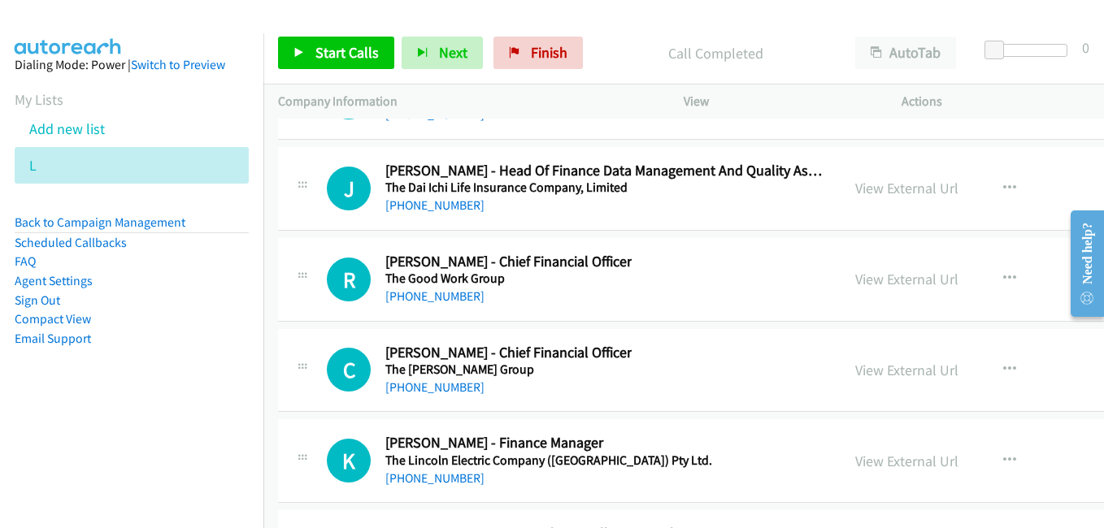
scroll to position [31935, 0]
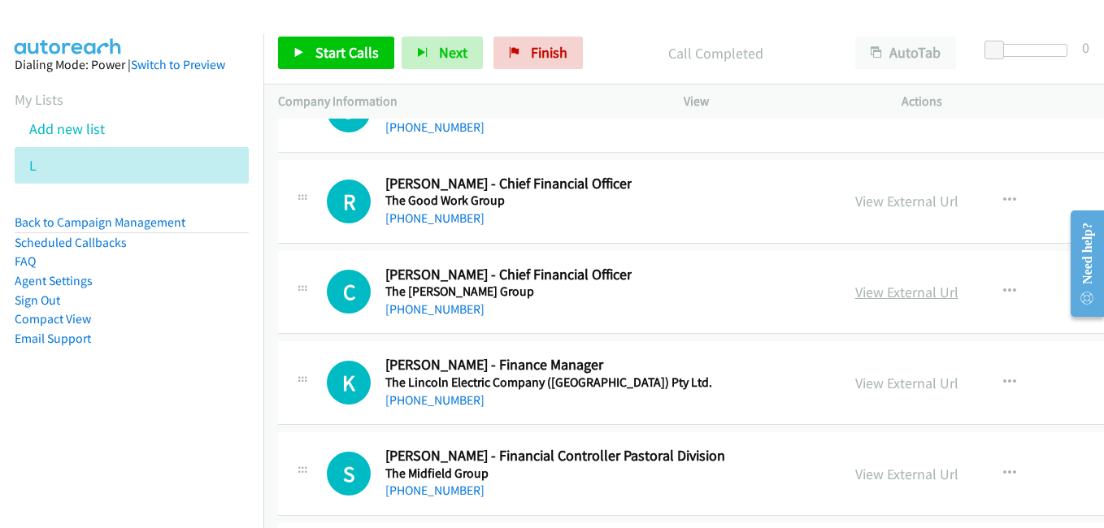
drag, startPoint x: 855, startPoint y: 287, endPoint x: 885, endPoint y: 295, distance: 31.1
click at [855, 287] on link "View External Url" at bounding box center [906, 292] width 103 height 19
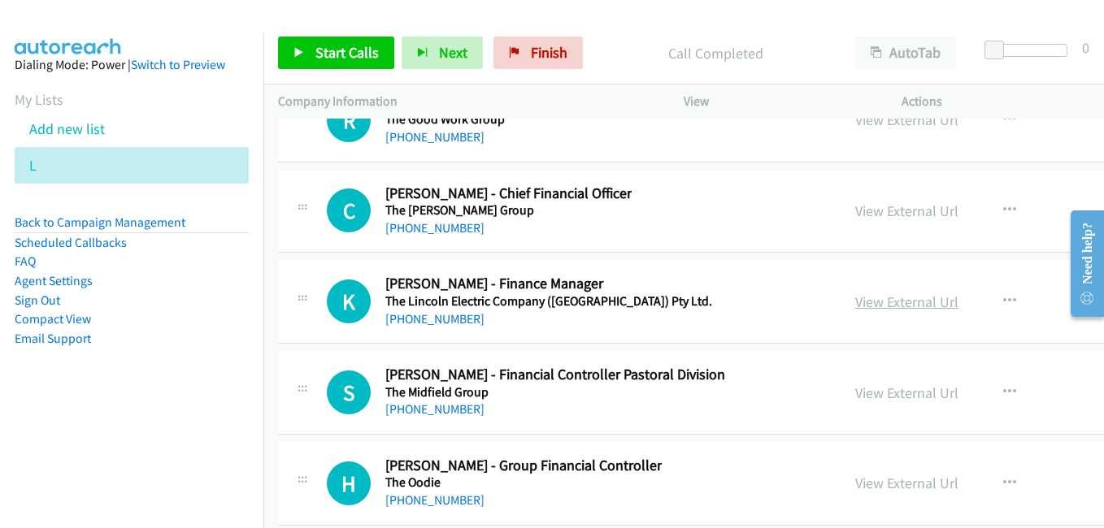
click at [855, 306] on link "View External Url" at bounding box center [906, 302] width 103 height 19
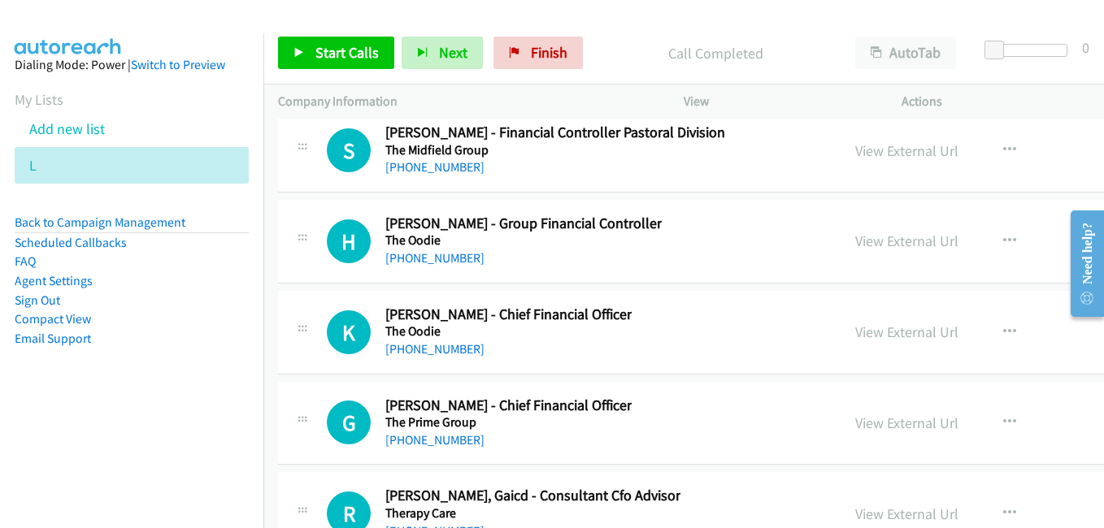
scroll to position [32260, 0]
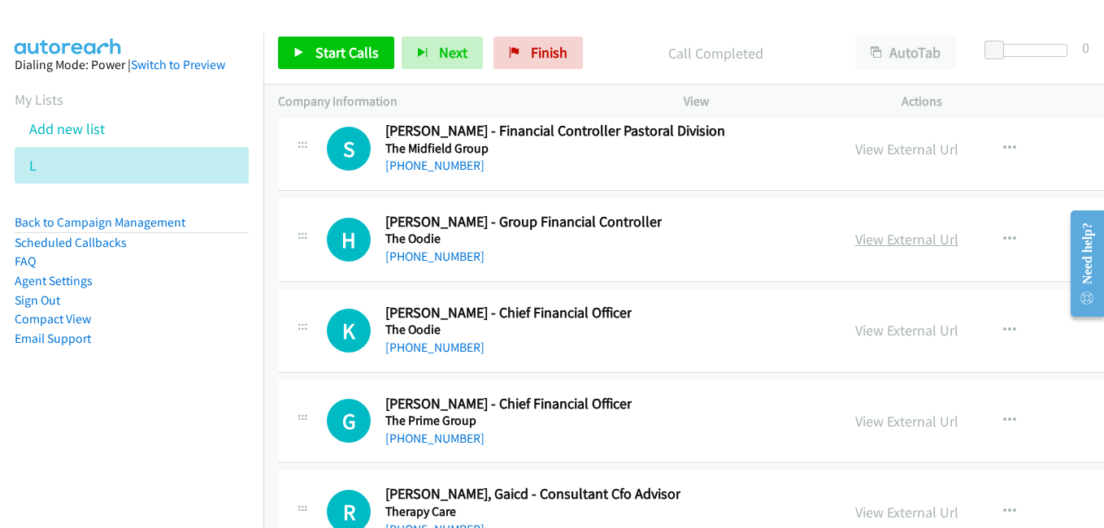
drag, startPoint x: 866, startPoint y: 241, endPoint x: 843, endPoint y: 236, distance: 23.3
click at [866, 241] on link "View External Url" at bounding box center [906, 239] width 103 height 19
click at [857, 330] on link "View External Url" at bounding box center [906, 330] width 103 height 19
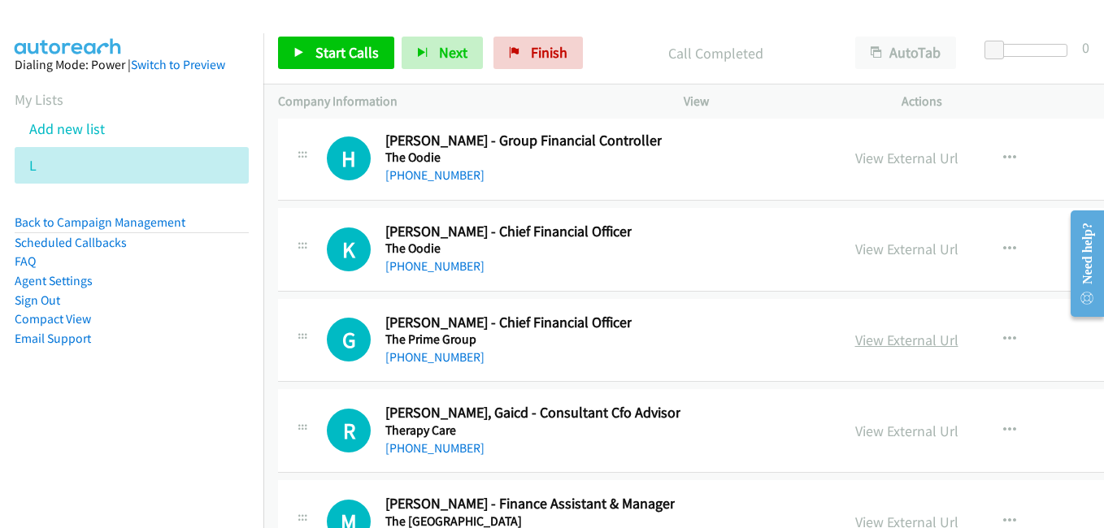
click at [858, 338] on link "View External Url" at bounding box center [906, 340] width 103 height 19
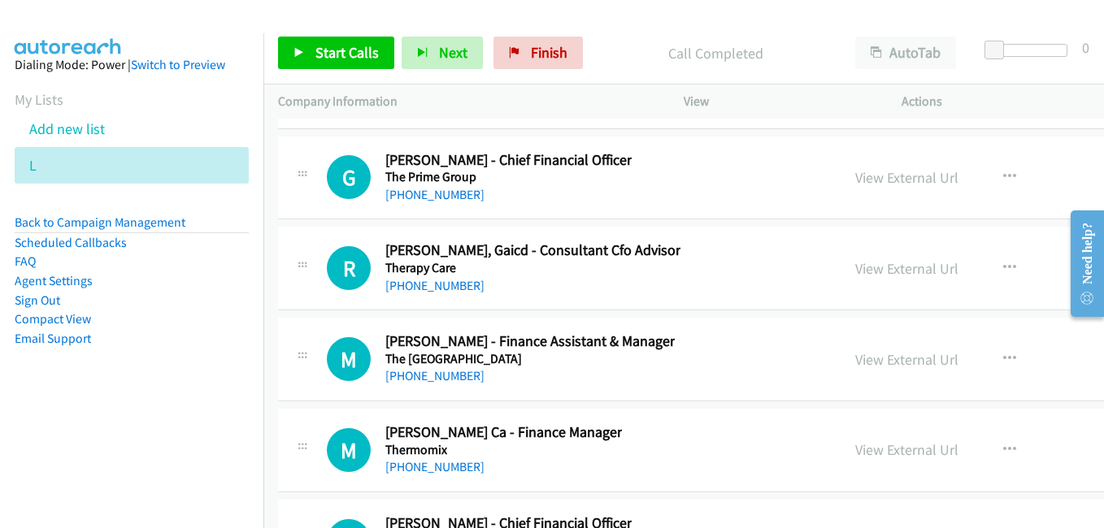
scroll to position [32585, 0]
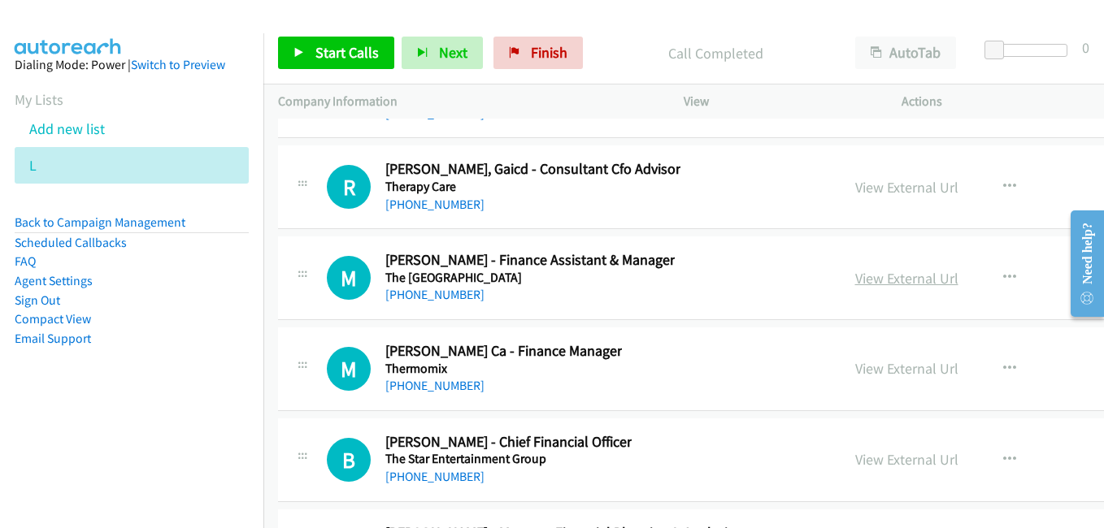
click at [866, 283] on link "View External Url" at bounding box center [906, 278] width 103 height 19
click at [855, 369] on link "View External Url" at bounding box center [906, 368] width 103 height 19
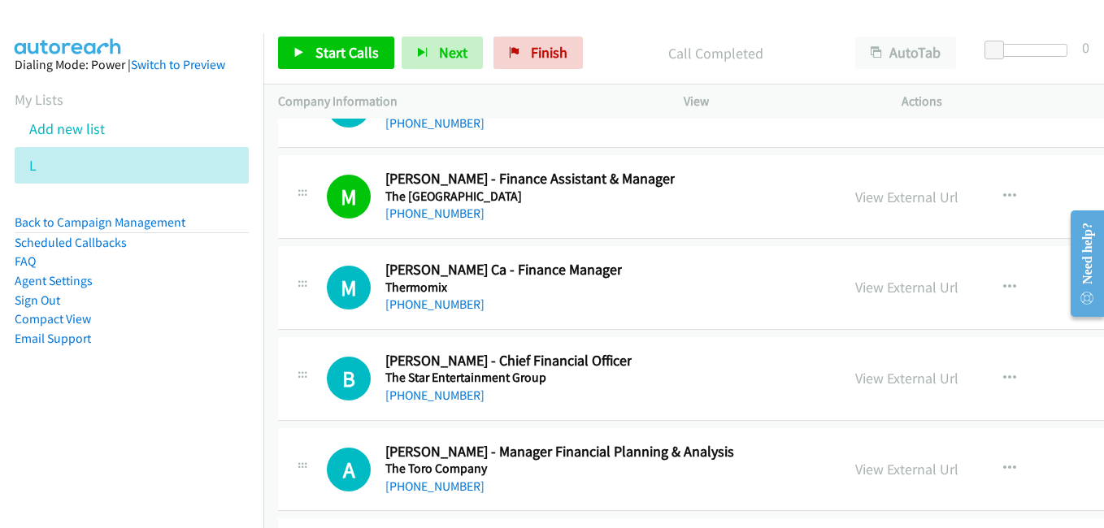
drag, startPoint x: 830, startPoint y: 376, endPoint x: 776, endPoint y: 360, distance: 56.8
click at [855, 376] on link "View External Url" at bounding box center [906, 378] width 103 height 19
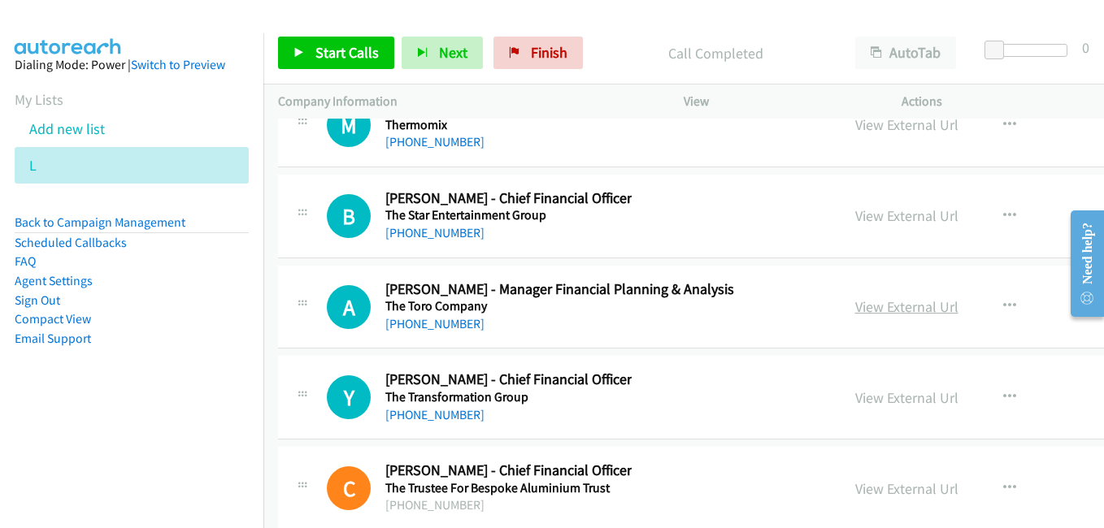
scroll to position [32910, 0]
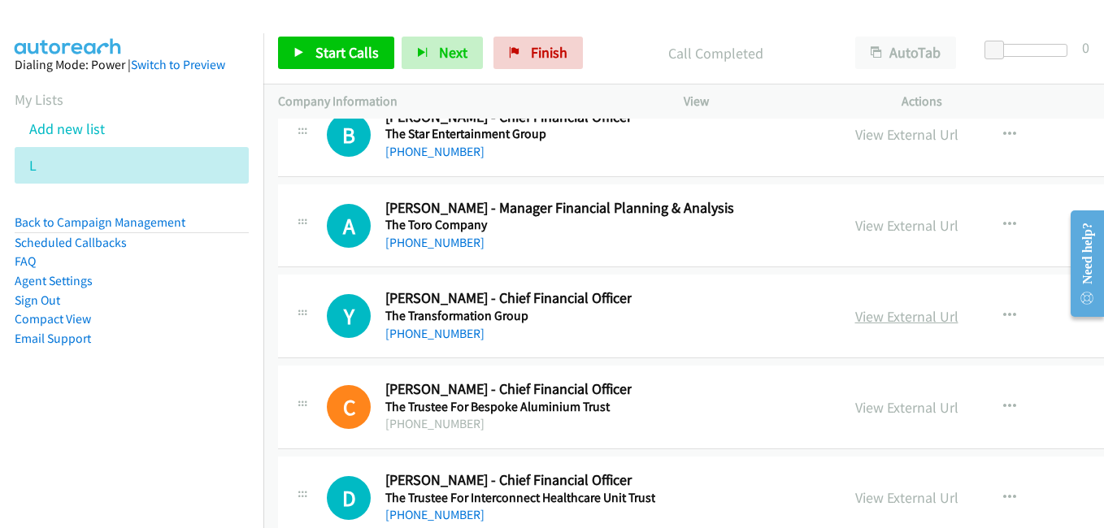
click at [855, 320] on link "View External Url" at bounding box center [906, 316] width 103 height 19
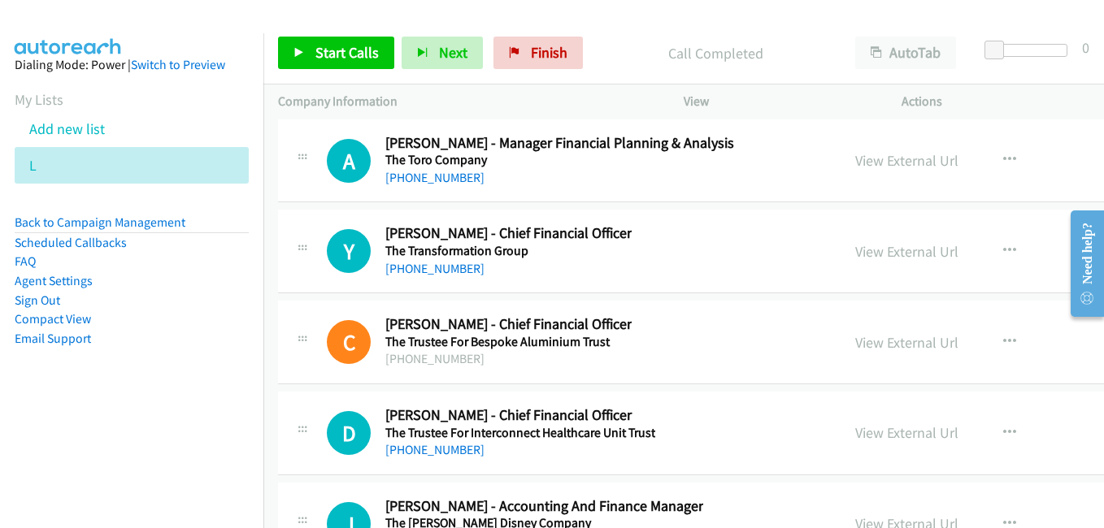
scroll to position [32991, 0]
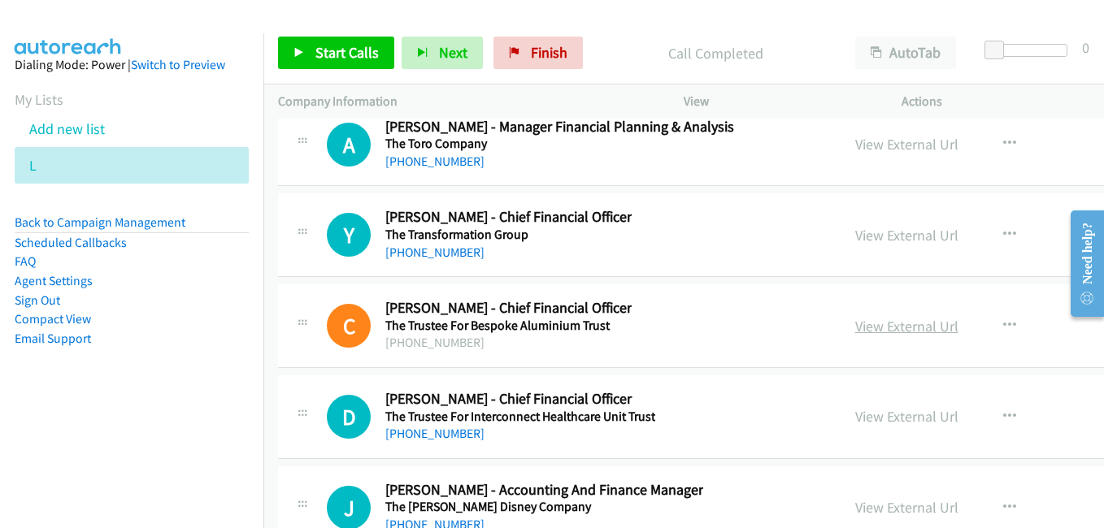
click at [855, 318] on link "View External Url" at bounding box center [906, 326] width 103 height 19
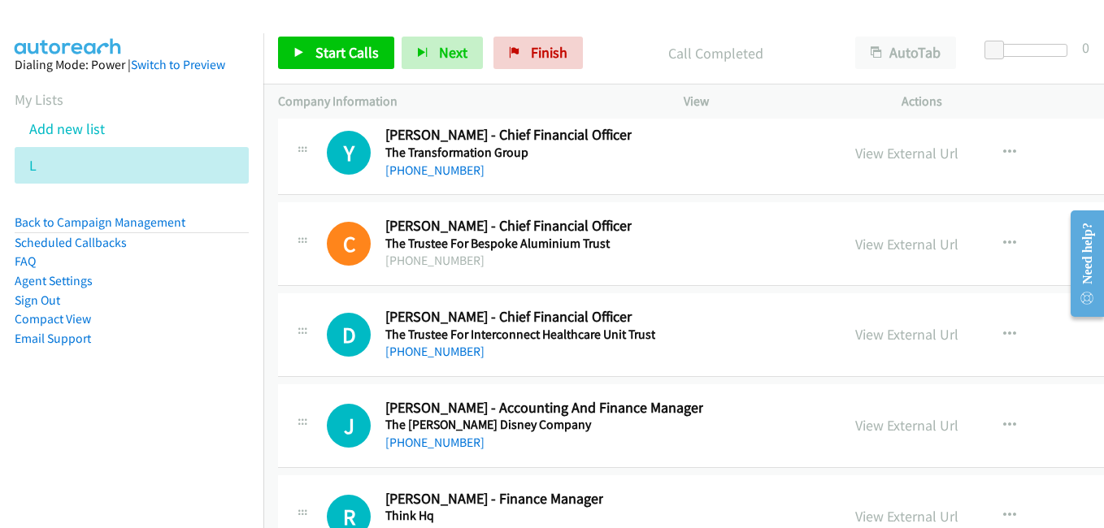
scroll to position [33154, 0]
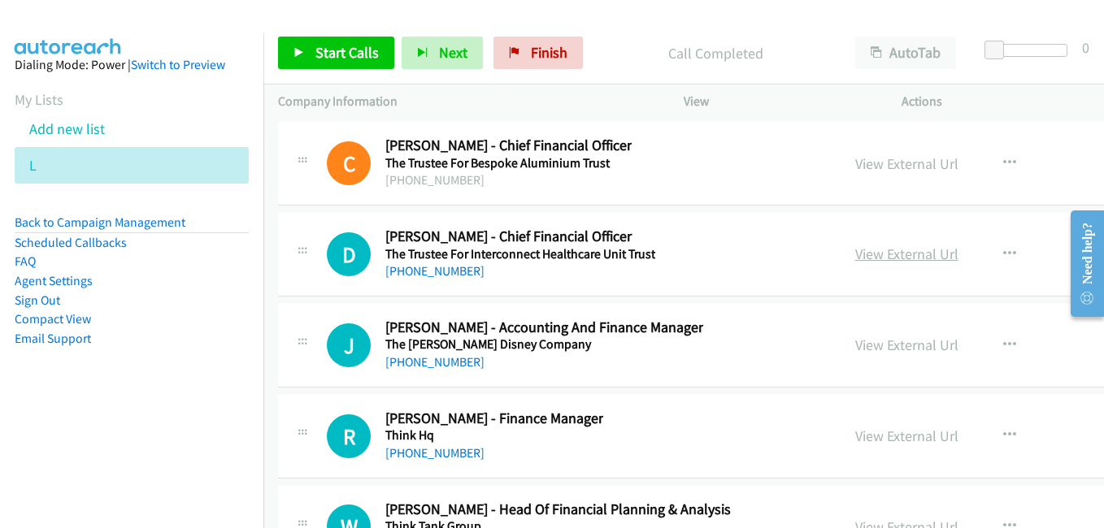
click at [862, 259] on link "View External Url" at bounding box center [906, 254] width 103 height 19
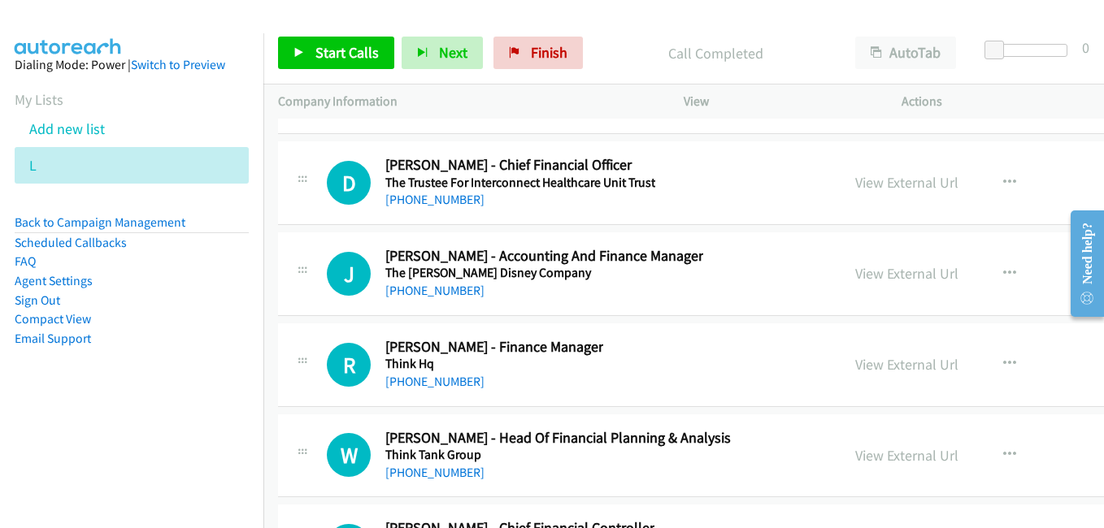
scroll to position [33235, 0]
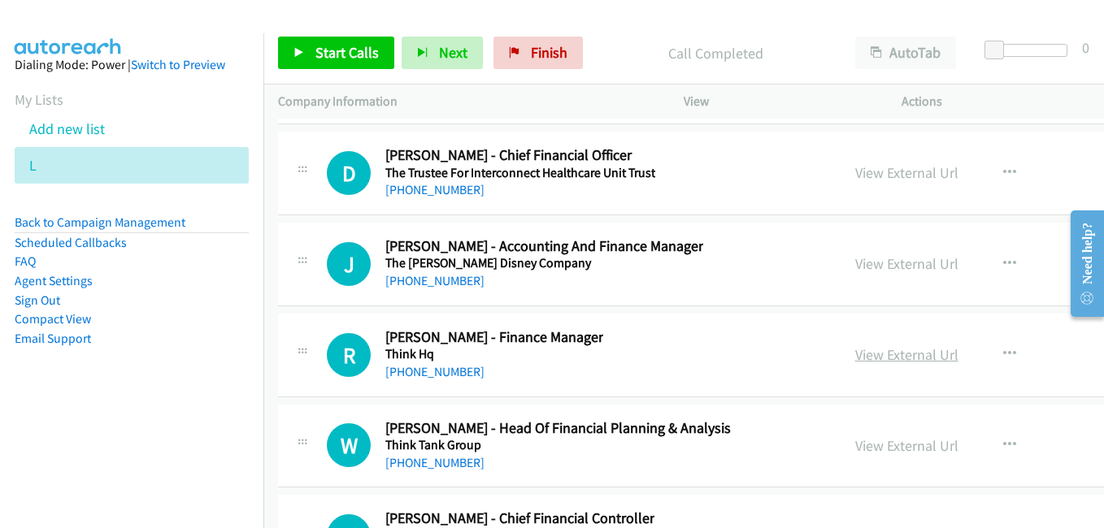
click at [855, 361] on link "View External Url" at bounding box center [906, 354] width 103 height 19
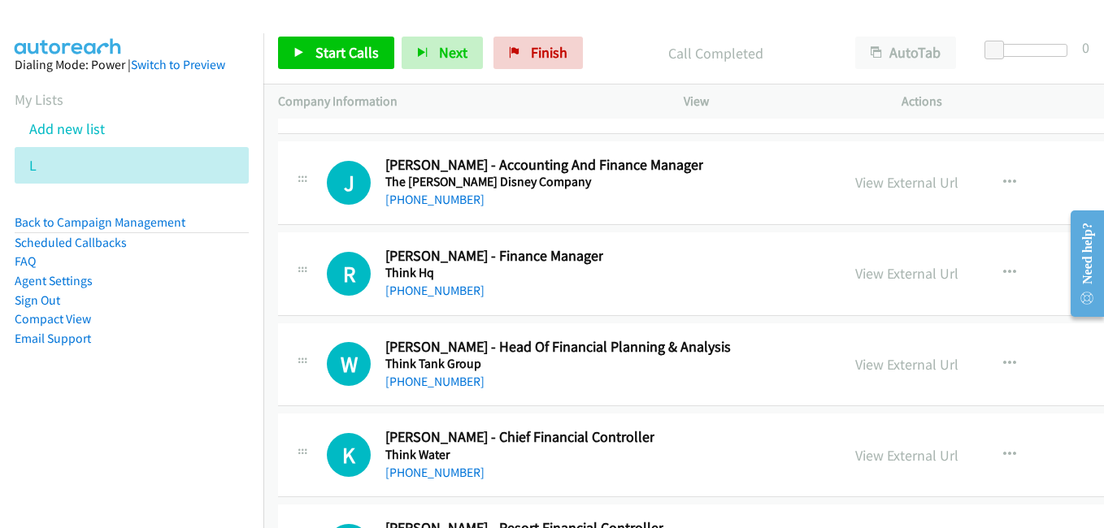
scroll to position [33398, 0]
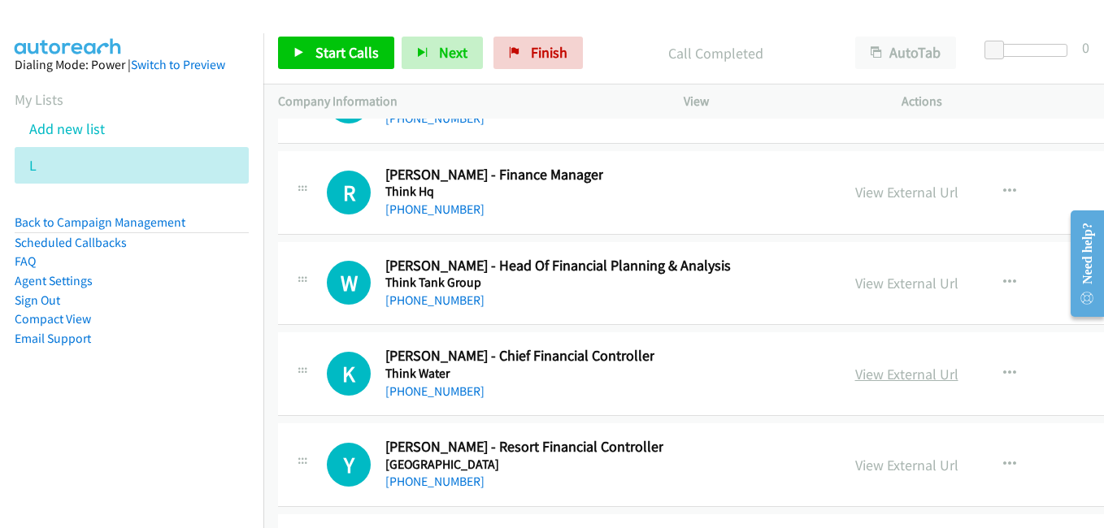
click at [855, 367] on link "View External Url" at bounding box center [906, 374] width 103 height 19
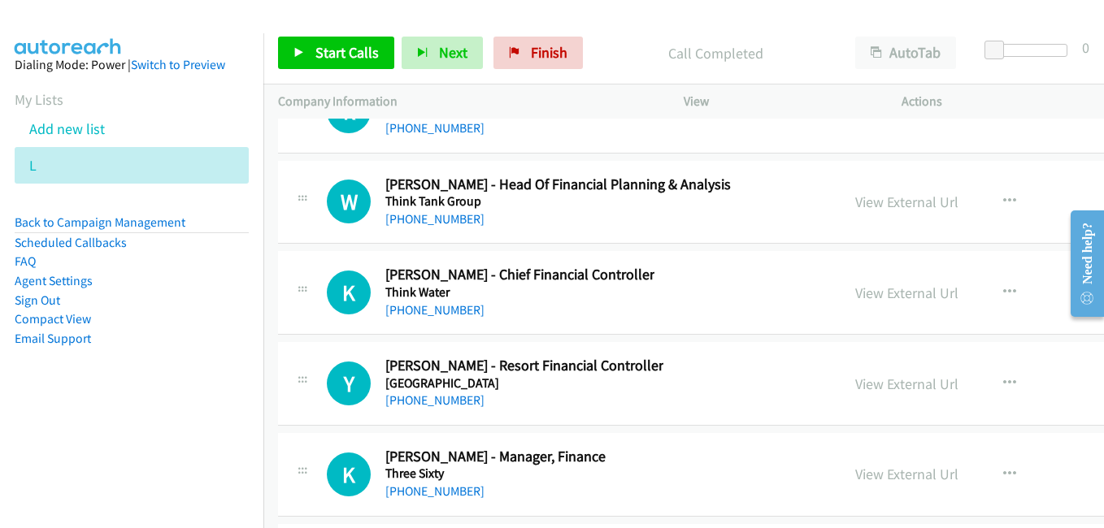
scroll to position [33560, 0]
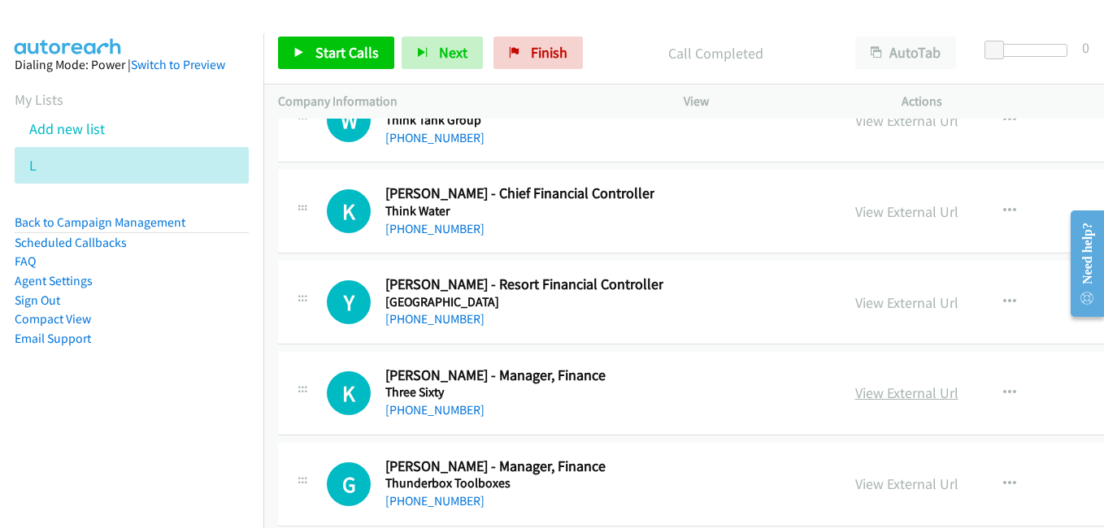
click at [859, 390] on link "View External Url" at bounding box center [906, 393] width 103 height 19
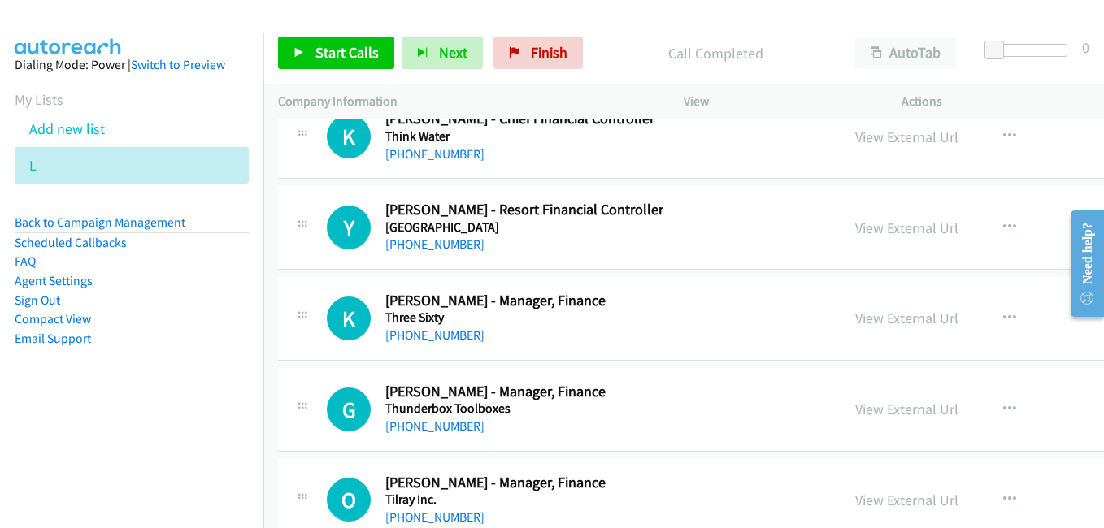
scroll to position [33723, 0]
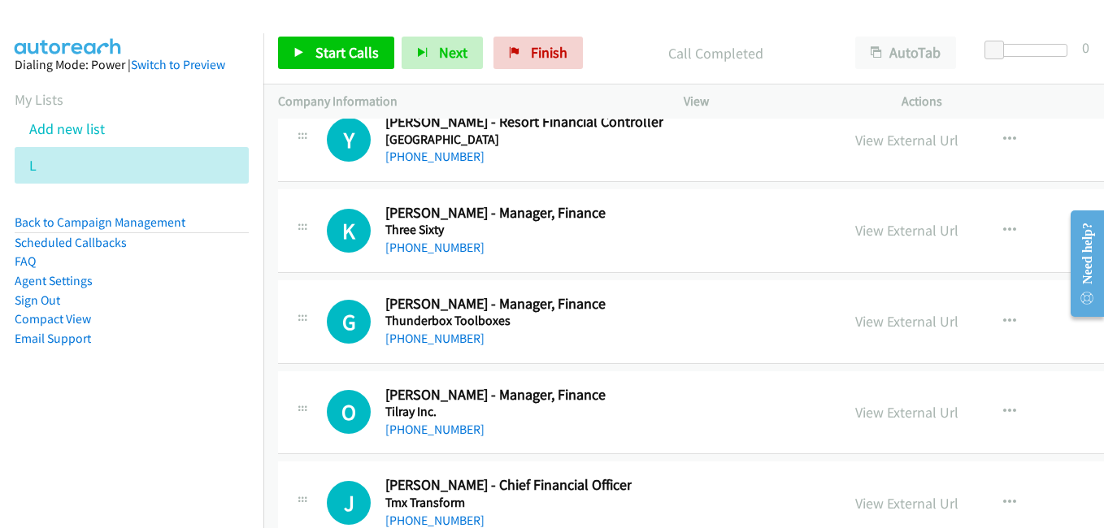
click at [855, 314] on link "View External Url" at bounding box center [906, 321] width 103 height 19
click at [855, 410] on link "View External Url" at bounding box center [906, 412] width 103 height 19
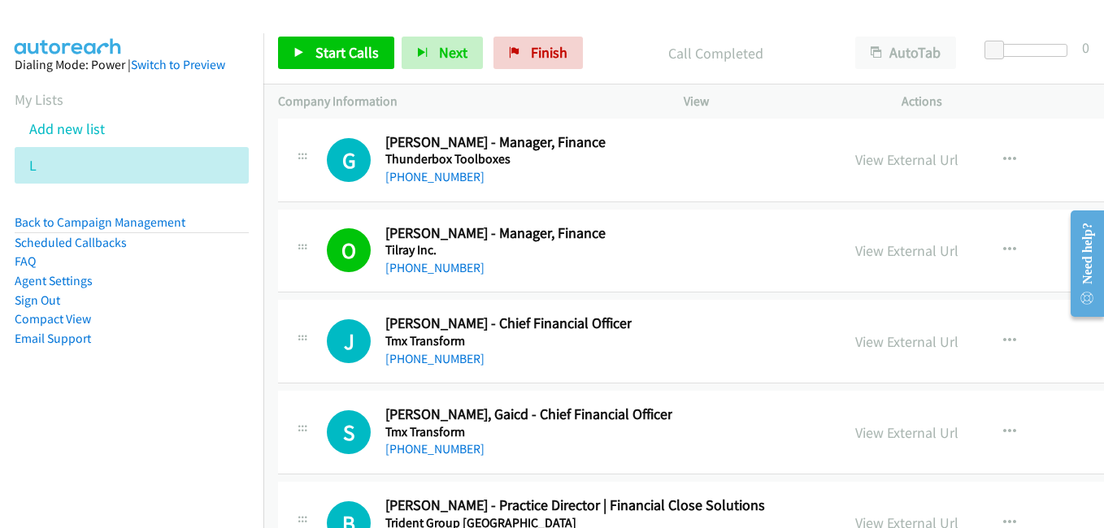
scroll to position [33885, 0]
click at [855, 341] on link "View External Url" at bounding box center [906, 341] width 103 height 19
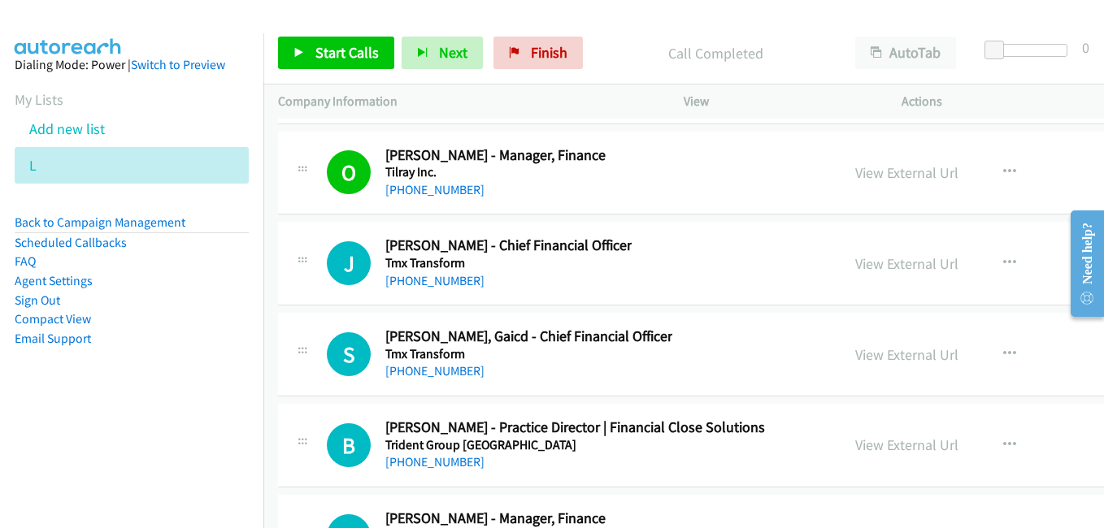
scroll to position [33967, 0]
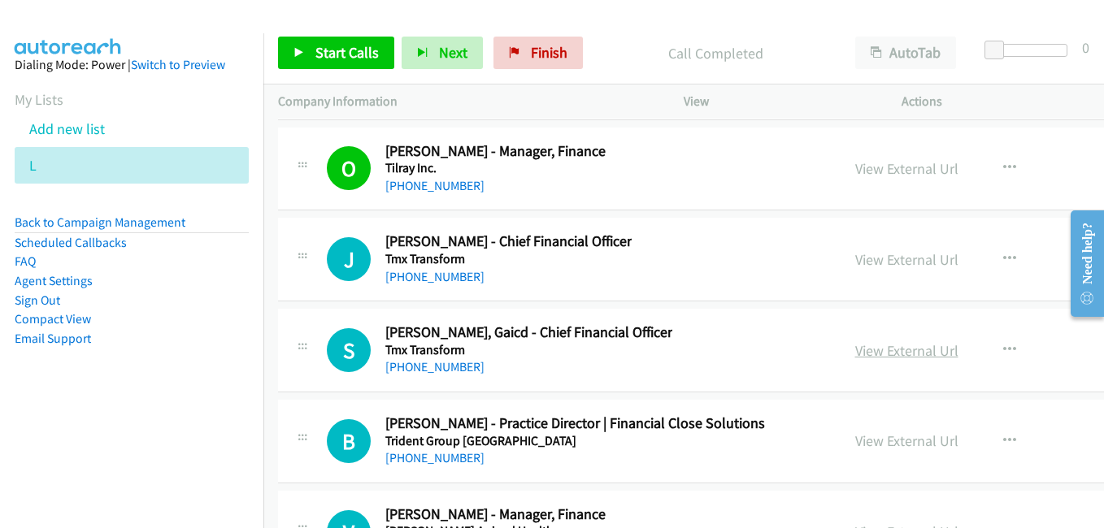
click at [864, 353] on link "View External Url" at bounding box center [906, 350] width 103 height 19
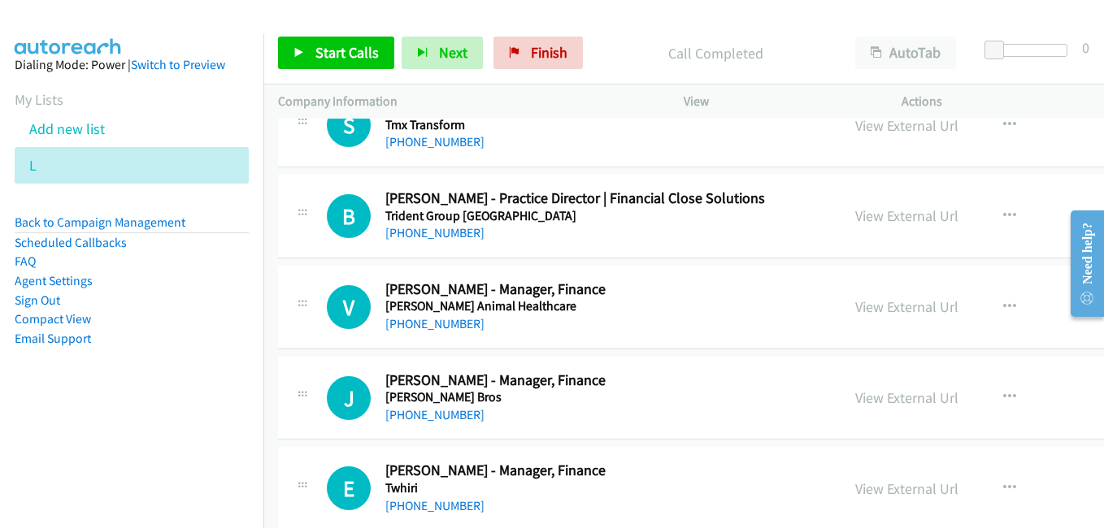
scroll to position [34210, 0]
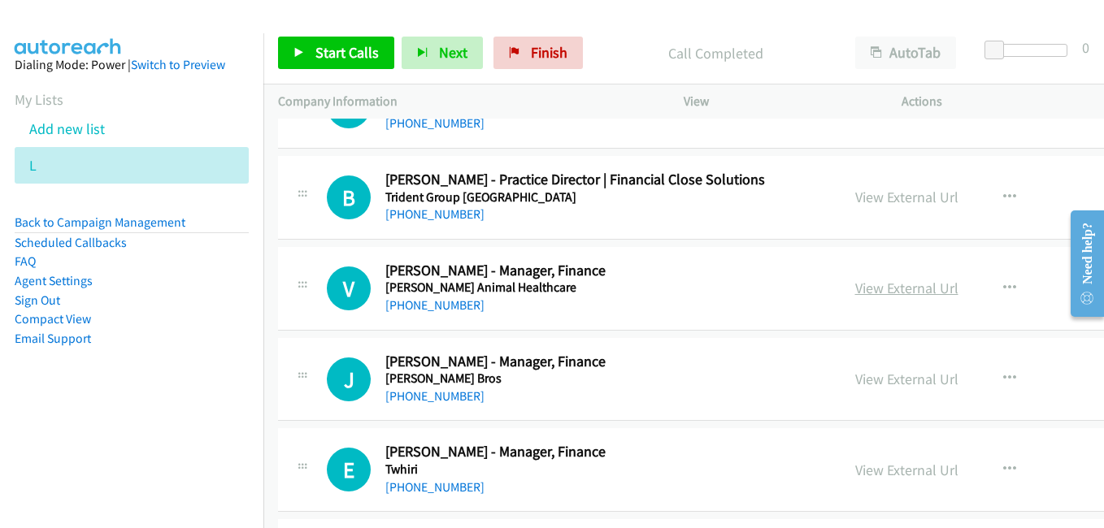
click at [855, 282] on link "View External Url" at bounding box center [906, 288] width 103 height 19
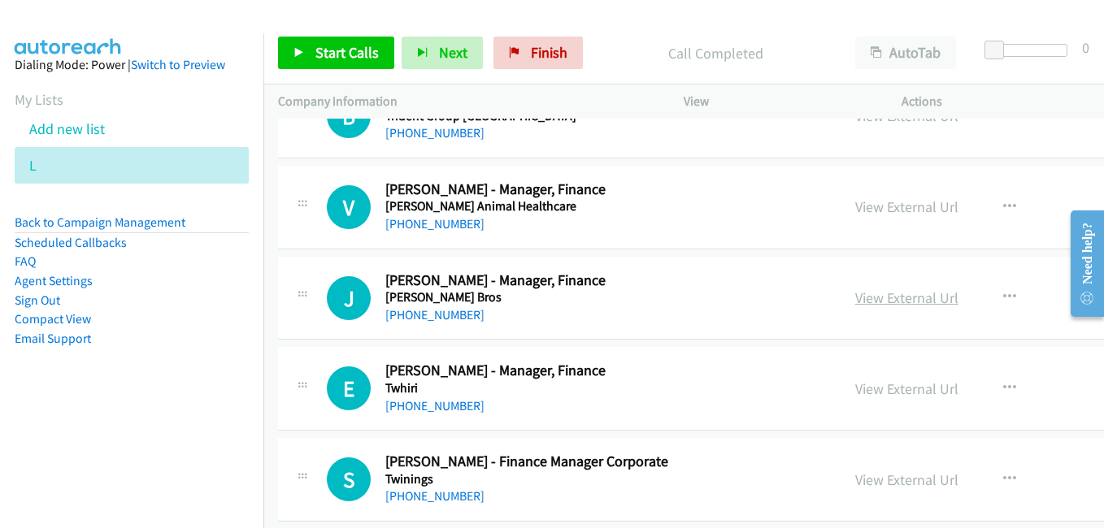
drag, startPoint x: 867, startPoint y: 299, endPoint x: 843, endPoint y: 289, distance: 25.5
click at [867, 299] on link "View External Url" at bounding box center [906, 297] width 103 height 19
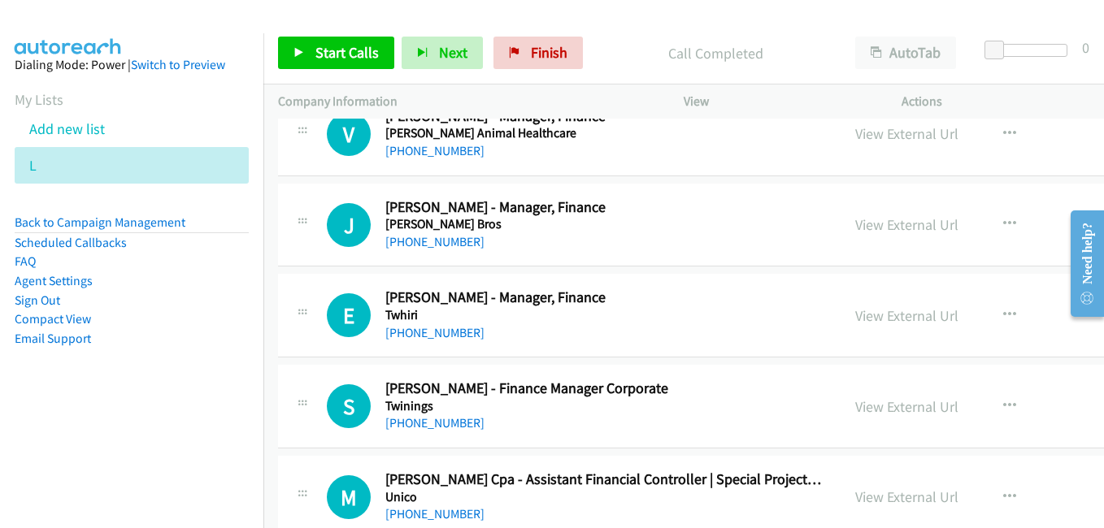
scroll to position [34373, 0]
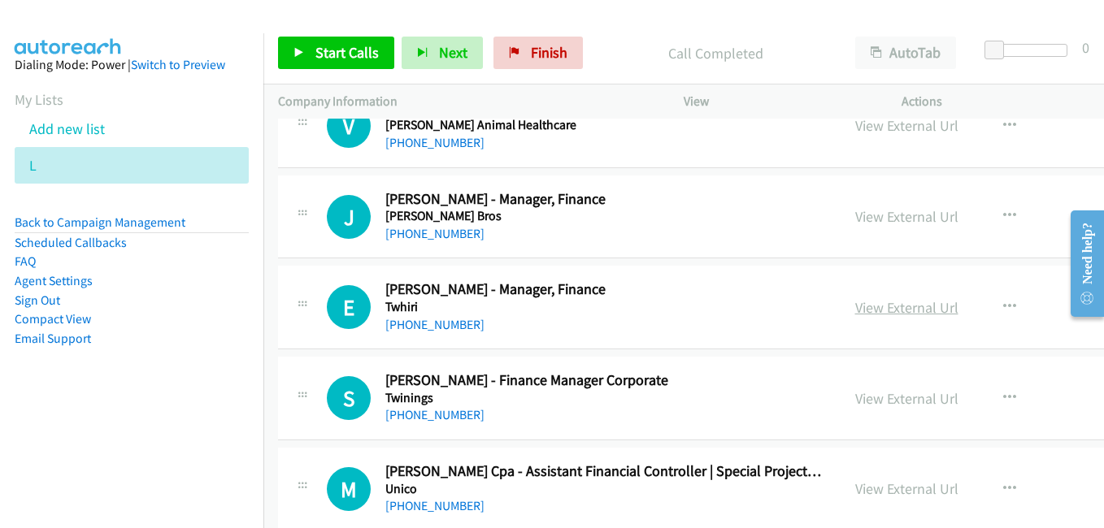
click at [855, 299] on link "View External Url" at bounding box center [906, 307] width 103 height 19
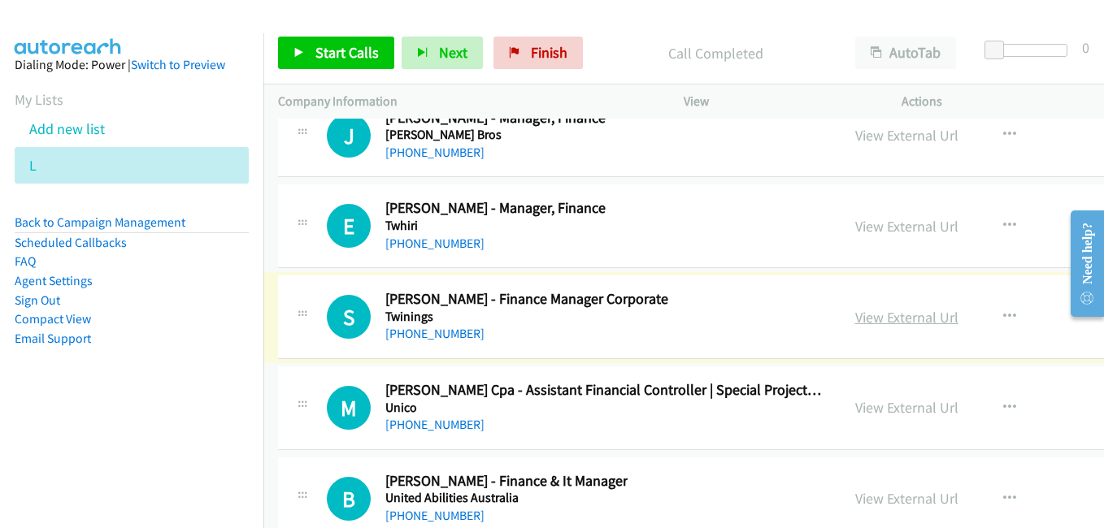
click at [855, 323] on link "View External Url" at bounding box center [906, 317] width 103 height 19
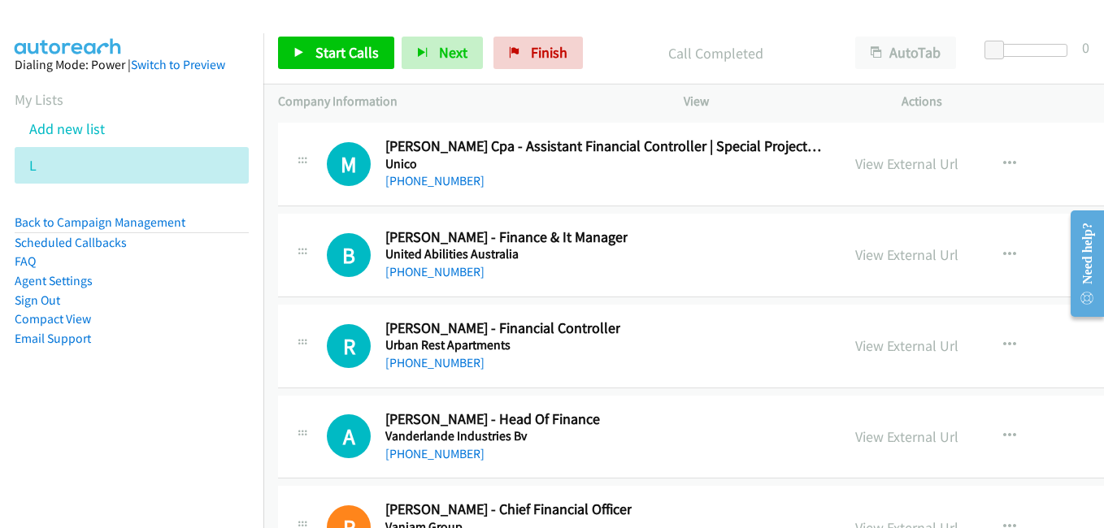
scroll to position [34779, 0]
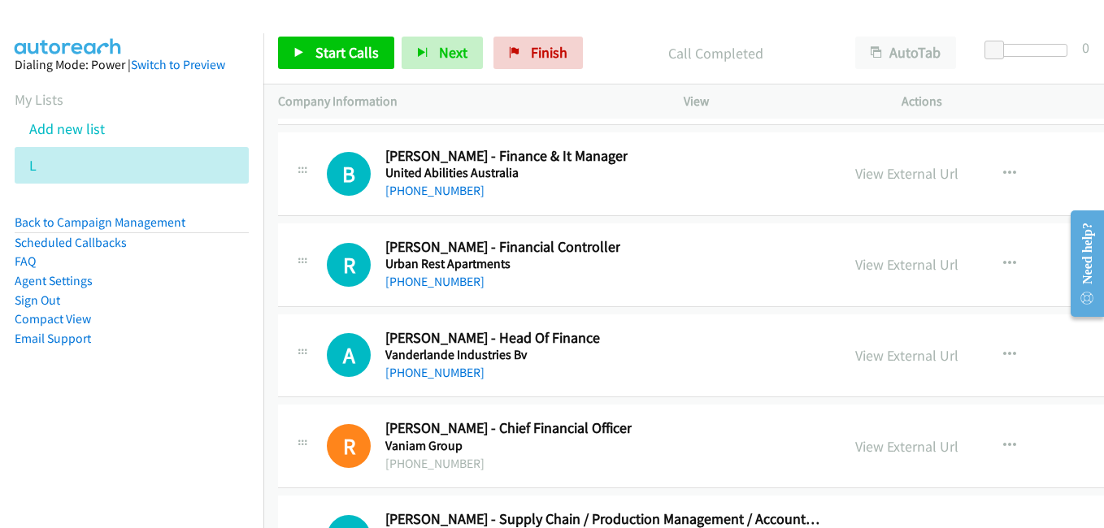
drag, startPoint x: 852, startPoint y: 264, endPoint x: 677, endPoint y: 210, distance: 182.8
click at [855, 264] on link "View External Url" at bounding box center [906, 264] width 103 height 19
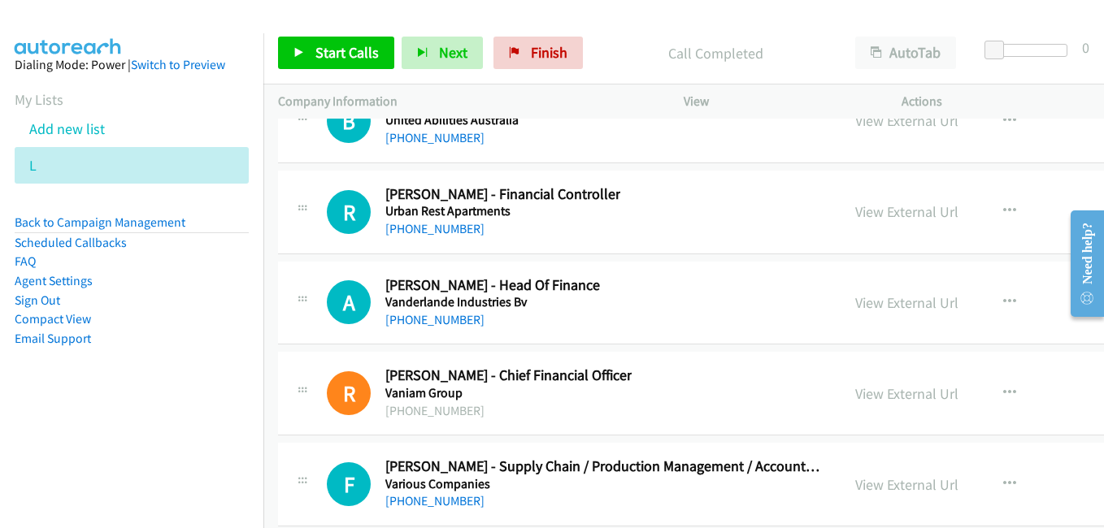
scroll to position [34860, 0]
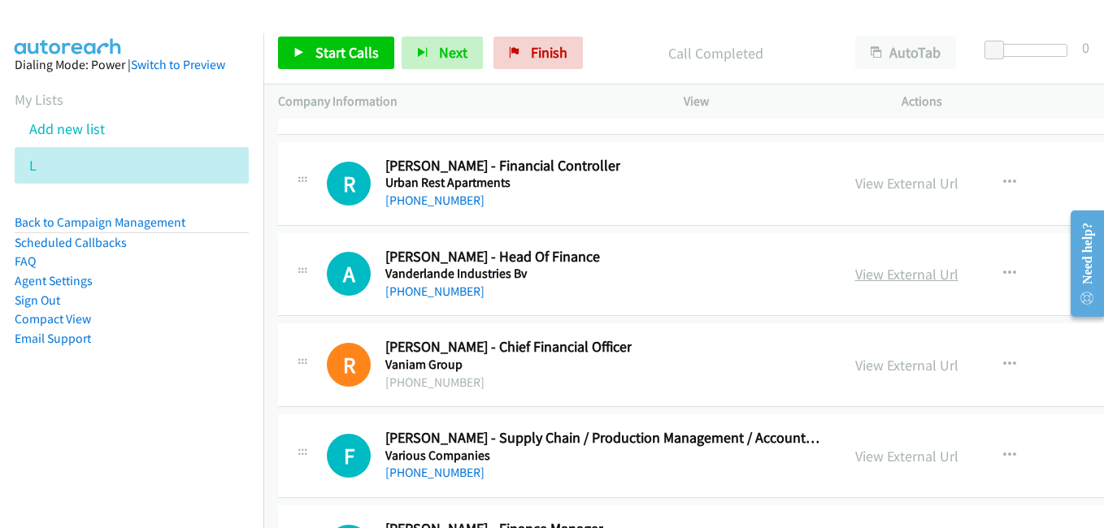
click at [855, 278] on link "View External Url" at bounding box center [906, 274] width 103 height 19
click at [881, 368] on link "View External Url" at bounding box center [906, 365] width 103 height 19
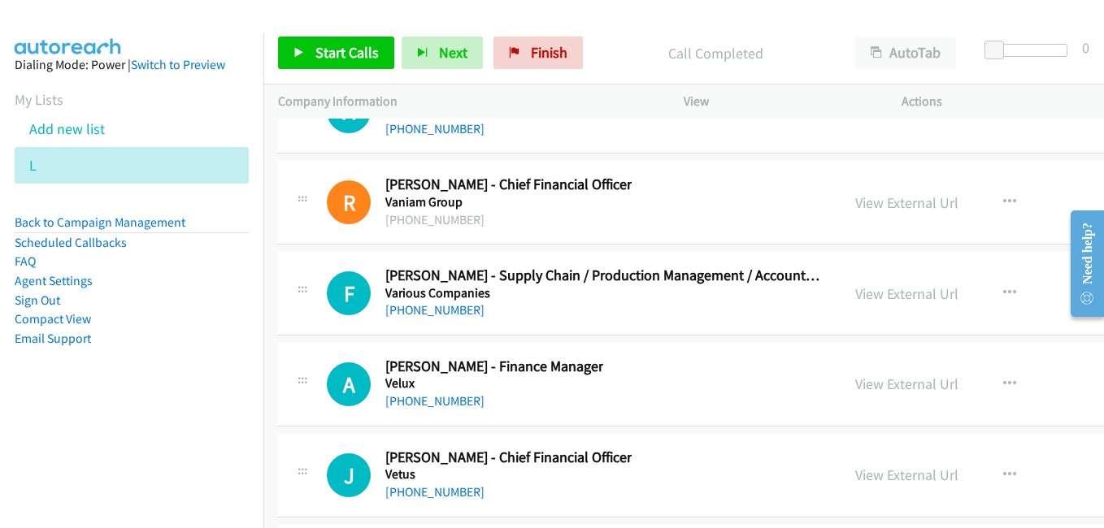
scroll to position [35104, 0]
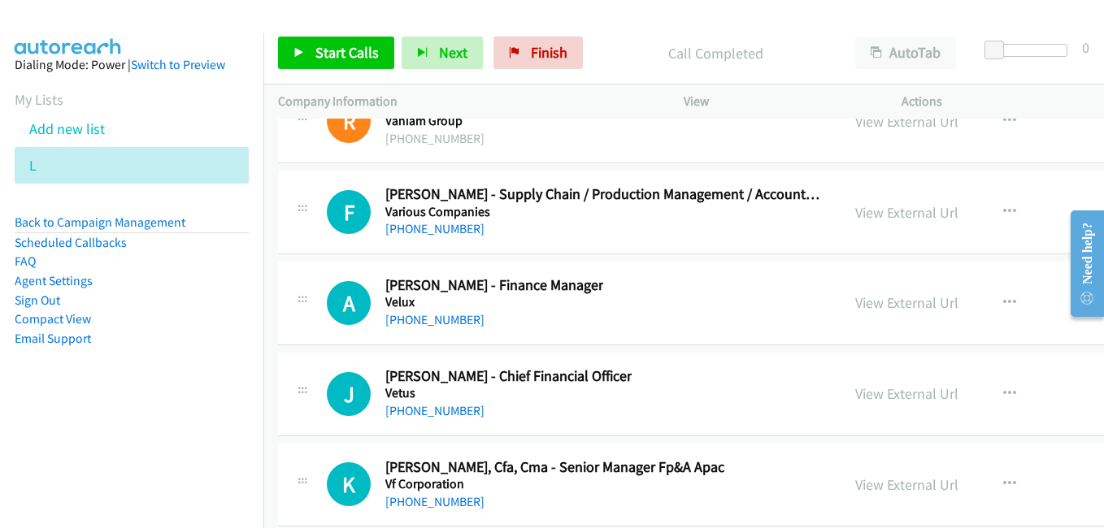
drag, startPoint x: 843, startPoint y: 308, endPoint x: 820, endPoint y: 290, distance: 29.6
click at [855, 308] on link "View External Url" at bounding box center [906, 302] width 103 height 19
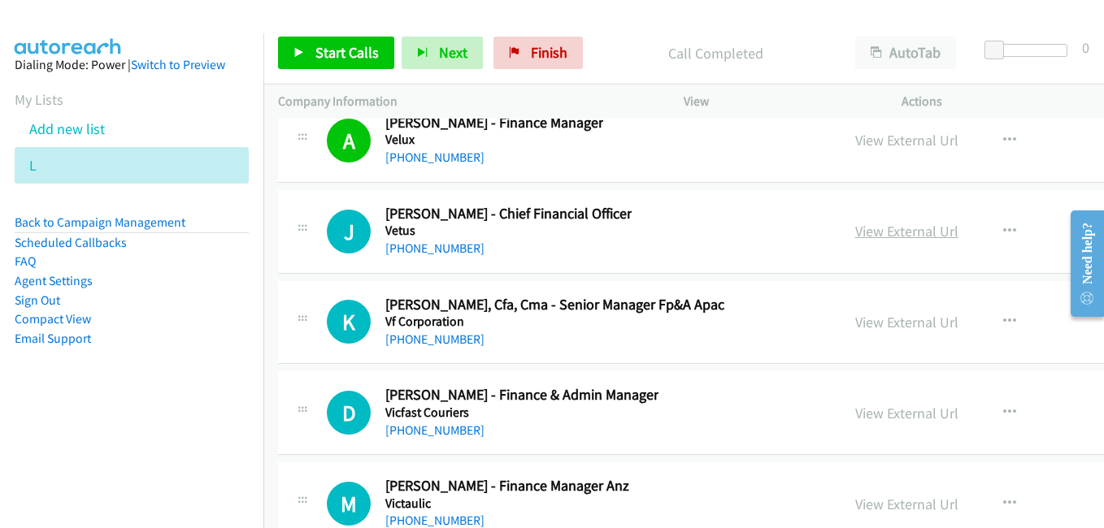
click at [871, 236] on link "View External Url" at bounding box center [906, 231] width 103 height 19
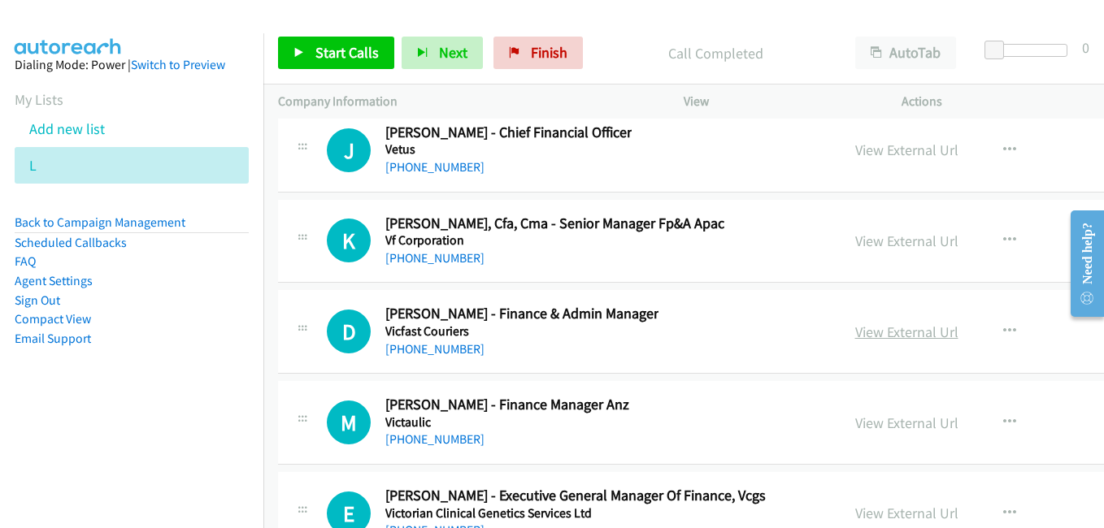
drag, startPoint x: 865, startPoint y: 331, endPoint x: 826, endPoint y: 326, distance: 38.5
click at [865, 331] on link "View External Url" at bounding box center [906, 332] width 103 height 19
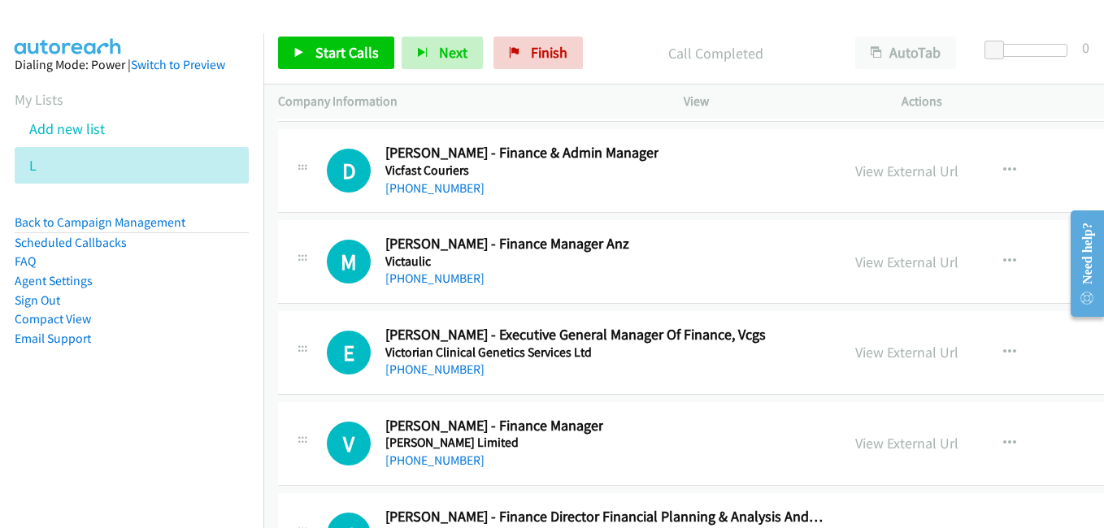
scroll to position [35511, 0]
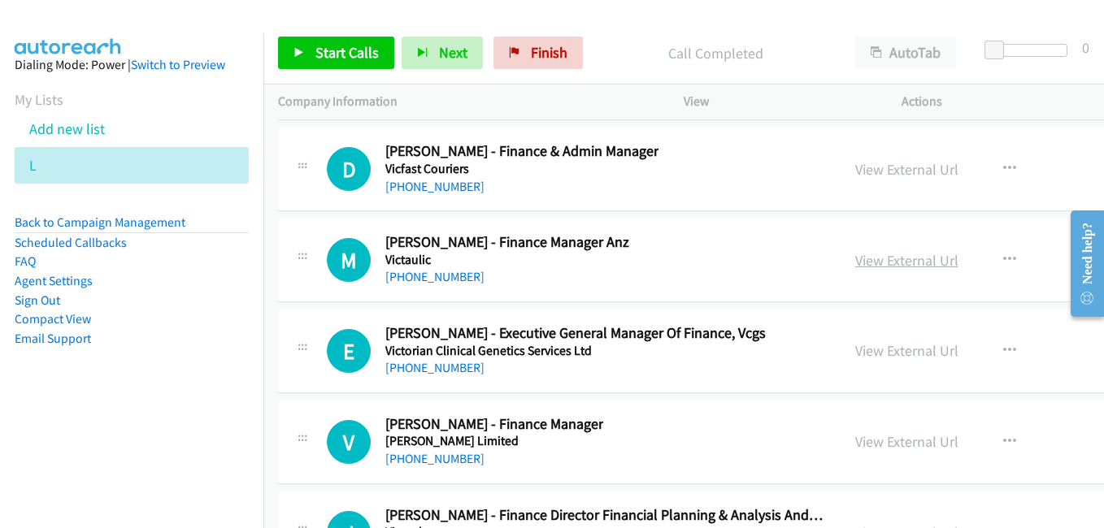
click at [868, 262] on link "View External Url" at bounding box center [906, 260] width 103 height 19
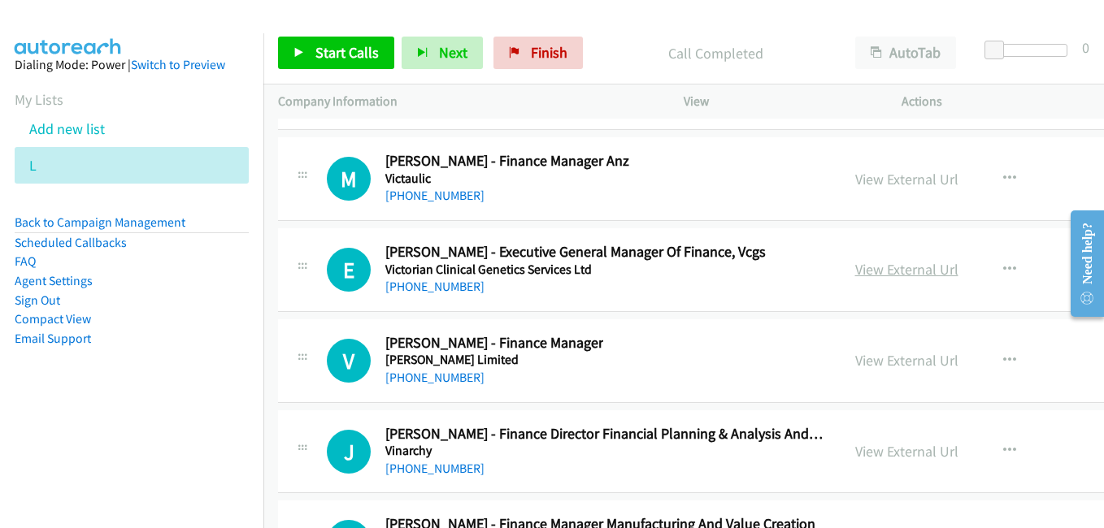
scroll to position [35673, 0]
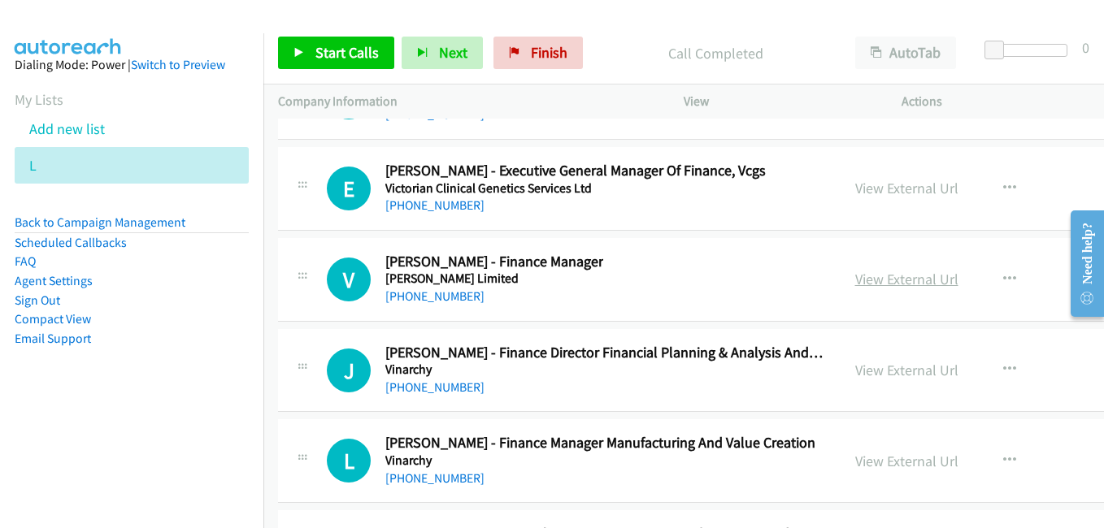
click at [857, 281] on link "View External Url" at bounding box center [906, 279] width 103 height 19
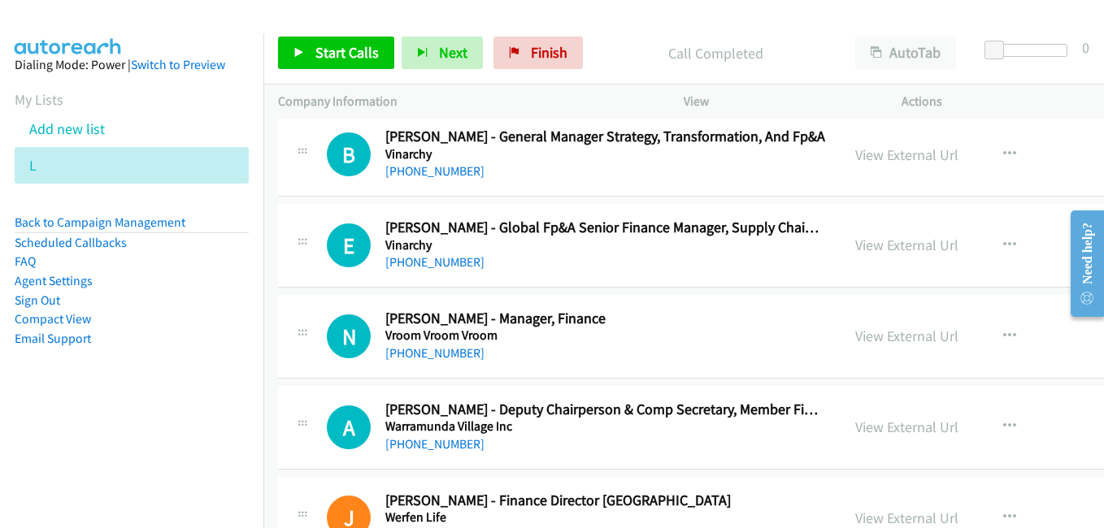
scroll to position [36079, 0]
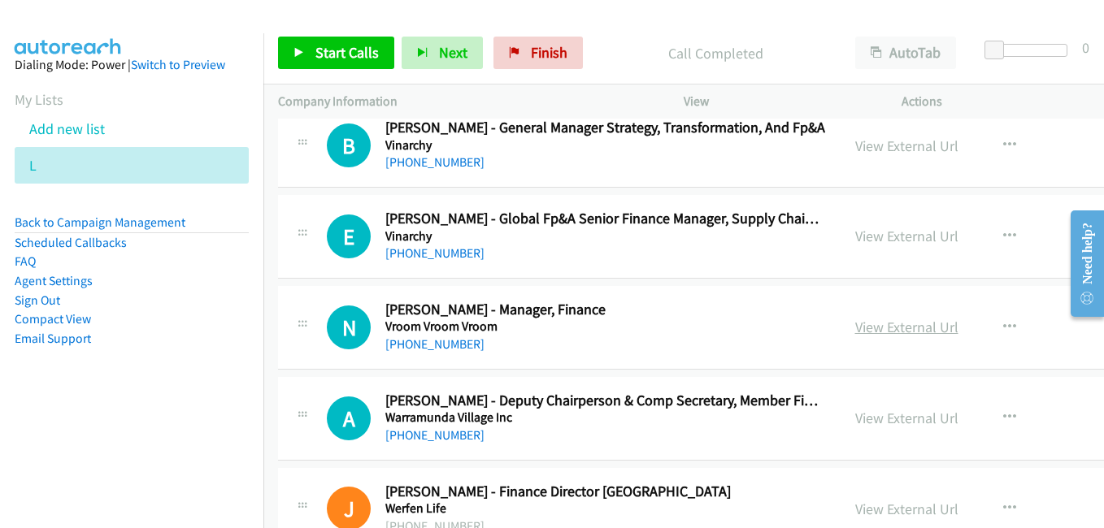
click at [855, 332] on link "View External Url" at bounding box center [906, 327] width 103 height 19
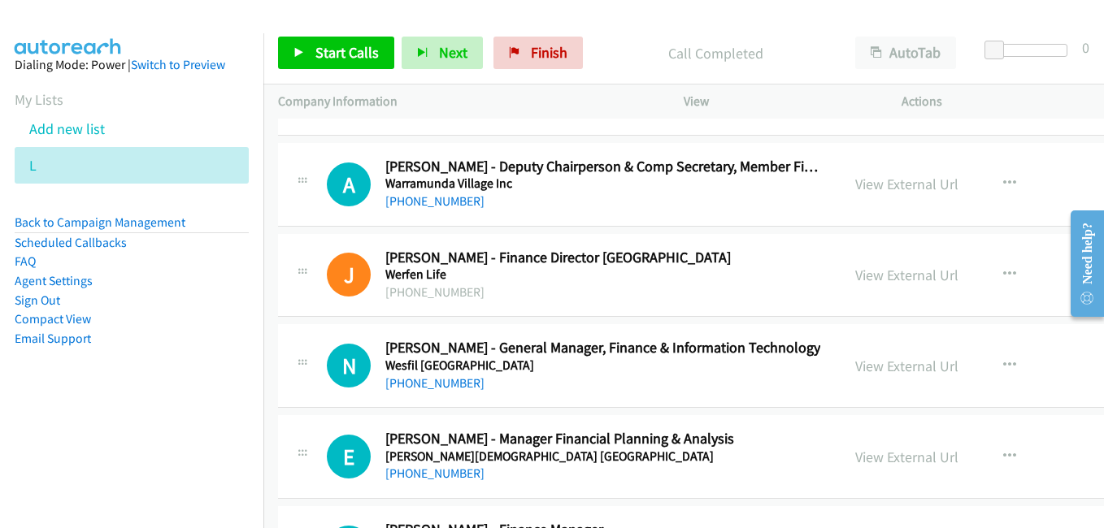
scroll to position [36323, 0]
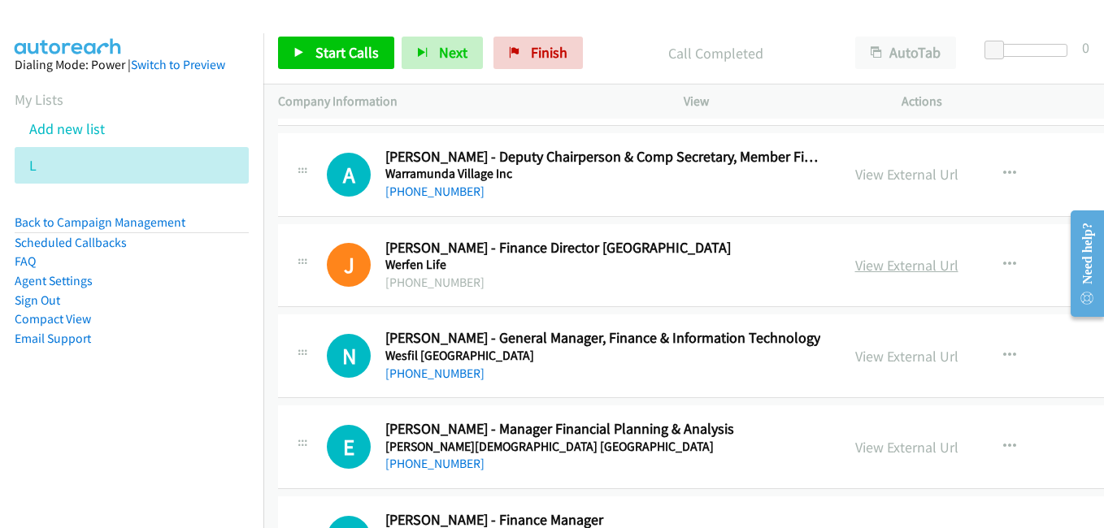
drag, startPoint x: 865, startPoint y: 265, endPoint x: 851, endPoint y: 265, distance: 13.8
click at [865, 265] on link "View External Url" at bounding box center [906, 265] width 103 height 19
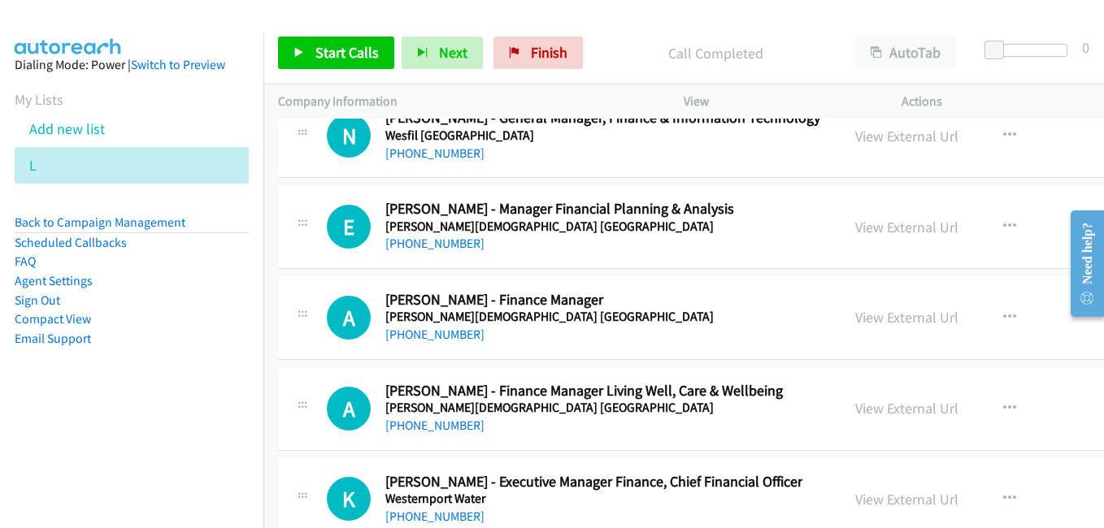
scroll to position [36567, 0]
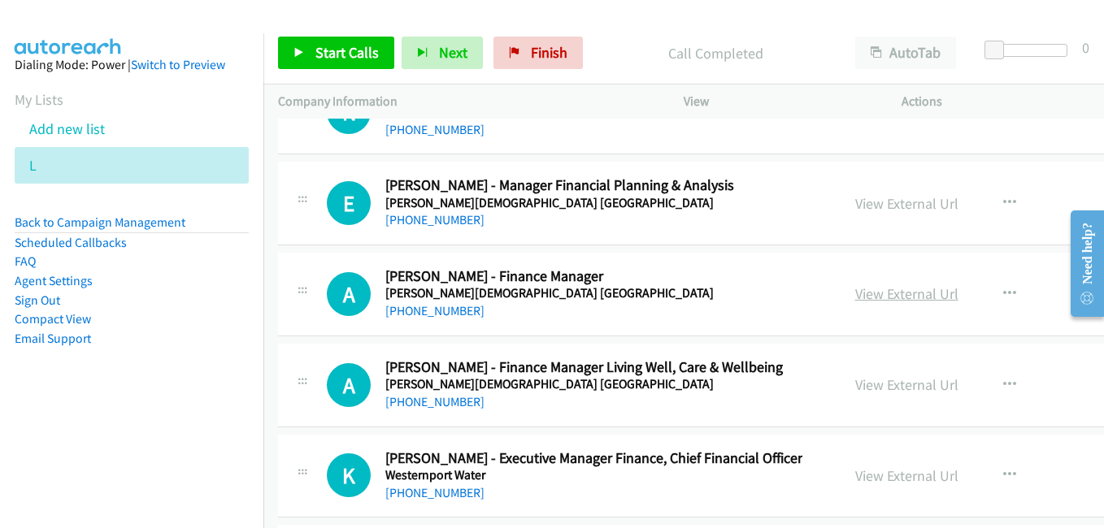
click at [856, 292] on link "View External Url" at bounding box center [906, 293] width 103 height 19
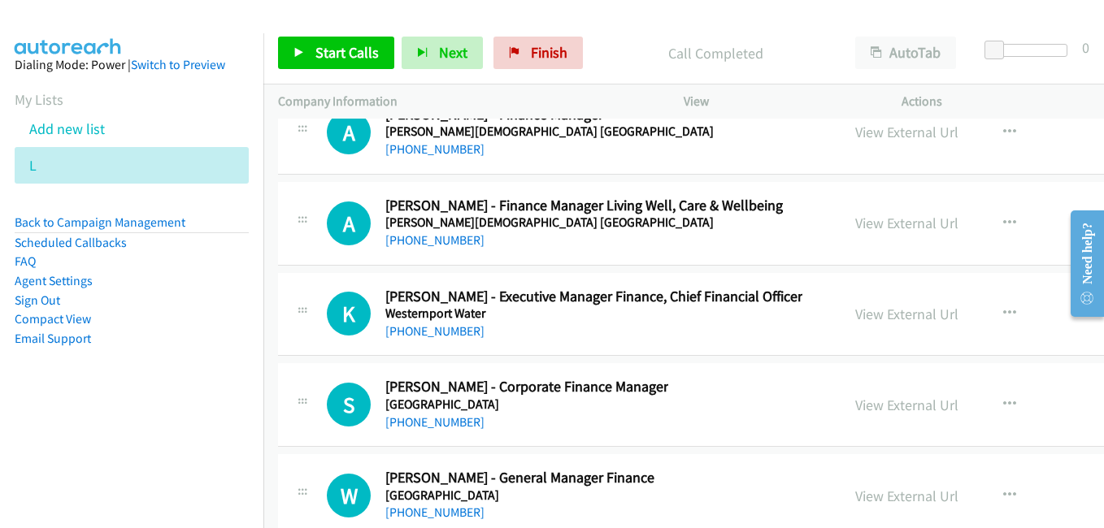
scroll to position [36729, 0]
drag, startPoint x: 865, startPoint y: 316, endPoint x: 712, endPoint y: 279, distance: 158.1
click at [865, 316] on link "View External Url" at bounding box center [906, 313] width 103 height 19
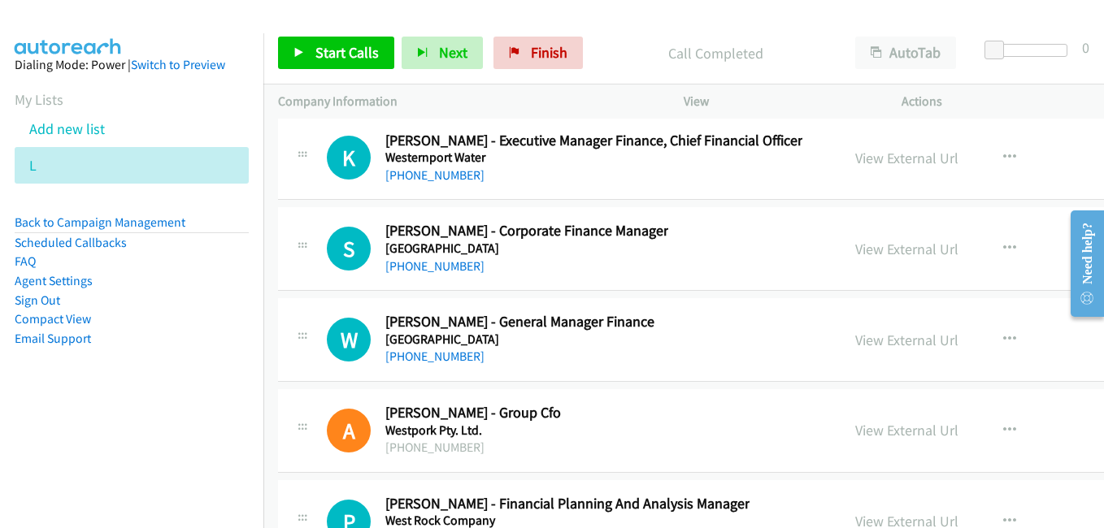
scroll to position [36892, 0]
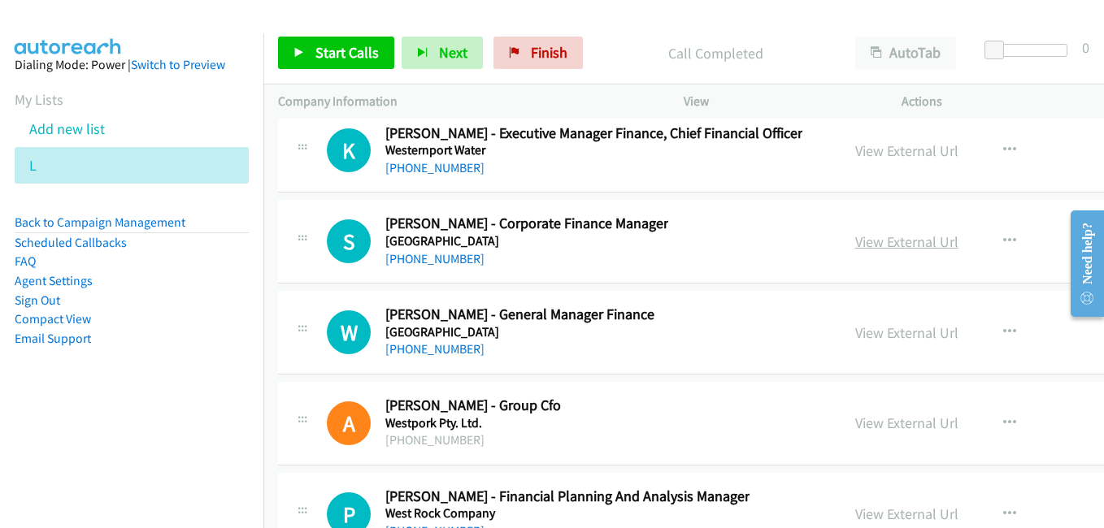
click at [871, 243] on link "View External Url" at bounding box center [906, 241] width 103 height 19
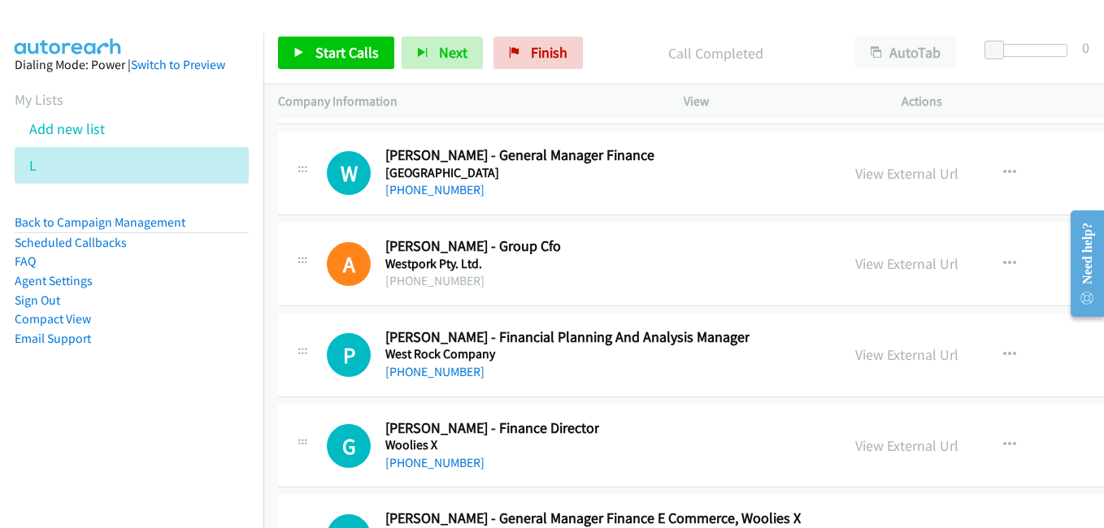
scroll to position [37054, 0]
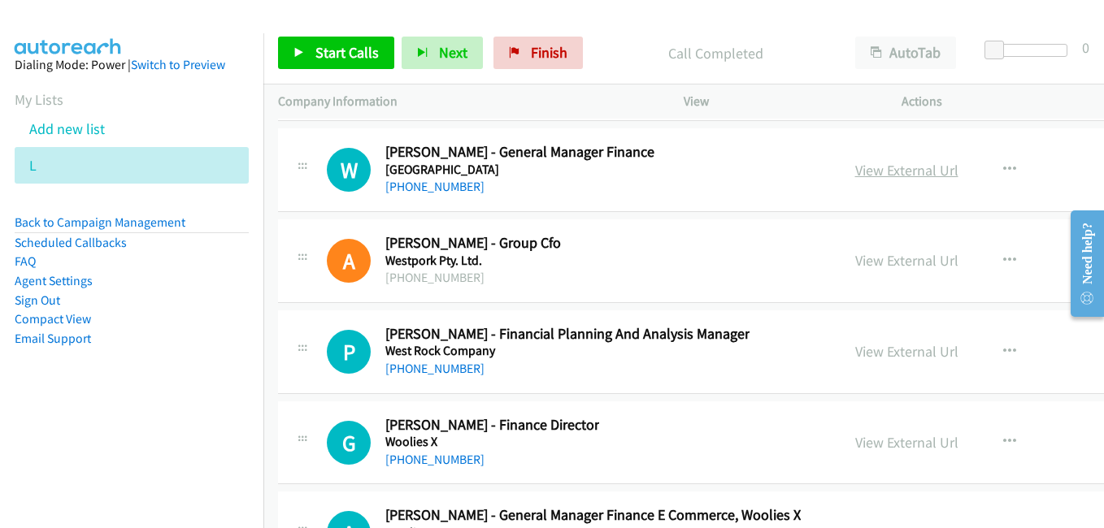
click at [862, 172] on link "View External Url" at bounding box center [906, 170] width 103 height 19
click at [861, 260] on link "View External Url" at bounding box center [906, 260] width 103 height 19
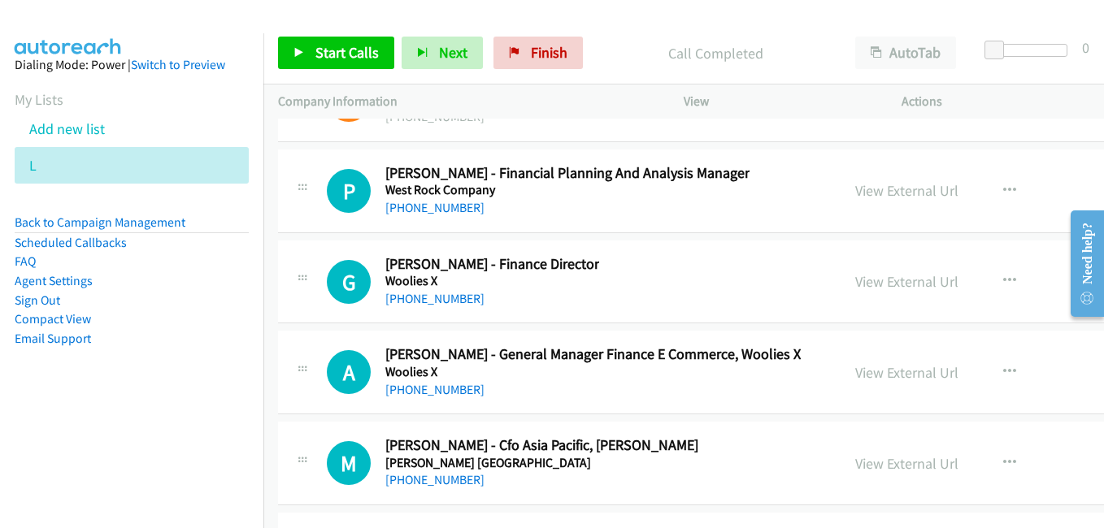
scroll to position [37217, 0]
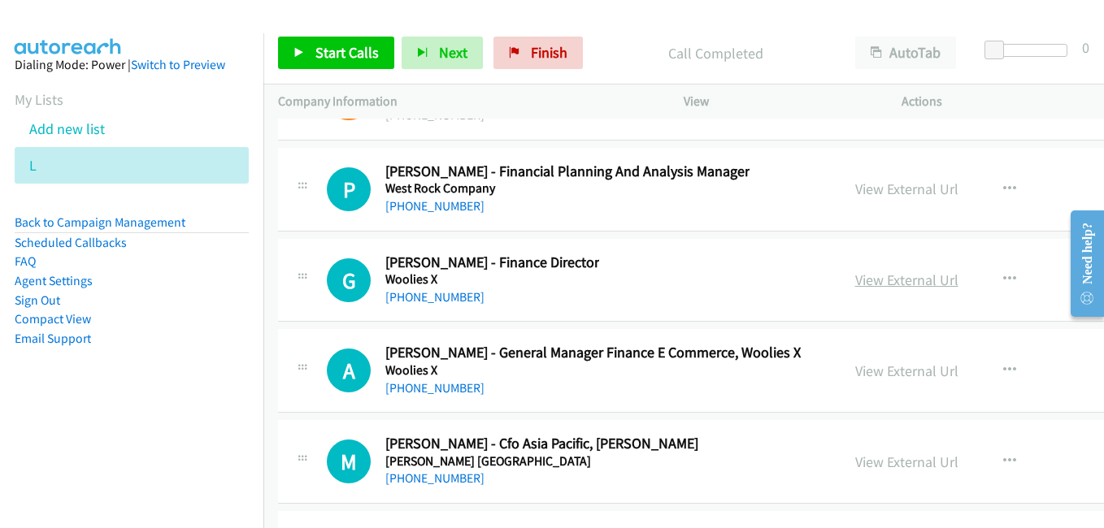
click at [868, 276] on link "View External Url" at bounding box center [906, 280] width 103 height 19
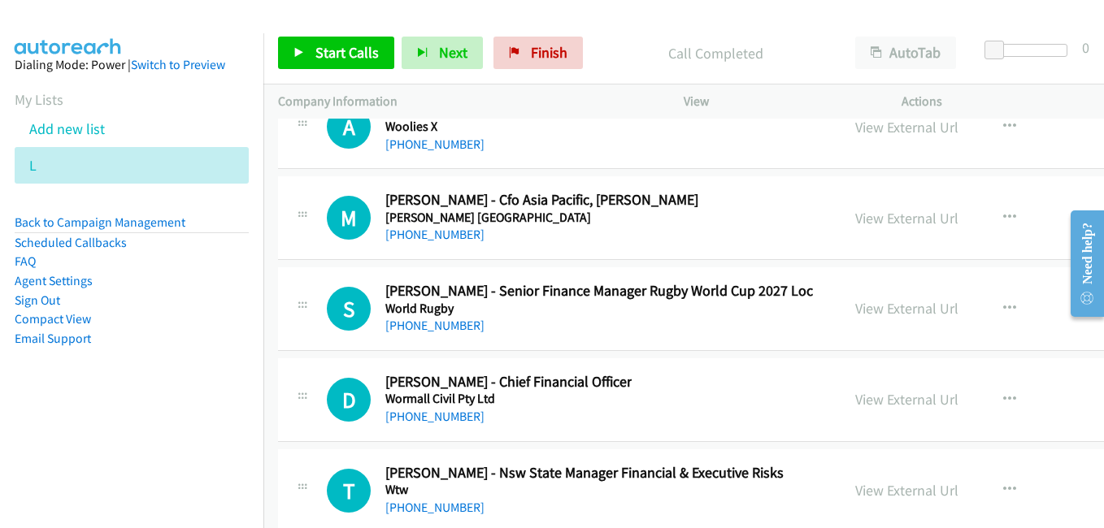
scroll to position [37542, 0]
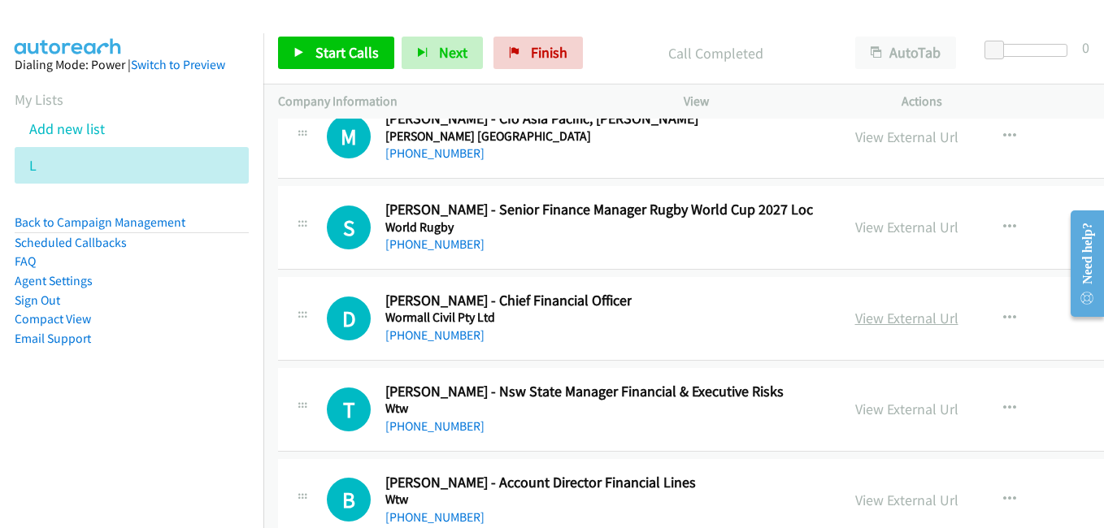
click at [855, 316] on link "View External Url" at bounding box center [906, 318] width 103 height 19
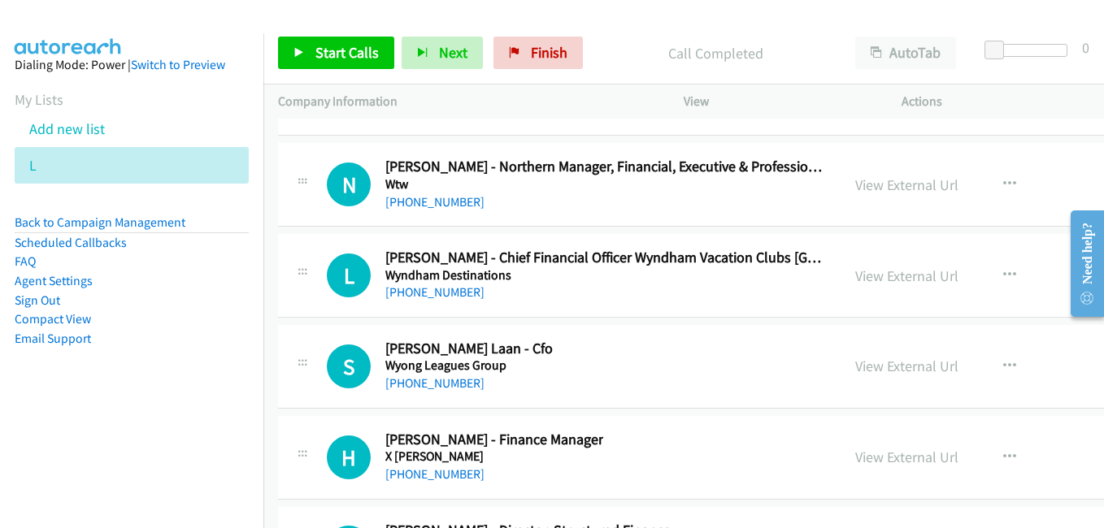
scroll to position [38030, 0]
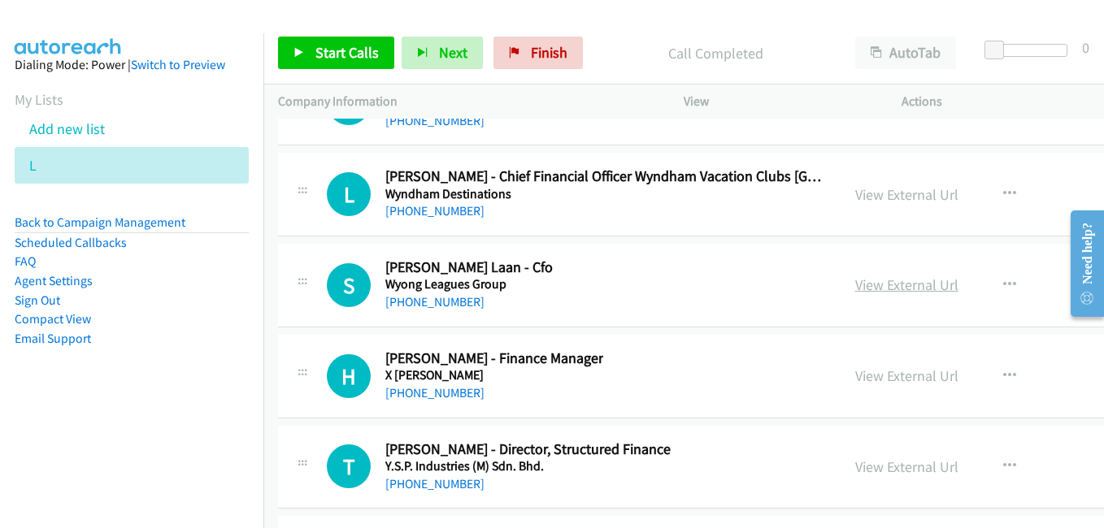
click at [861, 290] on link "View External Url" at bounding box center [906, 284] width 103 height 19
click at [866, 378] on link "View External Url" at bounding box center [906, 375] width 103 height 19
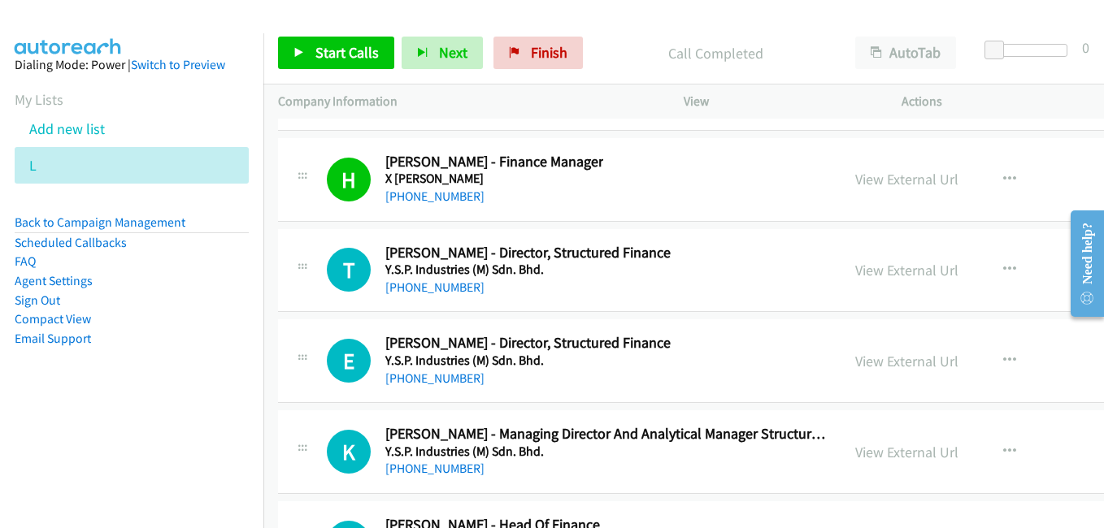
scroll to position [38273, 0]
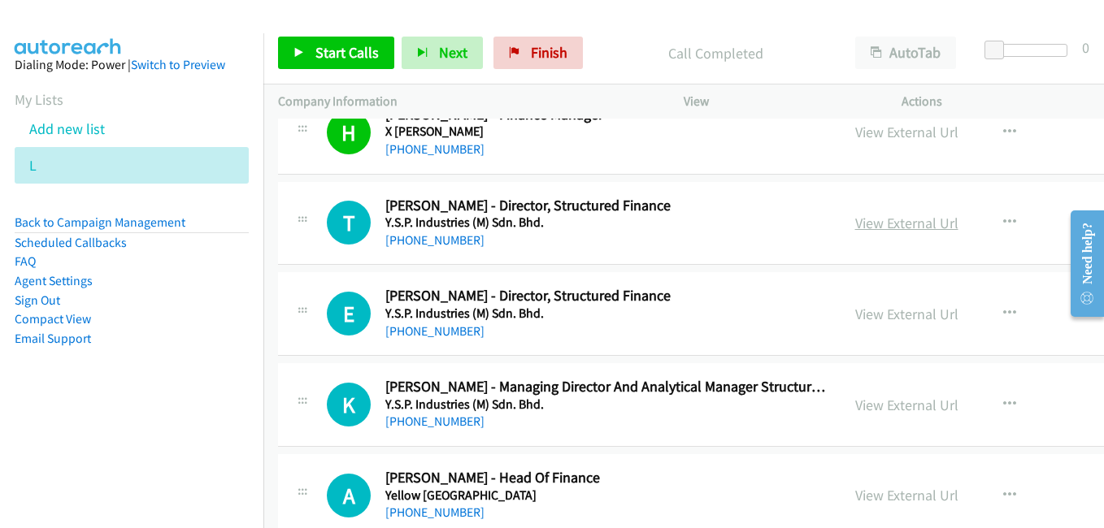
click at [864, 223] on link "View External Url" at bounding box center [906, 223] width 103 height 19
click at [867, 316] on link "View External Url" at bounding box center [906, 314] width 103 height 19
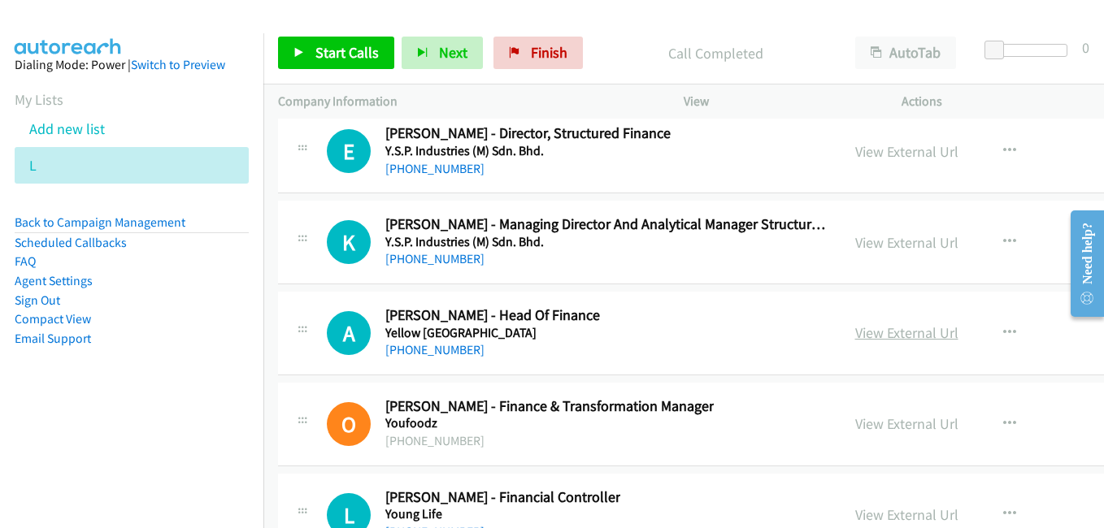
click at [855, 333] on link "View External Url" at bounding box center [906, 332] width 103 height 19
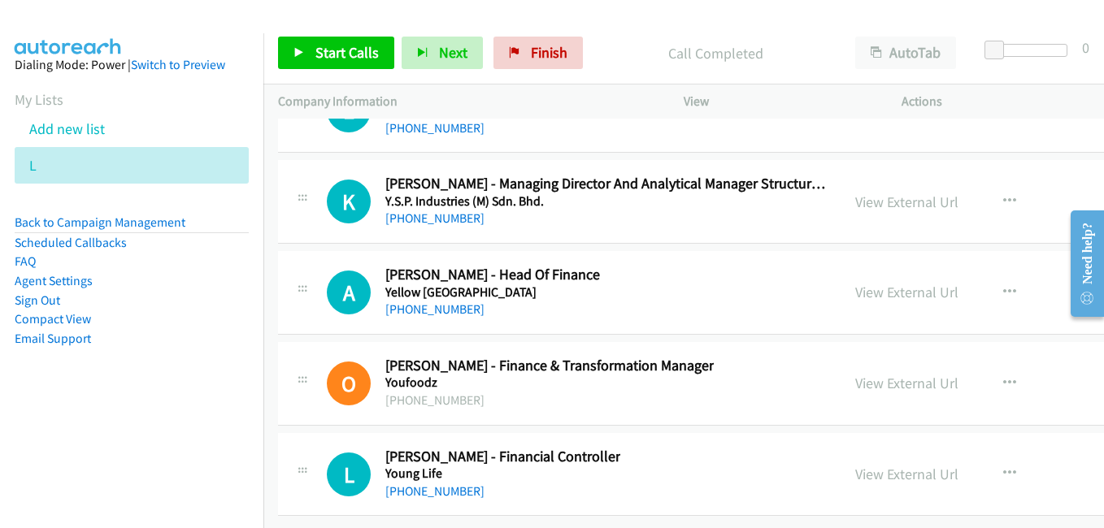
scroll to position [38489, 0]
click at [855, 465] on link "View External Url" at bounding box center [906, 474] width 103 height 19
